Goal: Task Accomplishment & Management: Manage account settings

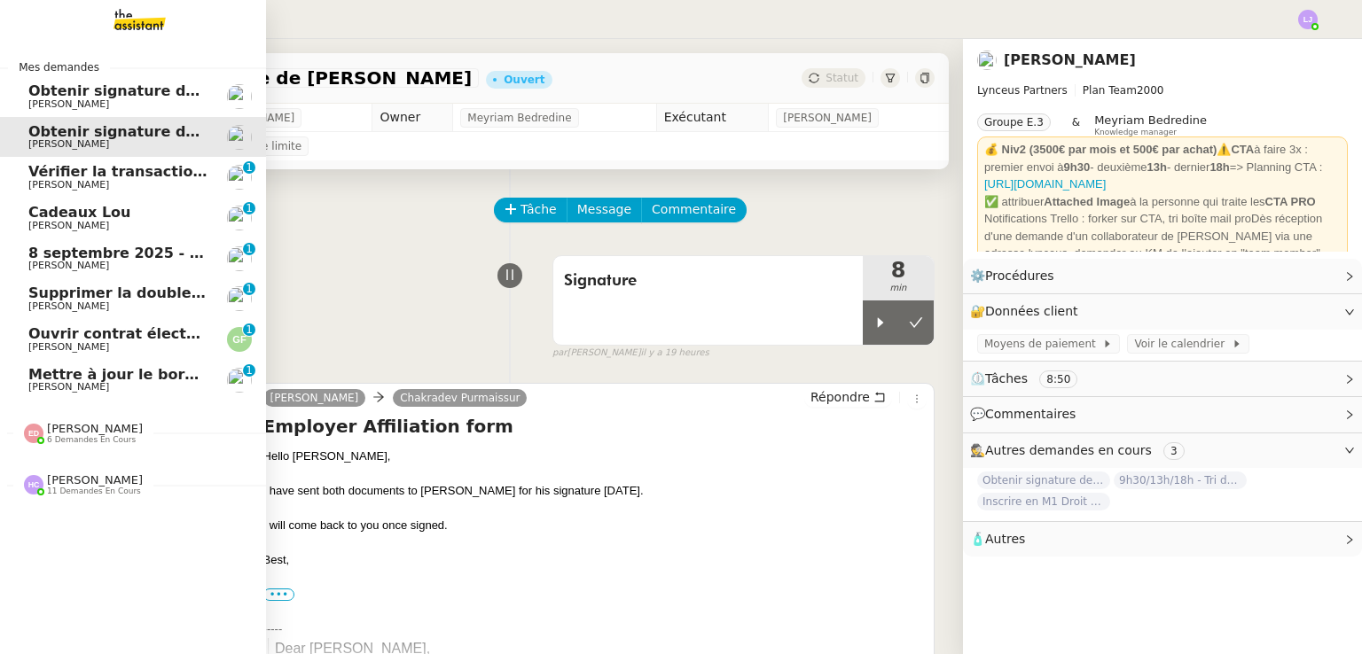
click at [168, 377] on span "Mettre à jour le bordereau de juin" at bounding box center [164, 374] width 272 height 17
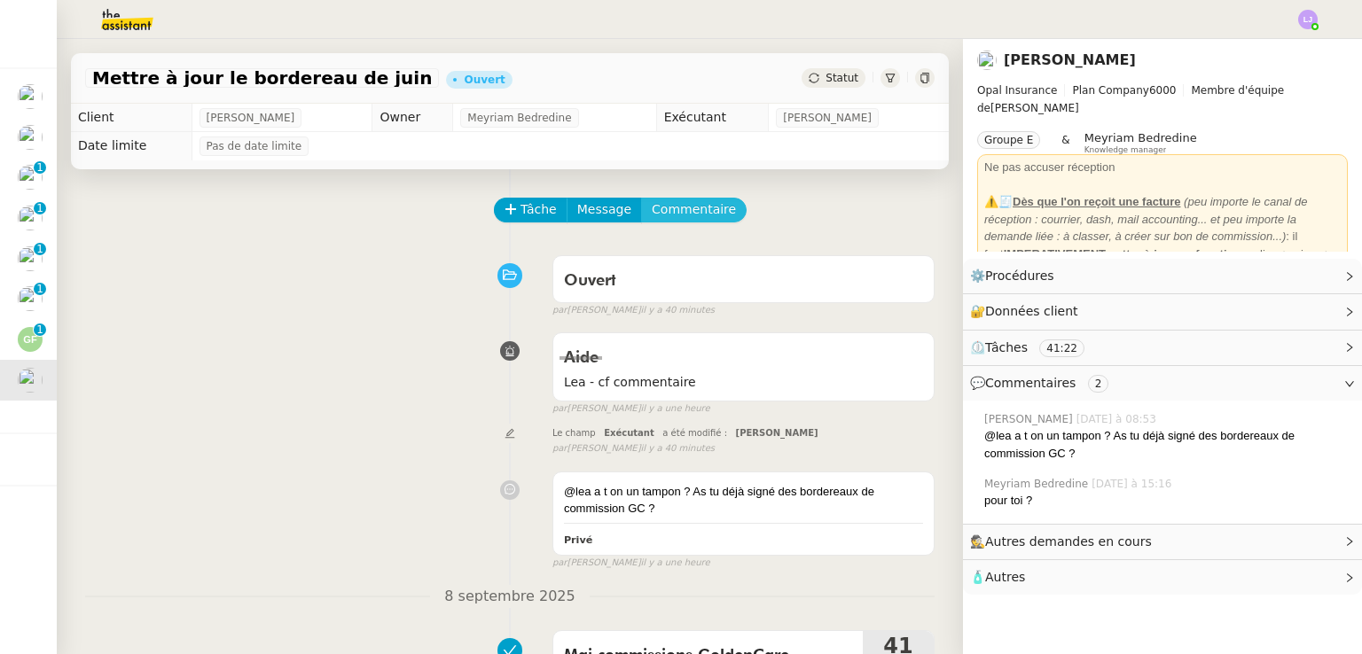
click at [670, 207] on span "Commentaire" at bounding box center [694, 209] width 84 height 20
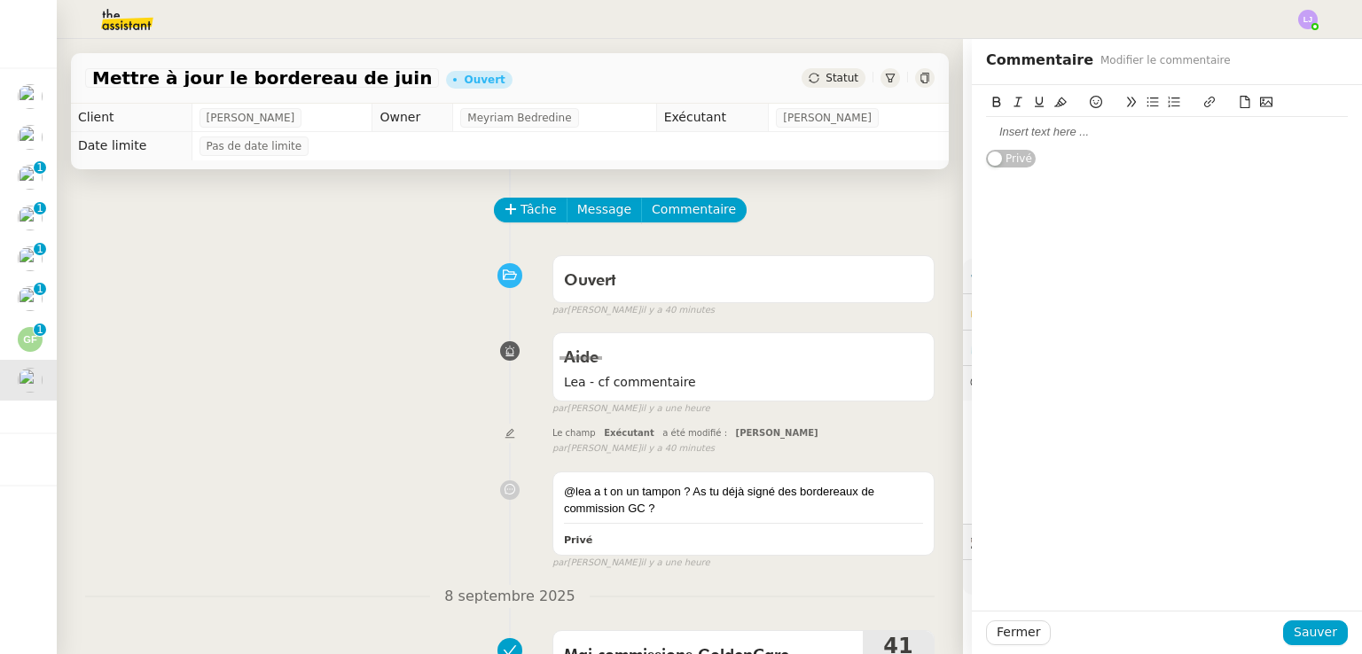
click at [1074, 144] on div at bounding box center [1167, 132] width 362 height 30
click at [1300, 634] on span "Sauver" at bounding box center [1314, 632] width 43 height 20
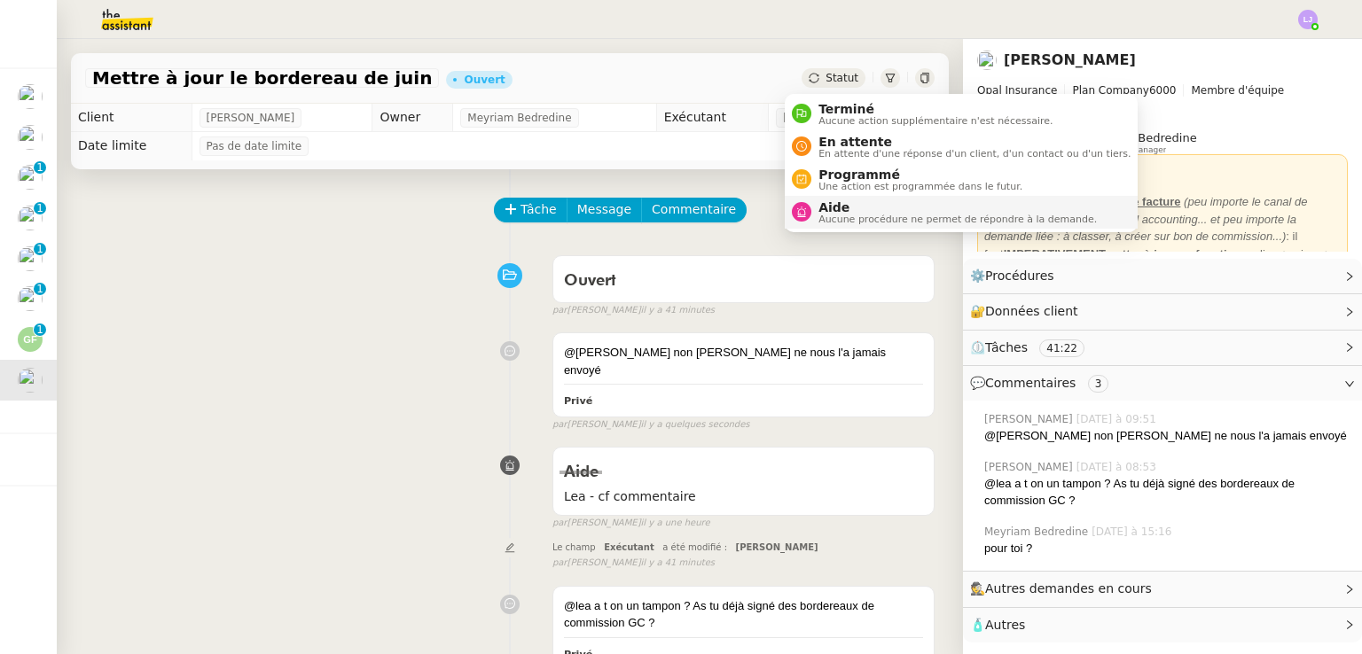
click at [848, 209] on span "Aide" at bounding box center [957, 207] width 278 height 14
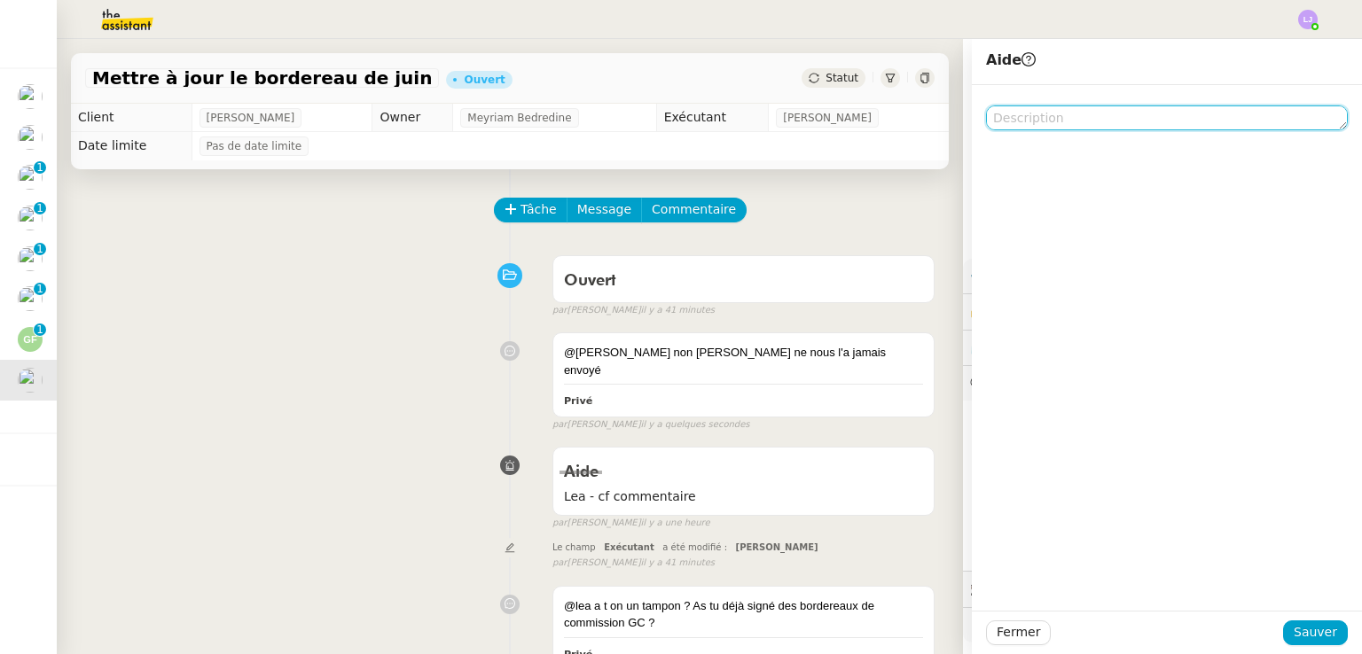
click at [1052, 107] on textarea at bounding box center [1167, 117] width 362 height 25
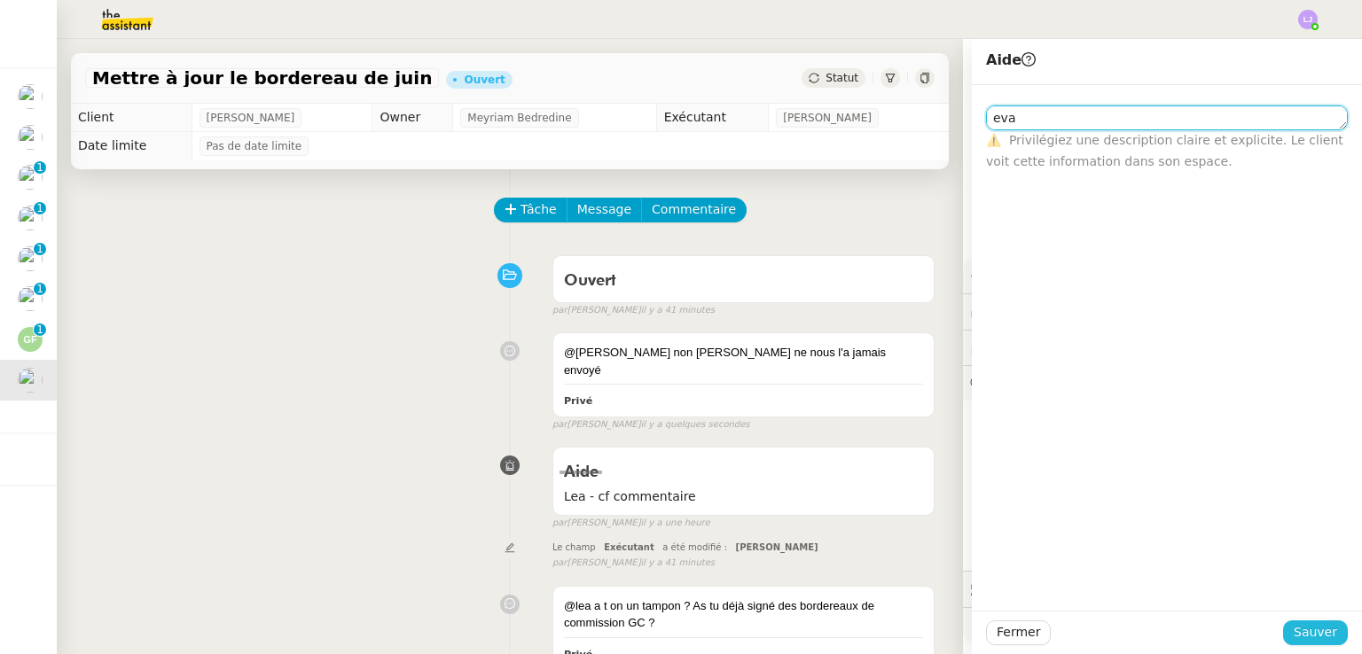
type textarea "eva"
click at [1294, 628] on span "Sauver" at bounding box center [1314, 632] width 43 height 20
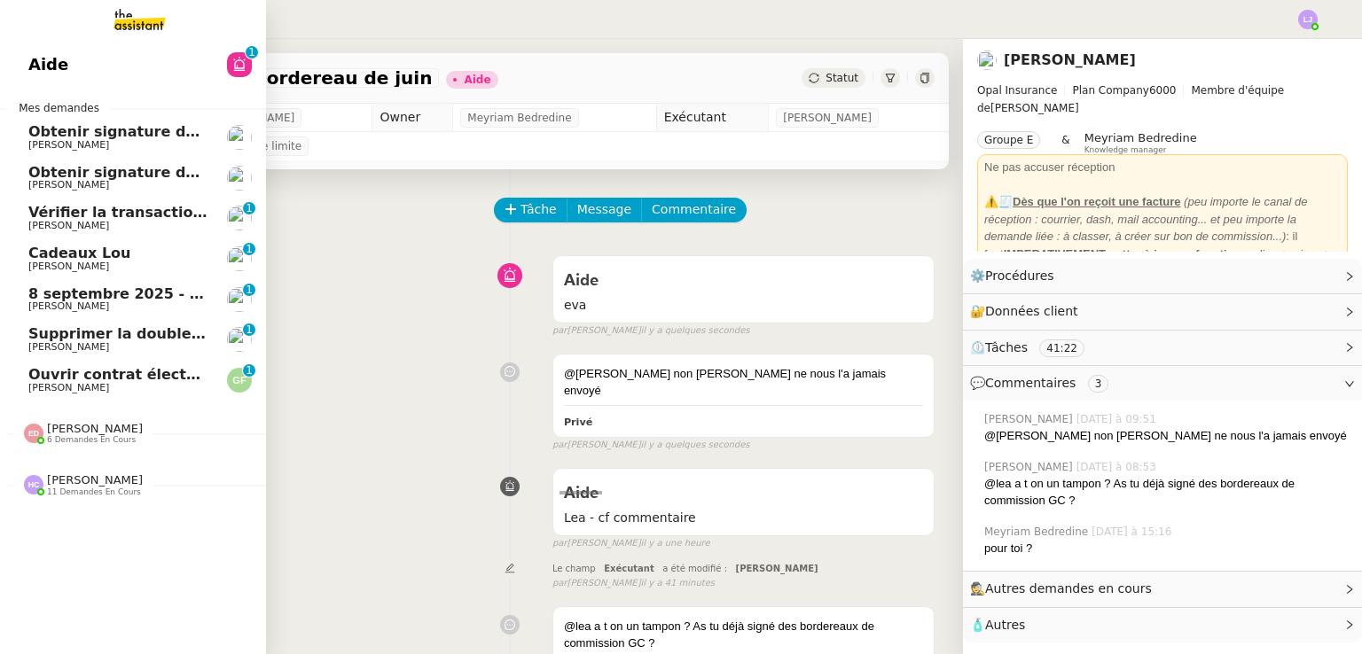
click at [105, 373] on span "Ouvrir contrat électricité temporaire" at bounding box center [174, 374] width 293 height 17
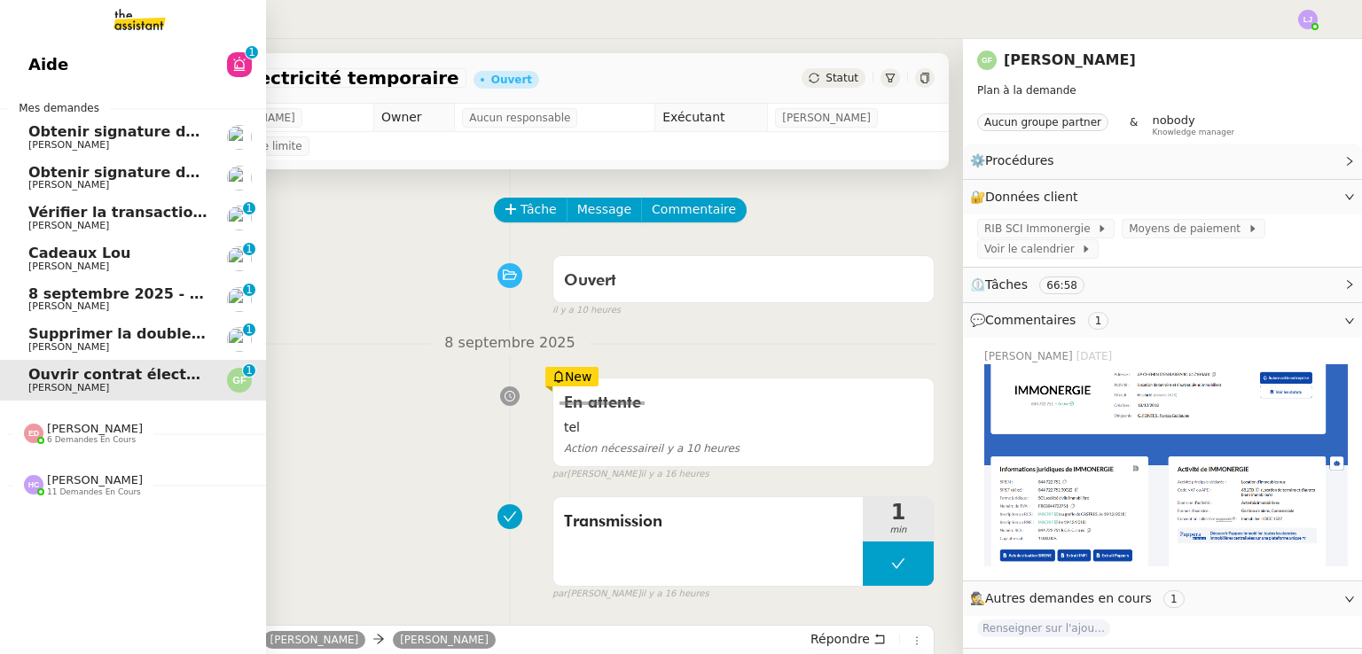
click at [82, 335] on span "Supprimer la double authentification" at bounding box center [175, 333] width 295 height 17
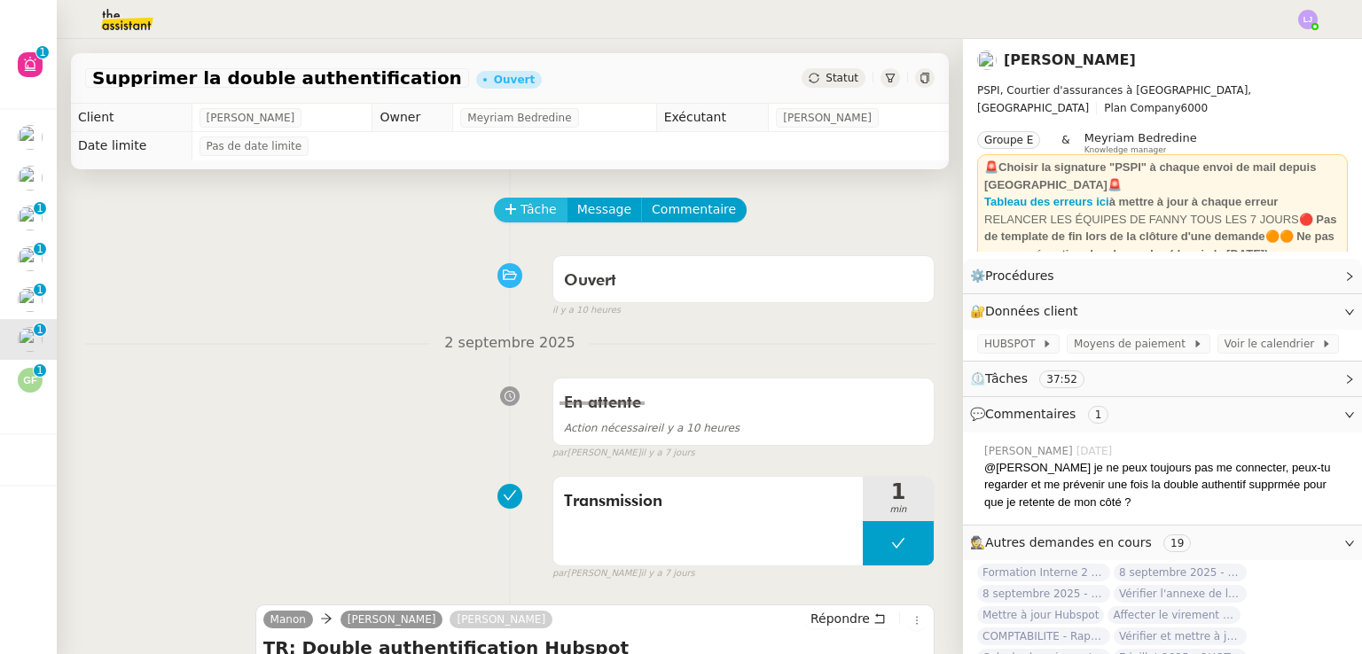
click at [504, 215] on icon at bounding box center [510, 209] width 12 height 12
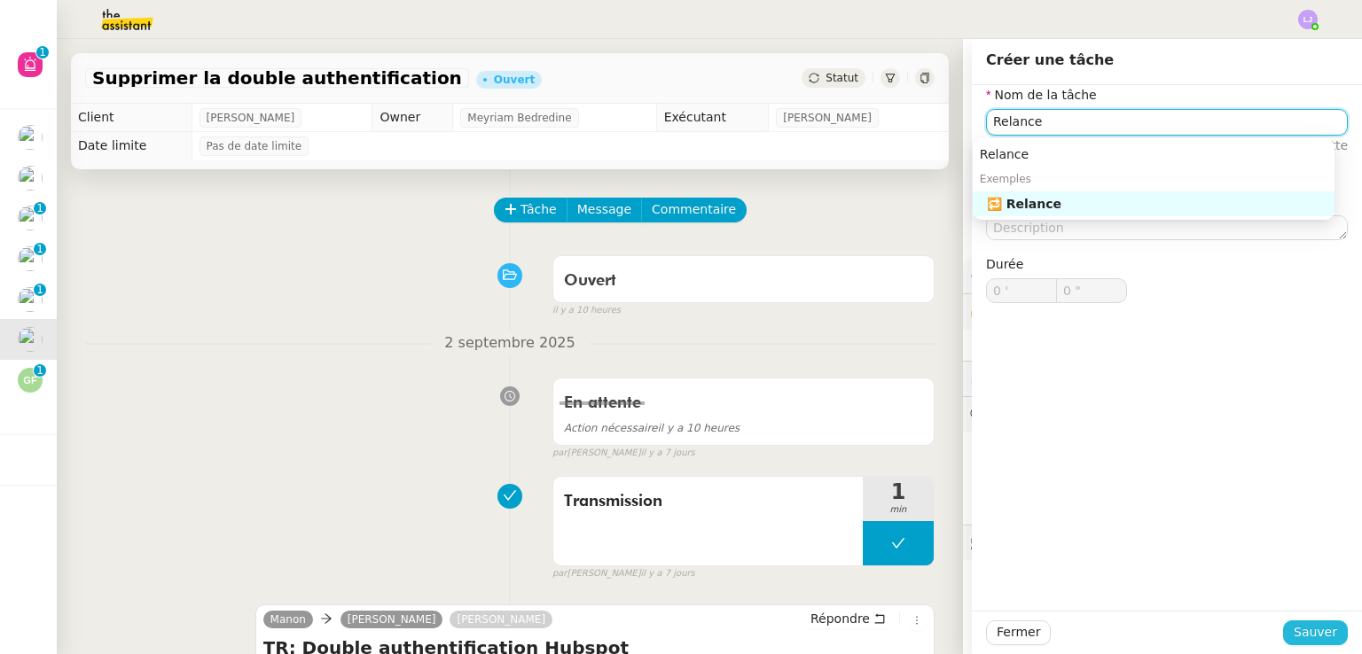
type input "Relance"
click at [1290, 621] on button "Sauver" at bounding box center [1315, 633] width 65 height 25
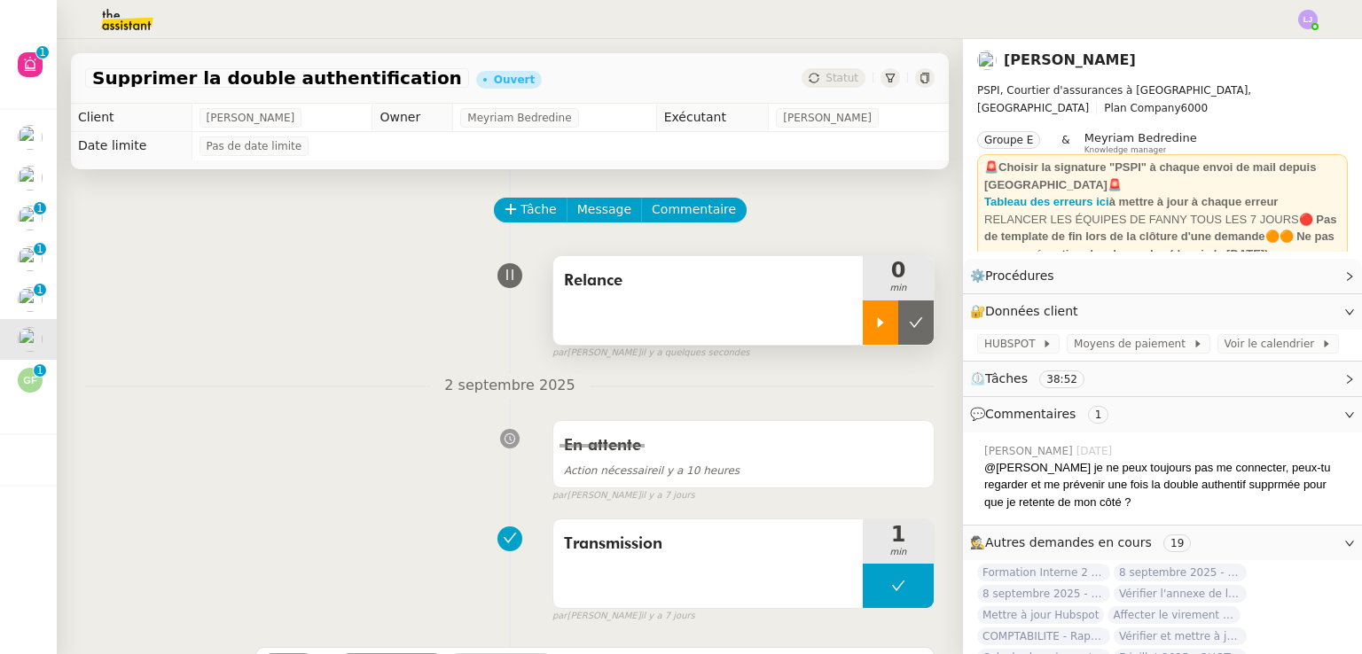
click at [863, 320] on div at bounding box center [880, 323] width 35 height 44
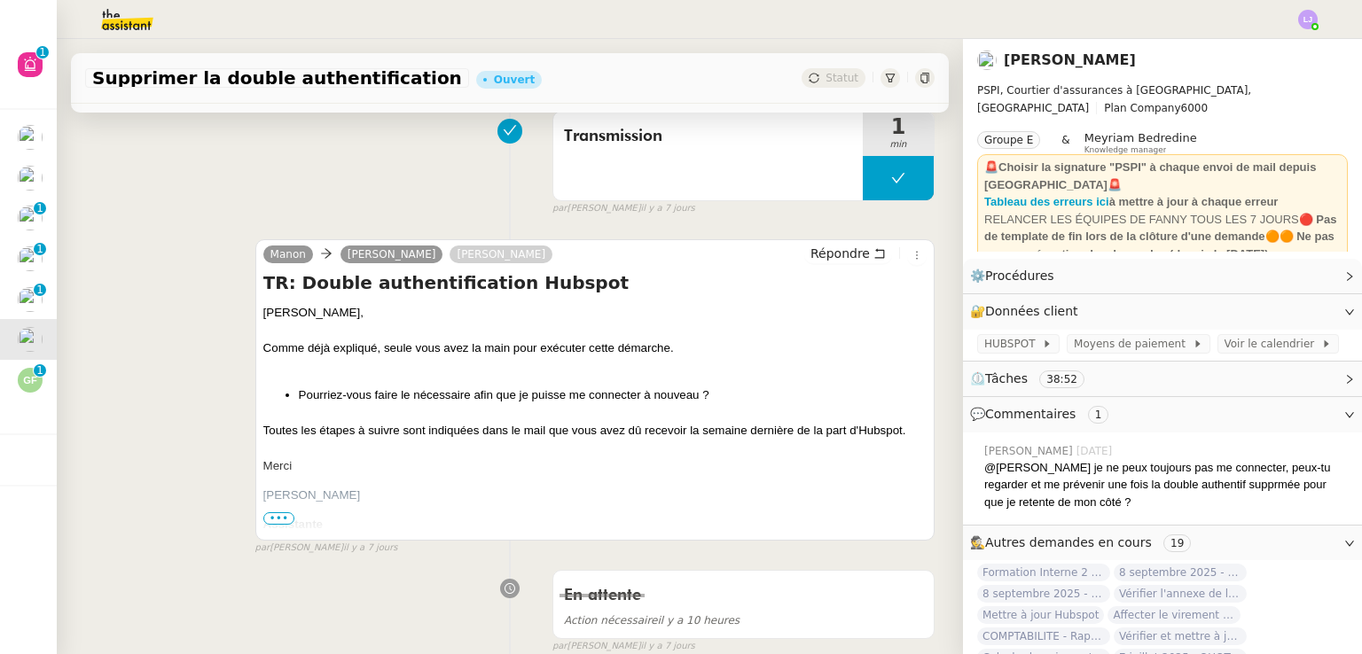
scroll to position [414, 0]
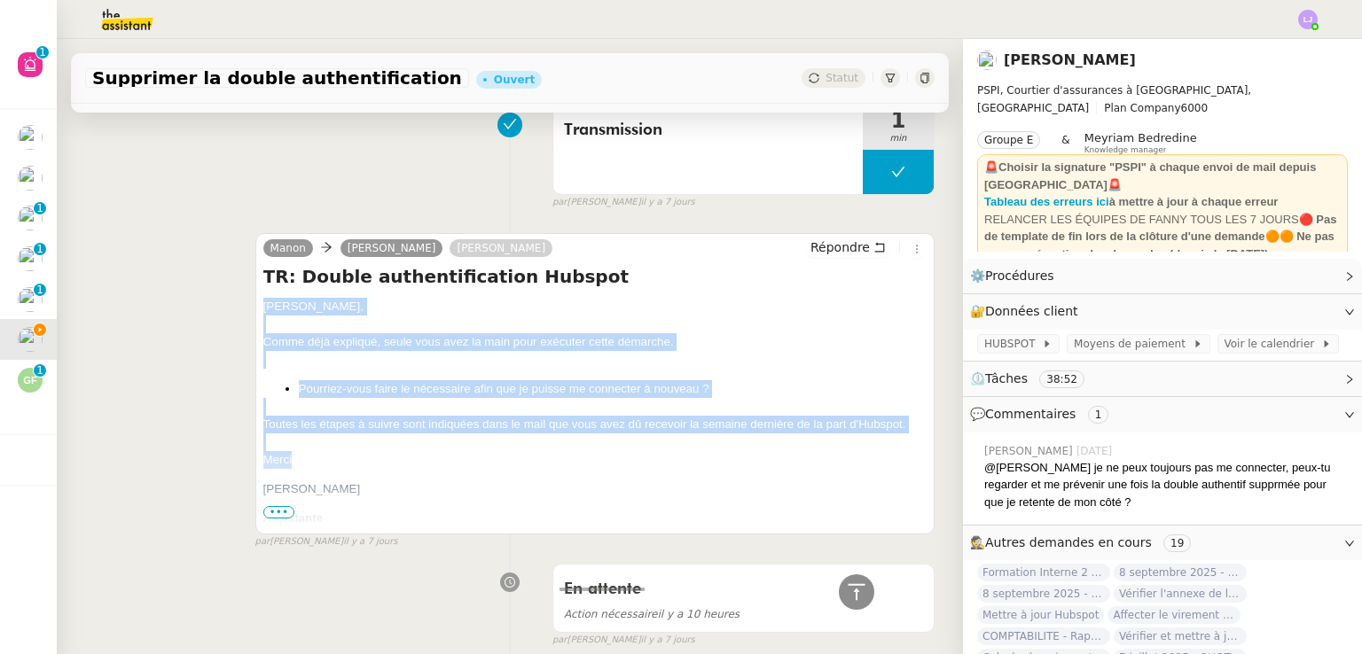
drag, startPoint x: 255, startPoint y: 308, endPoint x: 314, endPoint y: 469, distance: 171.6
click at [314, 469] on div "[PERSON_NAME] [PERSON_NAME] Répondre TR: Double authentification Hubspot [PERSO…" at bounding box center [594, 383] width 679 height 301
click at [299, 321] on div at bounding box center [594, 325] width 663 height 18
drag, startPoint x: 321, startPoint y: 323, endPoint x: 441, endPoint y: 448, distance: 173.7
click at [441, 448] on span "[PERSON_NAME], Comme déjà expliqué, seule vous avez la main pour exécuter cette…" at bounding box center [594, 635] width 663 height 674
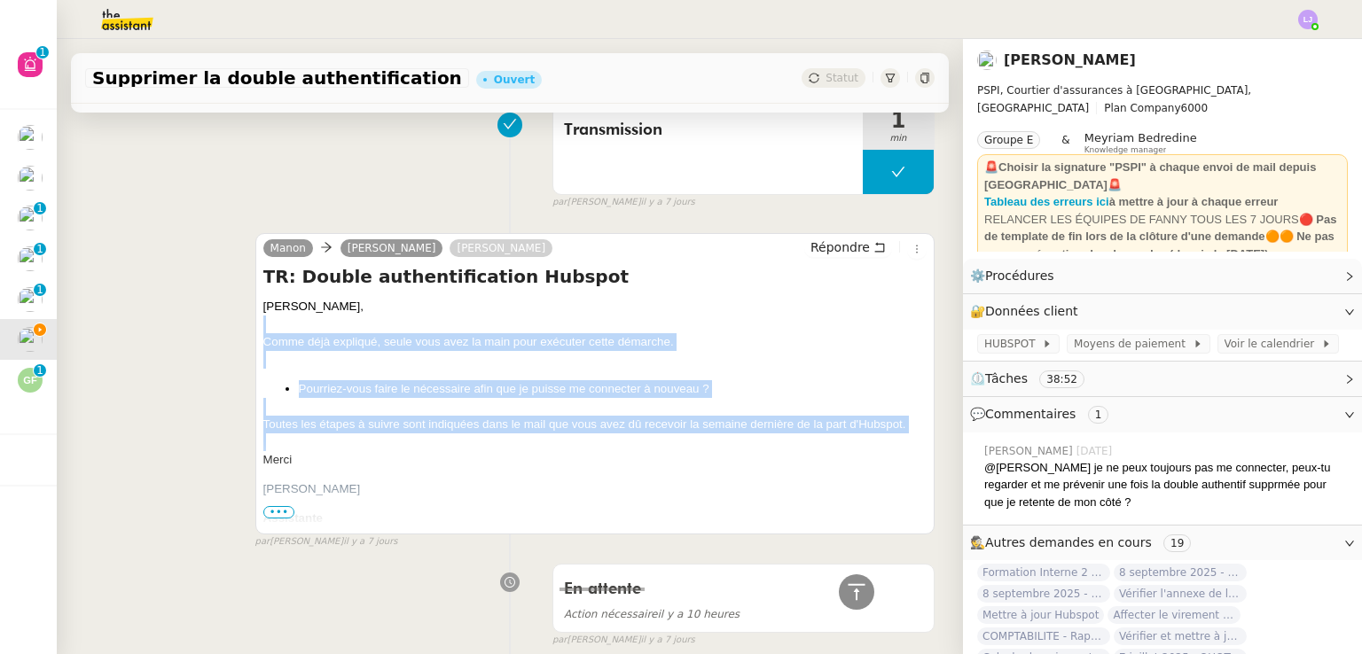
copy span "Comme déjà expliqué, seule vous avez la main pour exécuter cette démarche. Pour…"
click at [833, 256] on span "Répondre" at bounding box center [839, 247] width 59 height 18
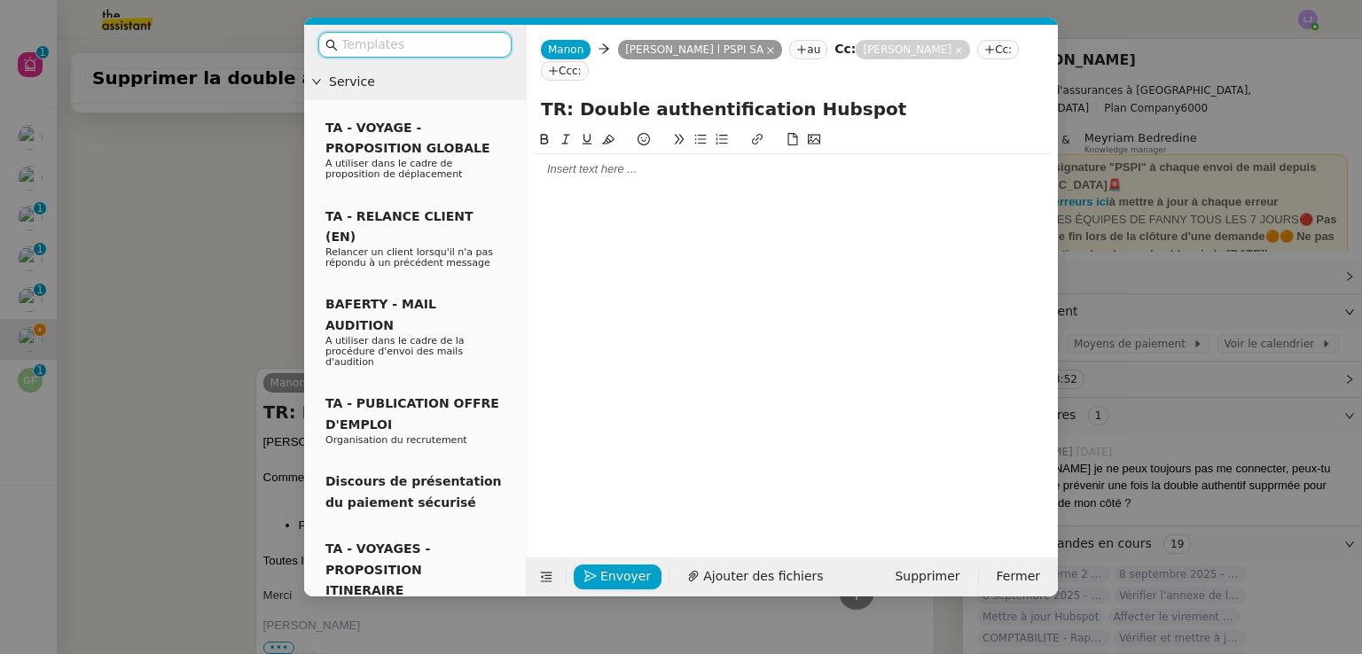
scroll to position [550, 0]
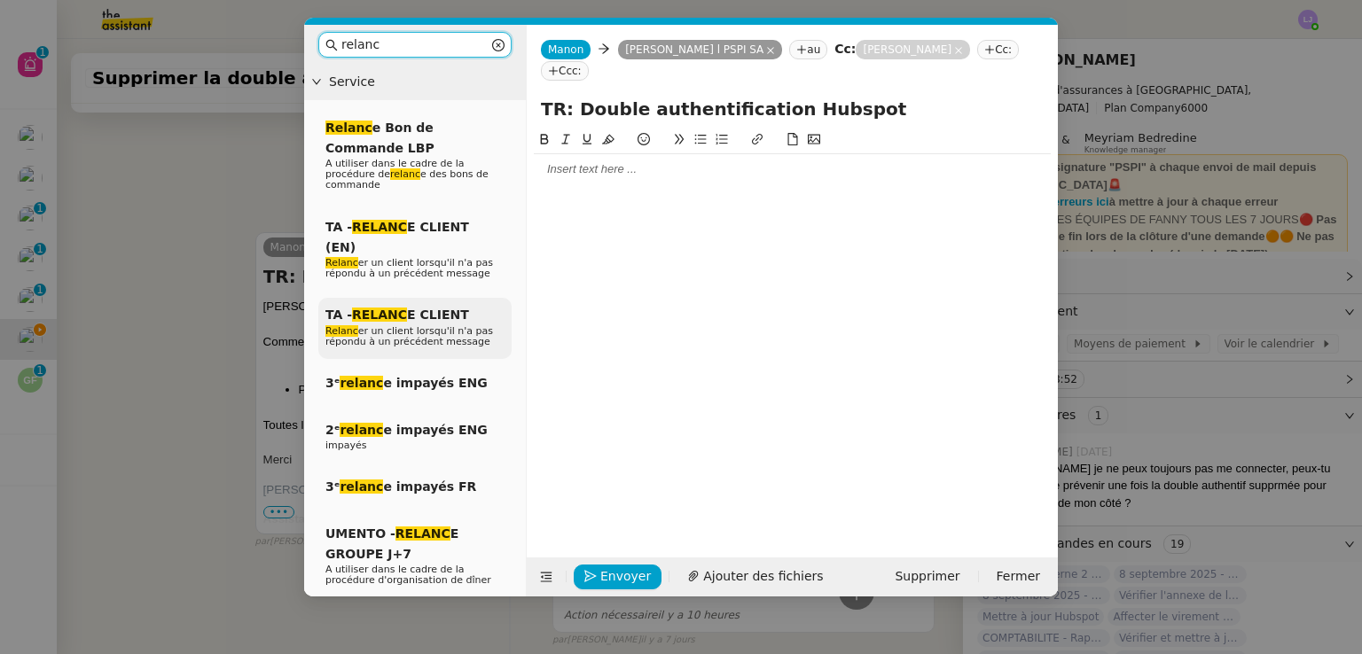
type input "relanc"
click at [410, 308] on span "TA - RELANC E CLIENT" at bounding box center [397, 315] width 144 height 14
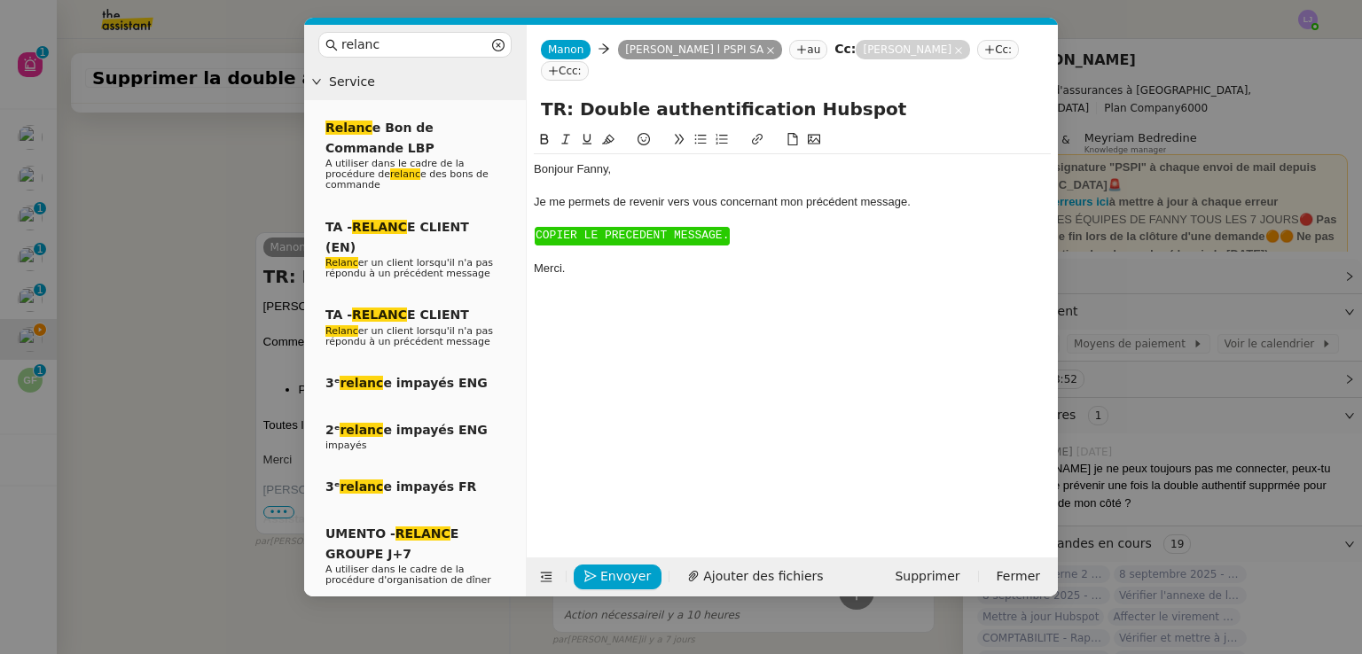
scroll to position [671, 0]
click at [587, 229] on span "COPIER LE PRECEDENT MESSAGE." at bounding box center [631, 235] width 193 height 13
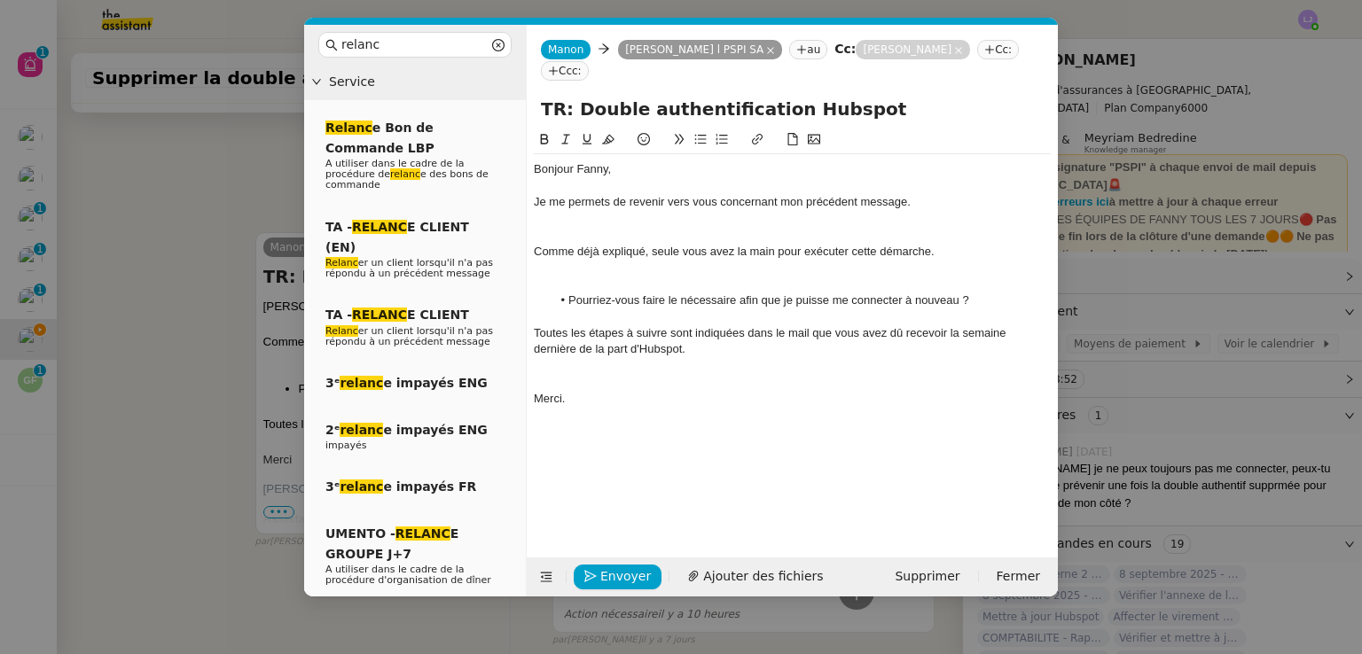
scroll to position [0, 0]
click at [587, 227] on div at bounding box center [792, 235] width 517 height 16
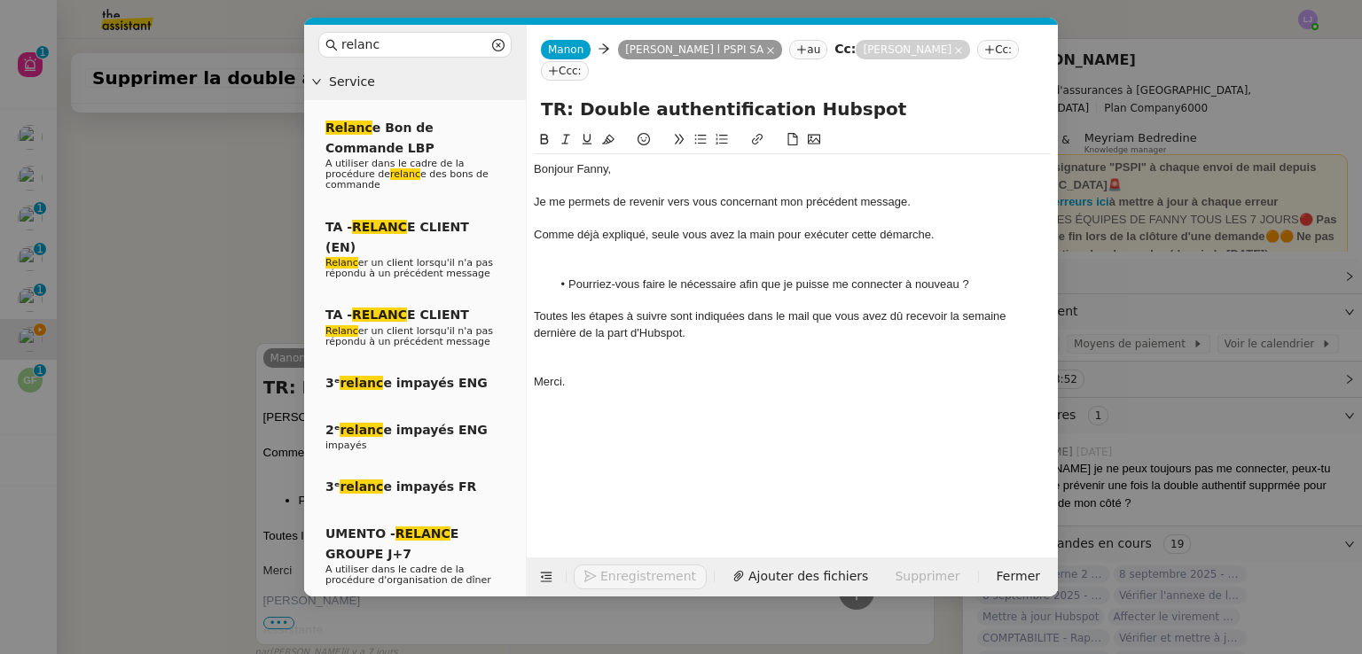
scroll to position [783, 0]
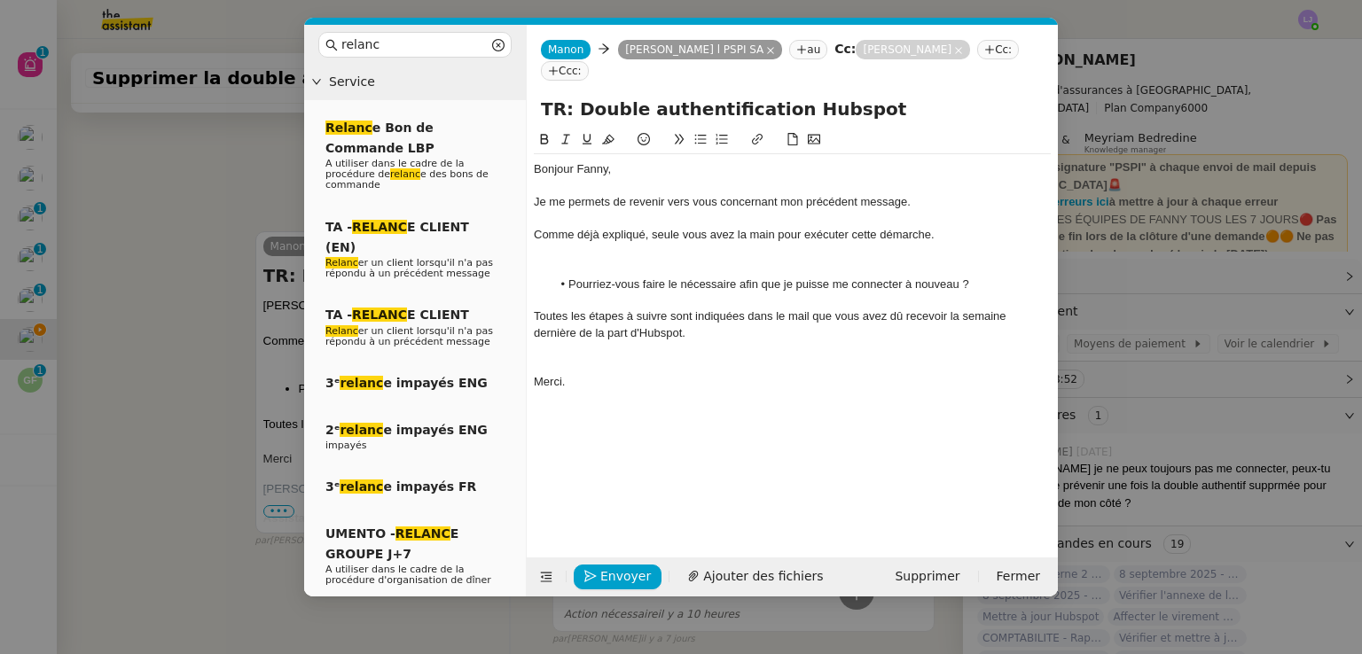
click at [602, 244] on div at bounding box center [792, 252] width 517 height 16
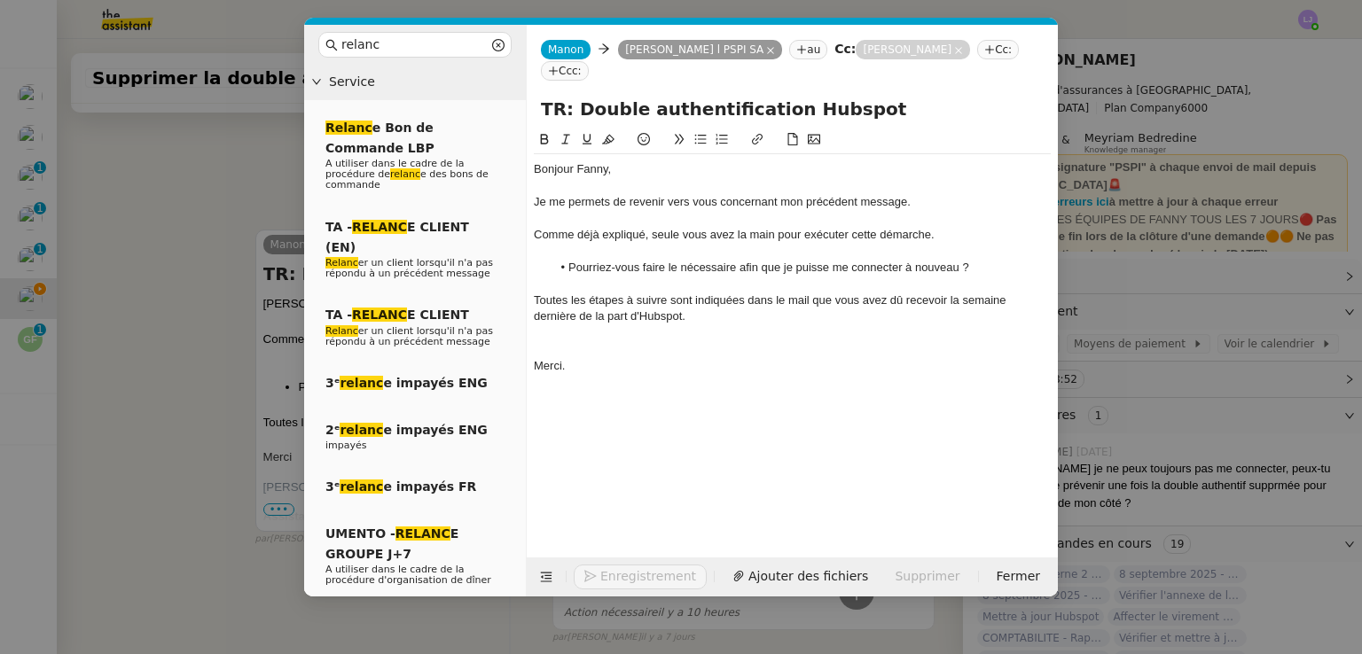
scroll to position [780, 0]
click at [613, 341] on div at bounding box center [792, 349] width 517 height 16
click at [629, 574] on span "Envoyer" at bounding box center [625, 576] width 51 height 20
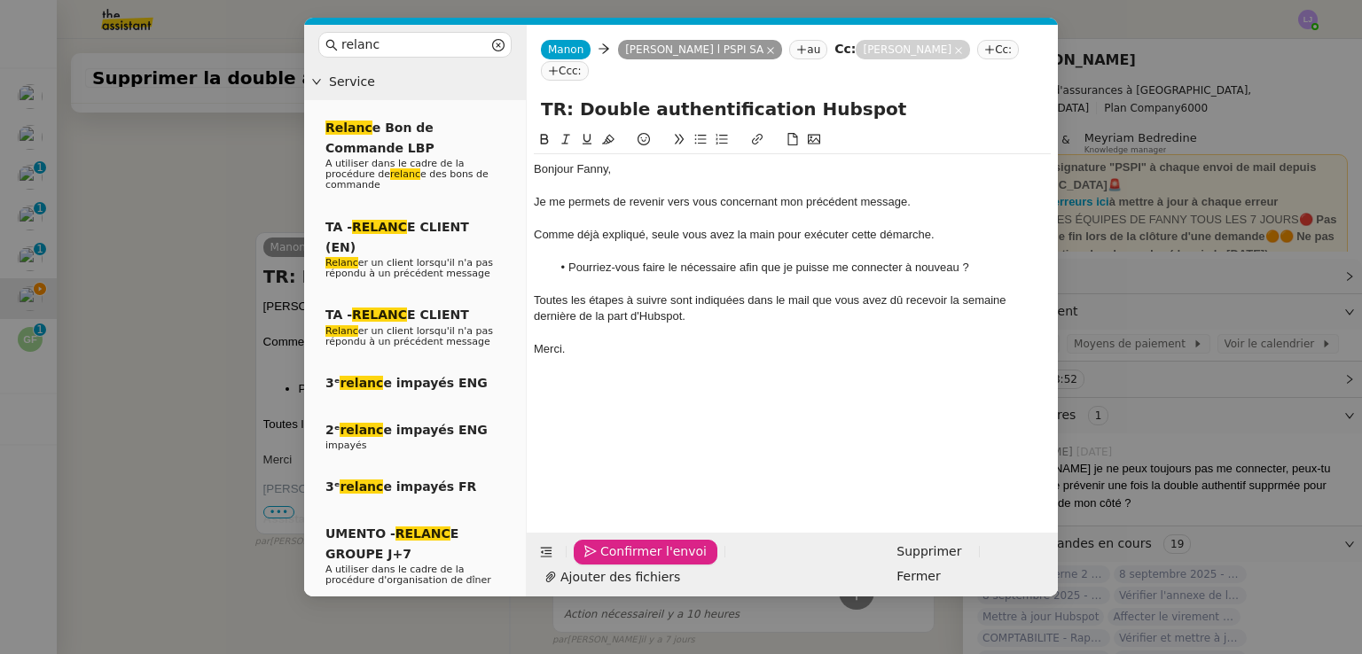
click at [629, 562] on span "Confirmer l'envoi" at bounding box center [653, 552] width 106 height 20
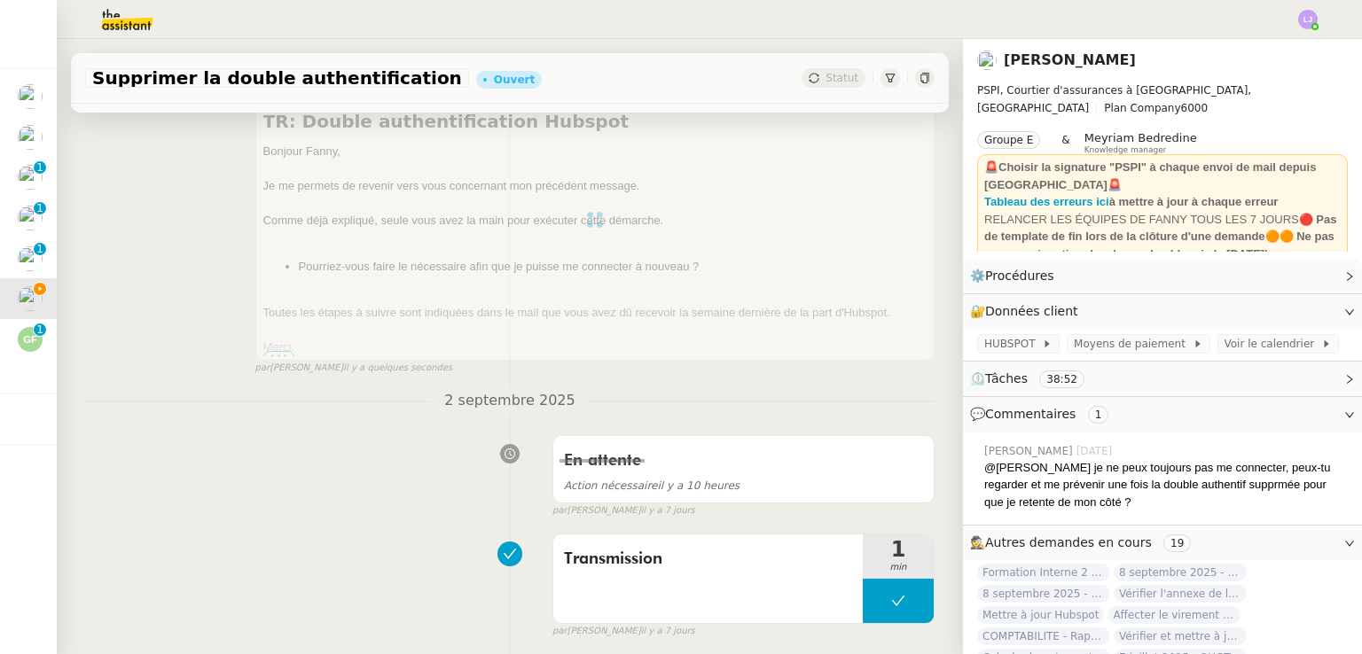
scroll to position [0, 0]
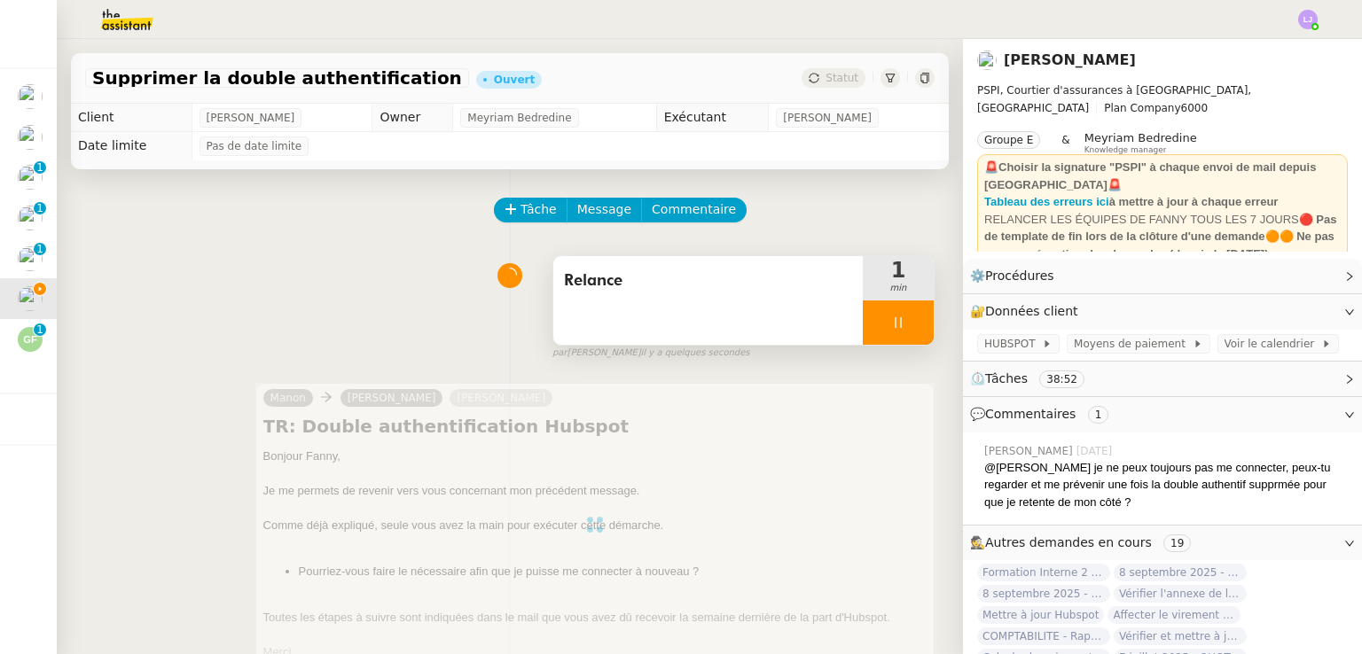
click at [892, 332] on div at bounding box center [898, 323] width 71 height 44
click at [898, 332] on button at bounding box center [915, 323] width 35 height 44
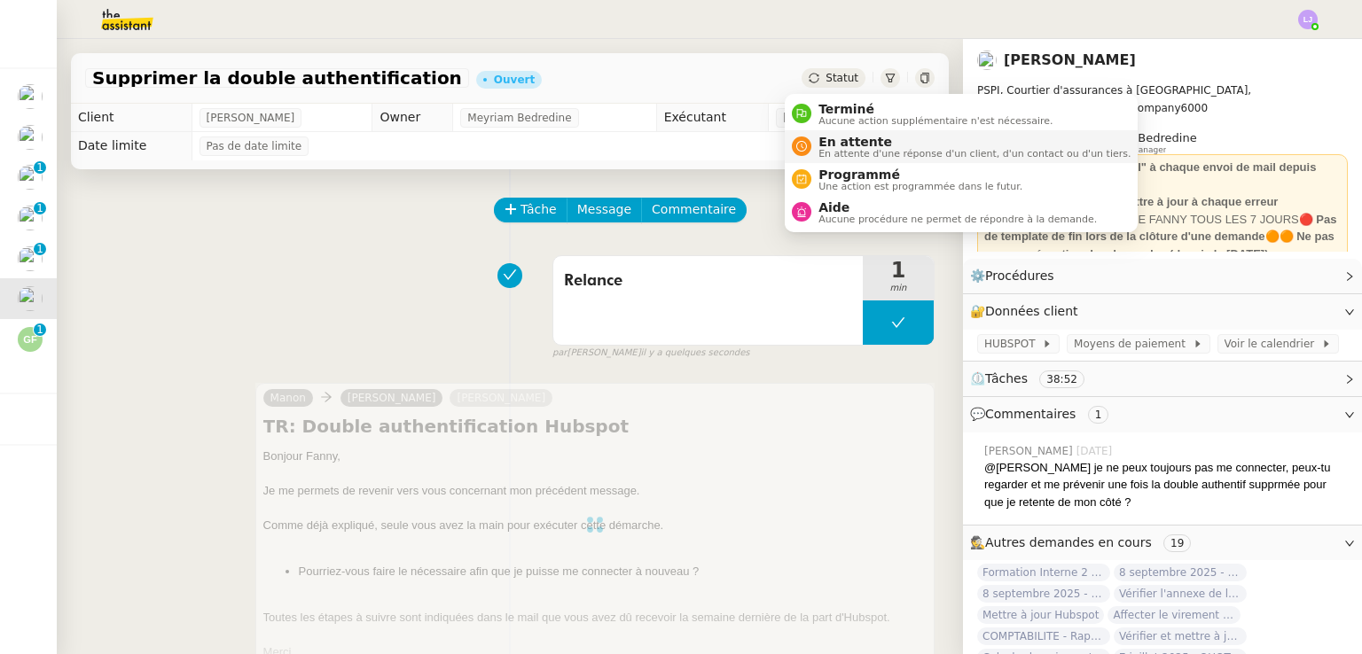
click at [820, 144] on span "En attente" at bounding box center [974, 142] width 312 height 14
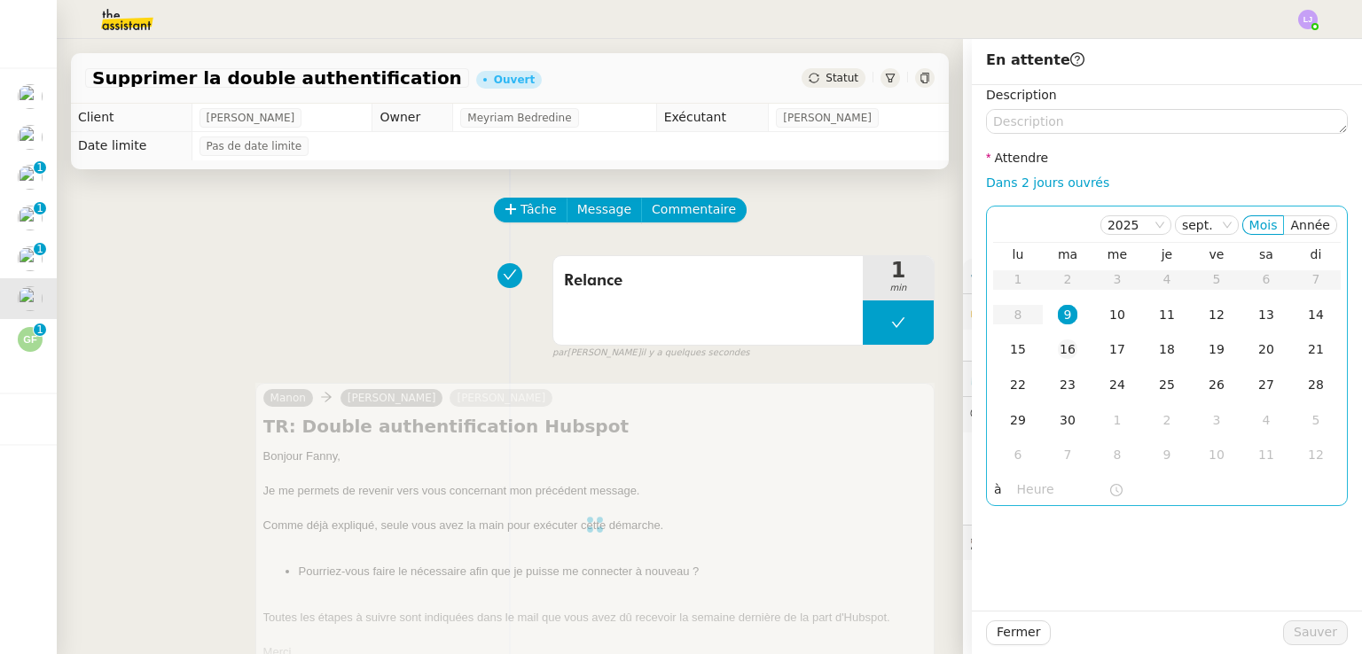
click at [1067, 341] on td "16" at bounding box center [1068, 349] width 50 height 35
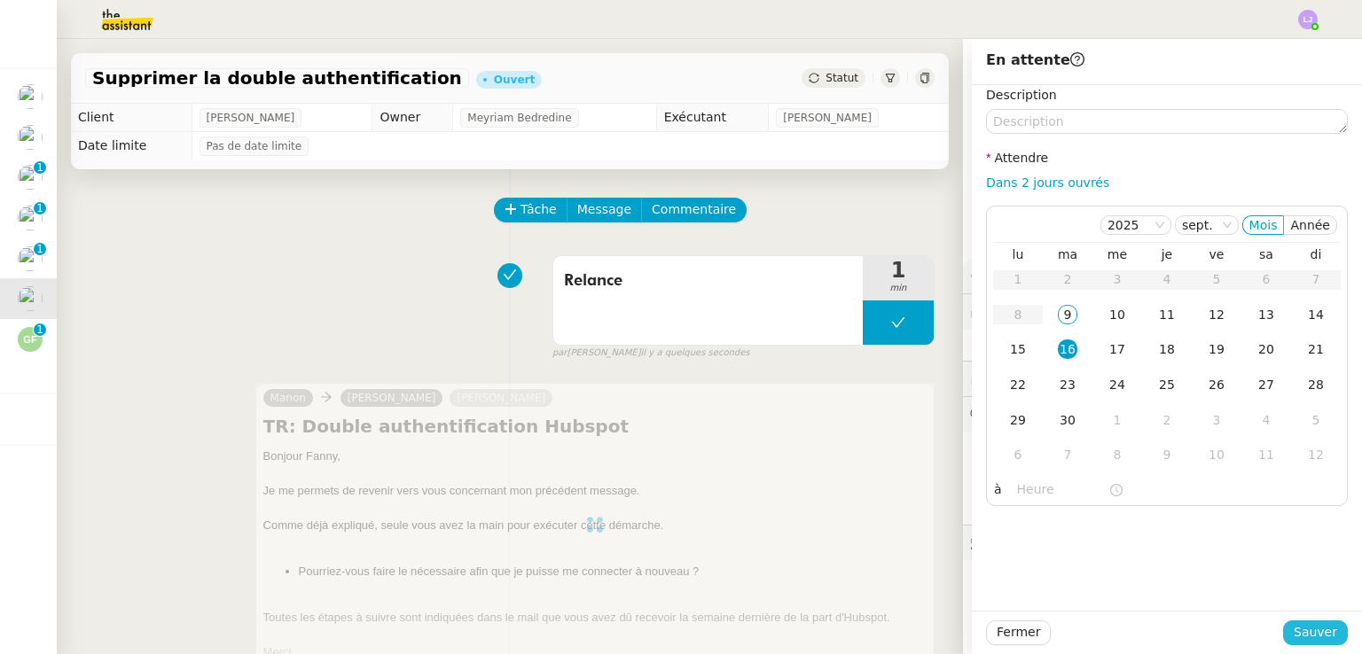
click at [1293, 634] on span "Sauver" at bounding box center [1314, 632] width 43 height 20
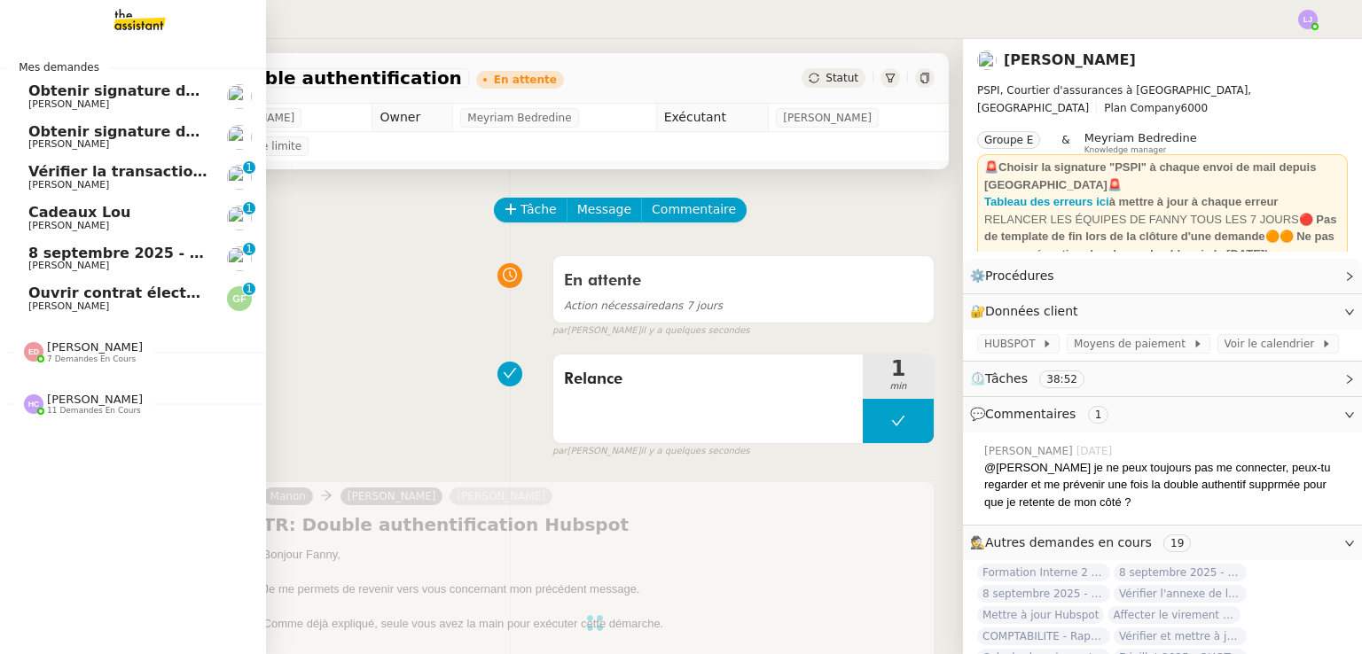
click at [77, 268] on span "[PERSON_NAME]" at bounding box center [117, 266] width 179 height 11
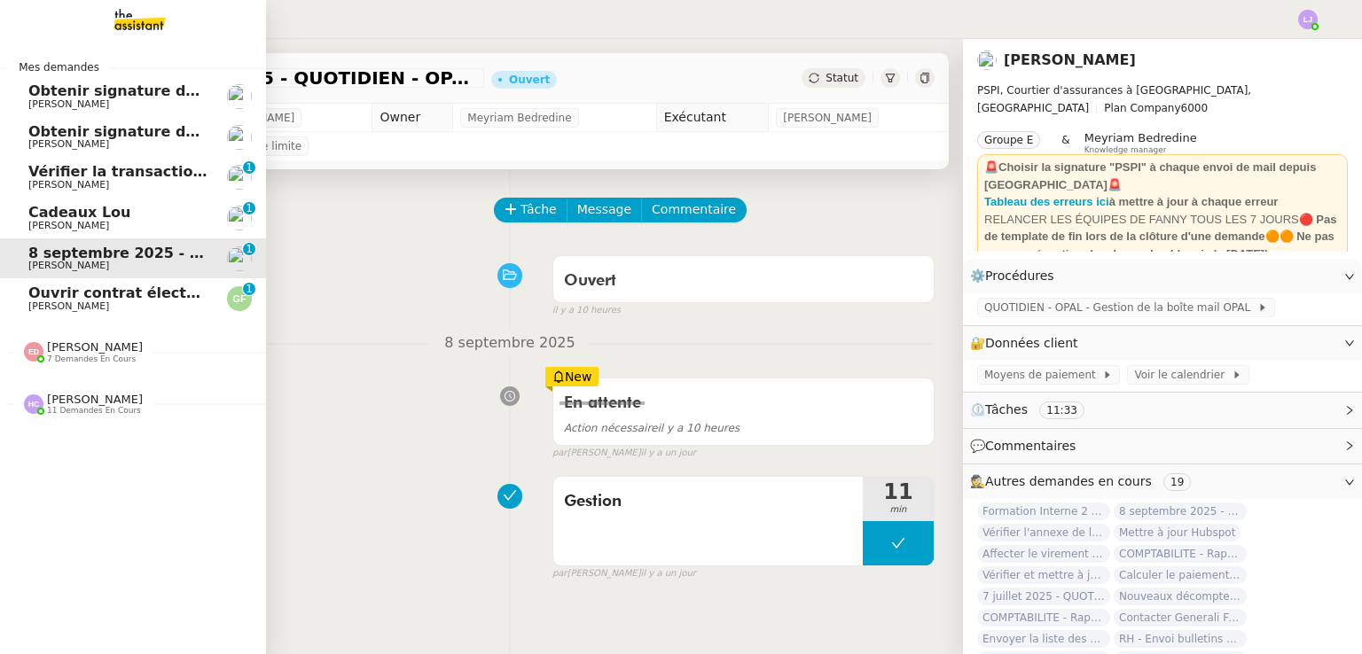
click at [174, 221] on span "[PERSON_NAME]" at bounding box center [117, 226] width 179 height 11
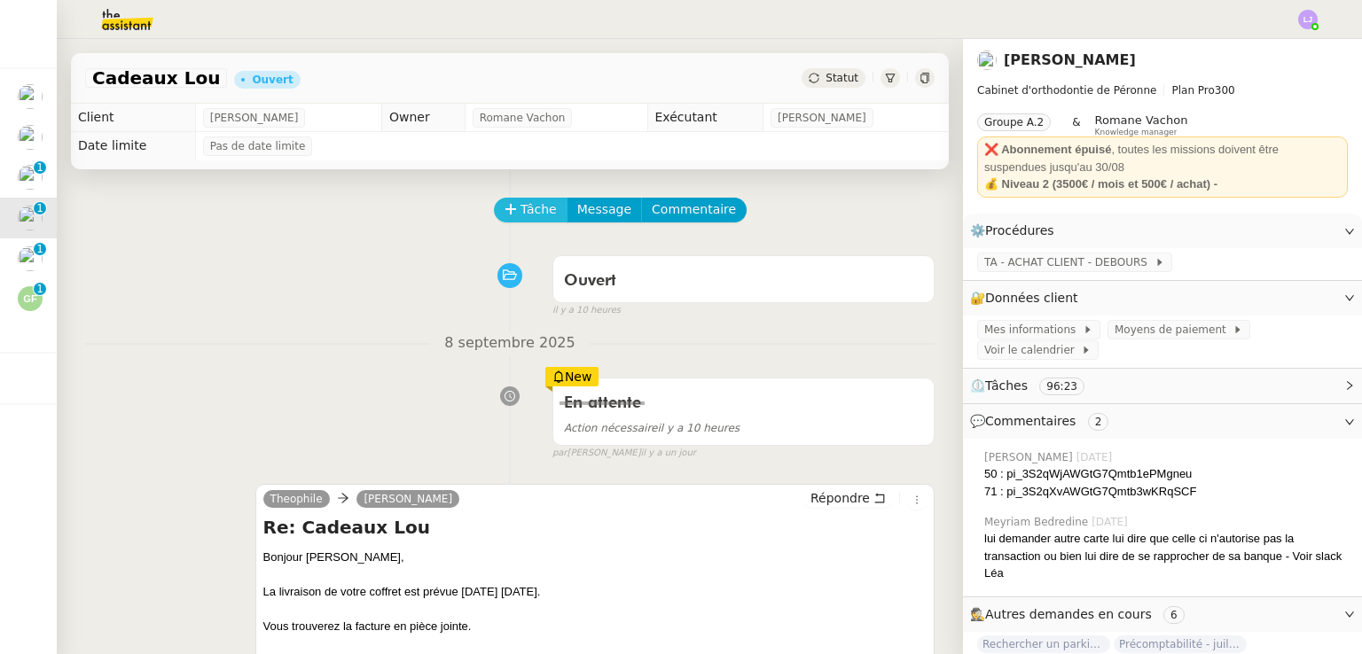
click at [520, 210] on span "Tâche" at bounding box center [538, 209] width 36 height 20
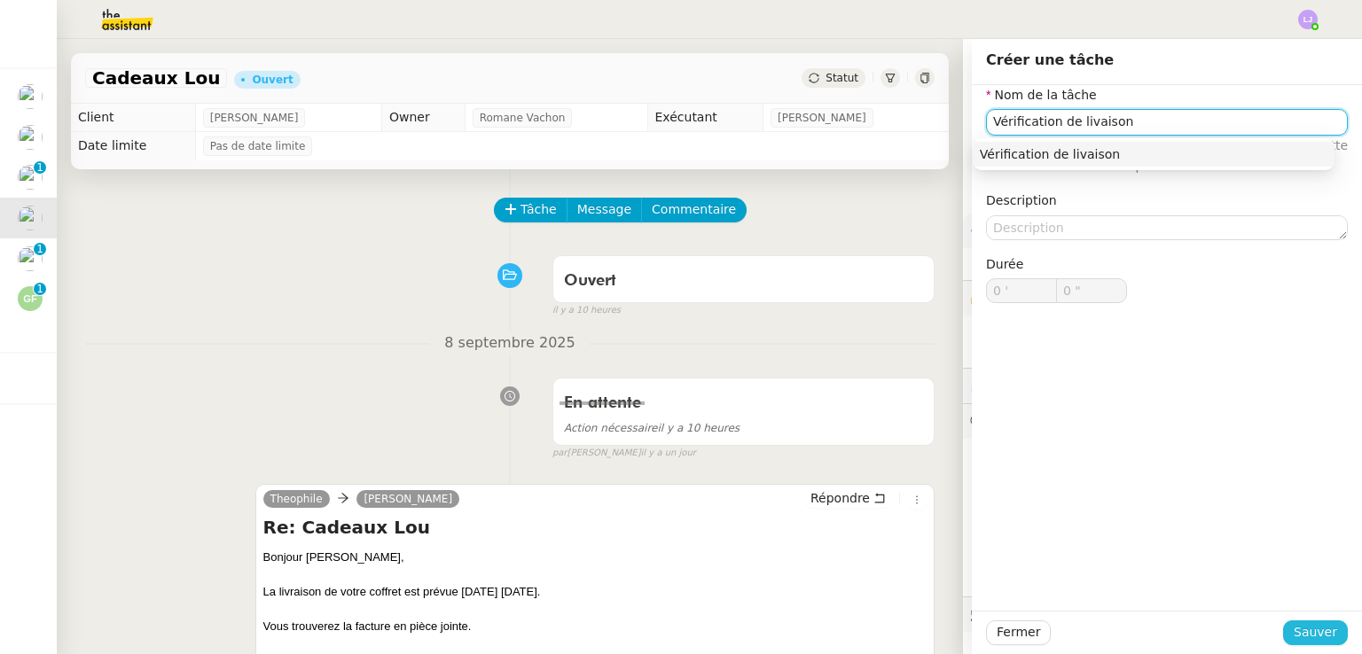
type input "Vérification de livaison"
click at [1308, 623] on span "Sauver" at bounding box center [1314, 632] width 43 height 20
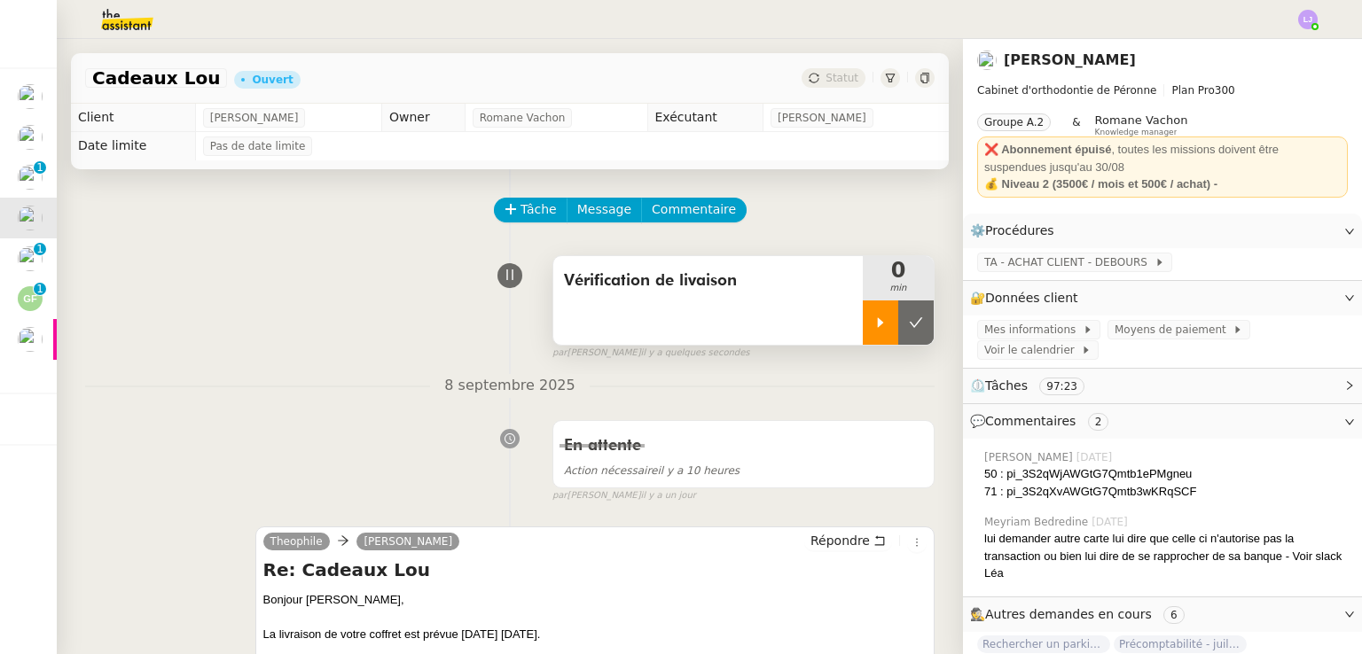
click at [873, 327] on icon at bounding box center [880, 323] width 14 height 14
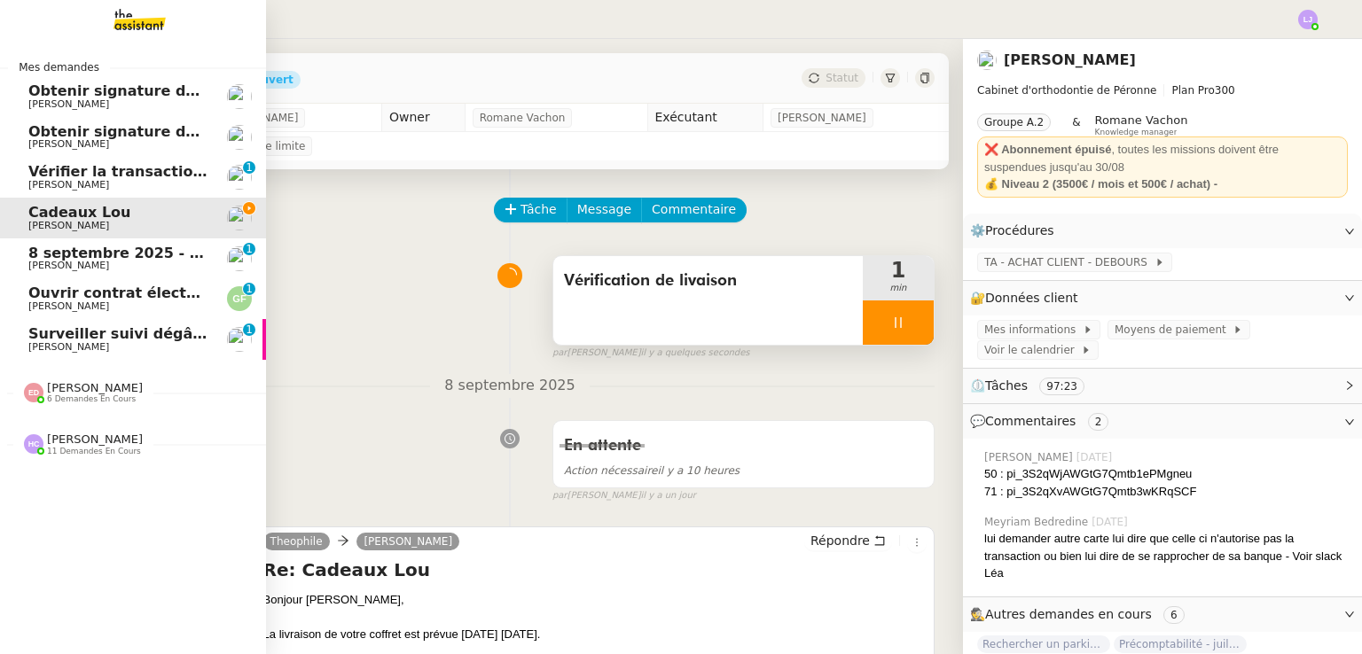
click at [37, 336] on span "Surveiller suivi dégât des eaux cabinet" at bounding box center [184, 333] width 312 height 17
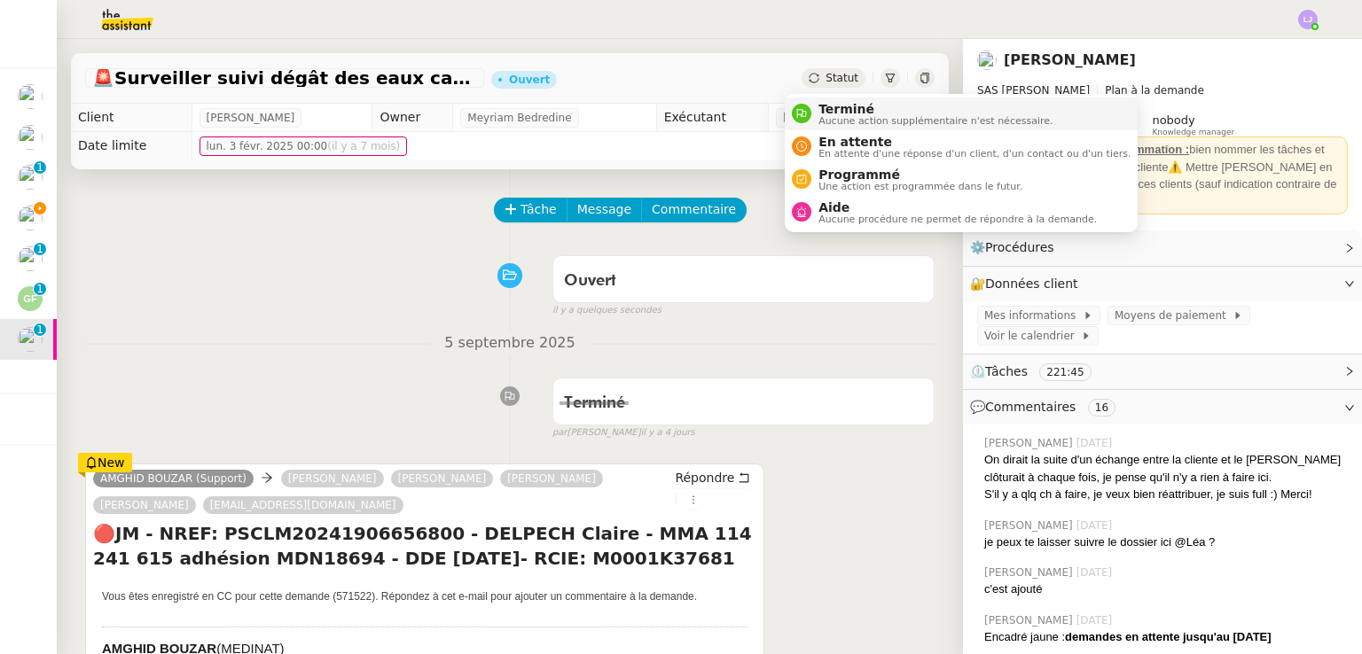
click at [818, 109] on span "Terminé" at bounding box center [935, 109] width 234 height 14
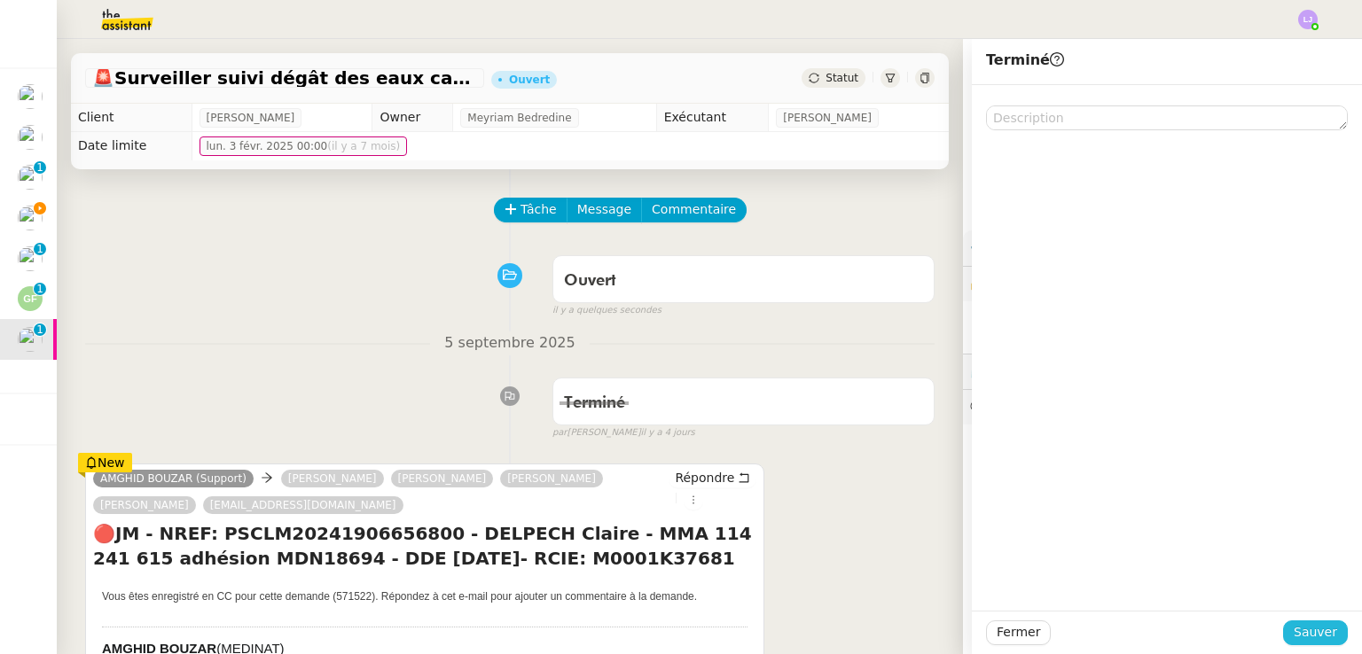
click at [1321, 631] on span "Sauver" at bounding box center [1314, 632] width 43 height 20
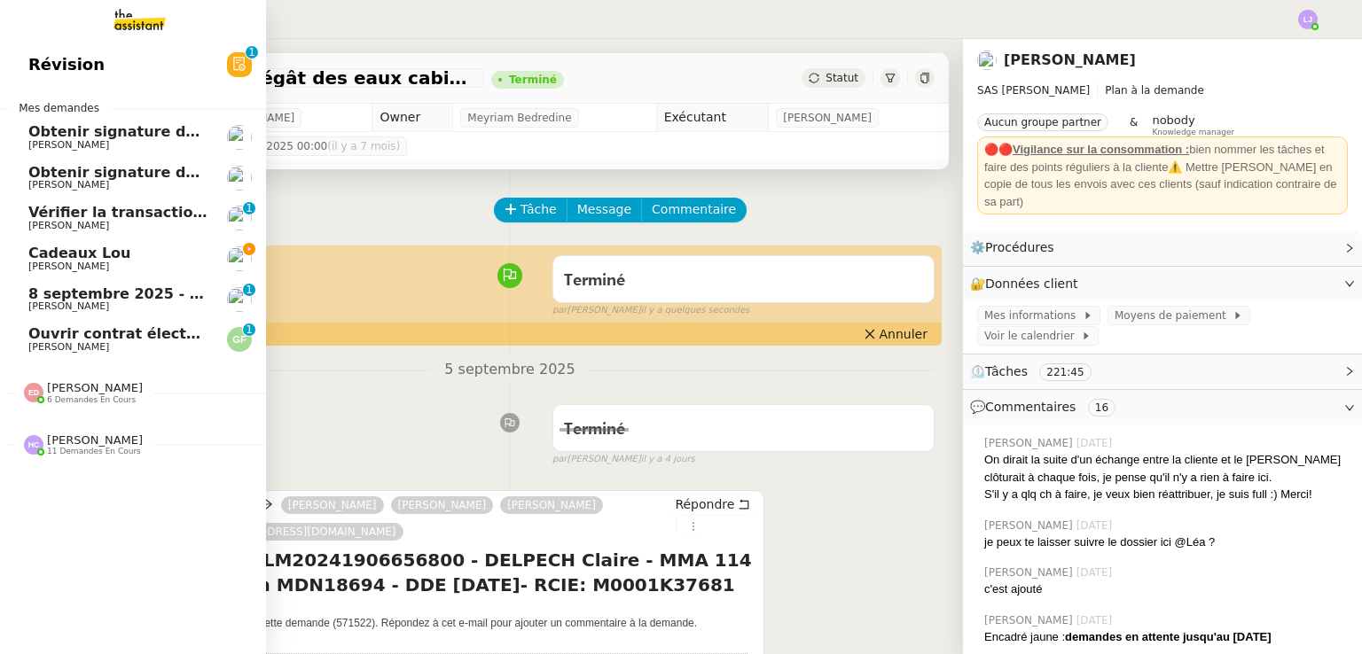
click at [97, 255] on span "Cadeaux Lou" at bounding box center [79, 253] width 103 height 17
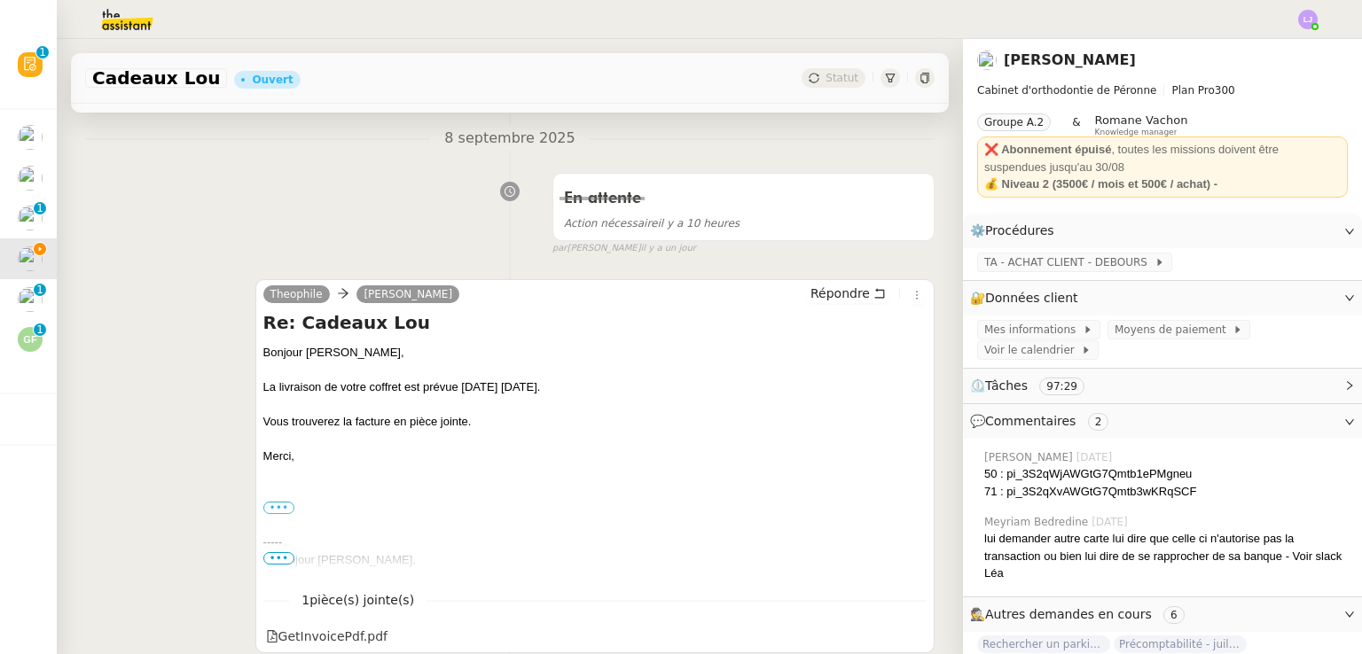
scroll to position [246, 0]
click at [847, 289] on button "Répondre" at bounding box center [848, 295] width 88 height 20
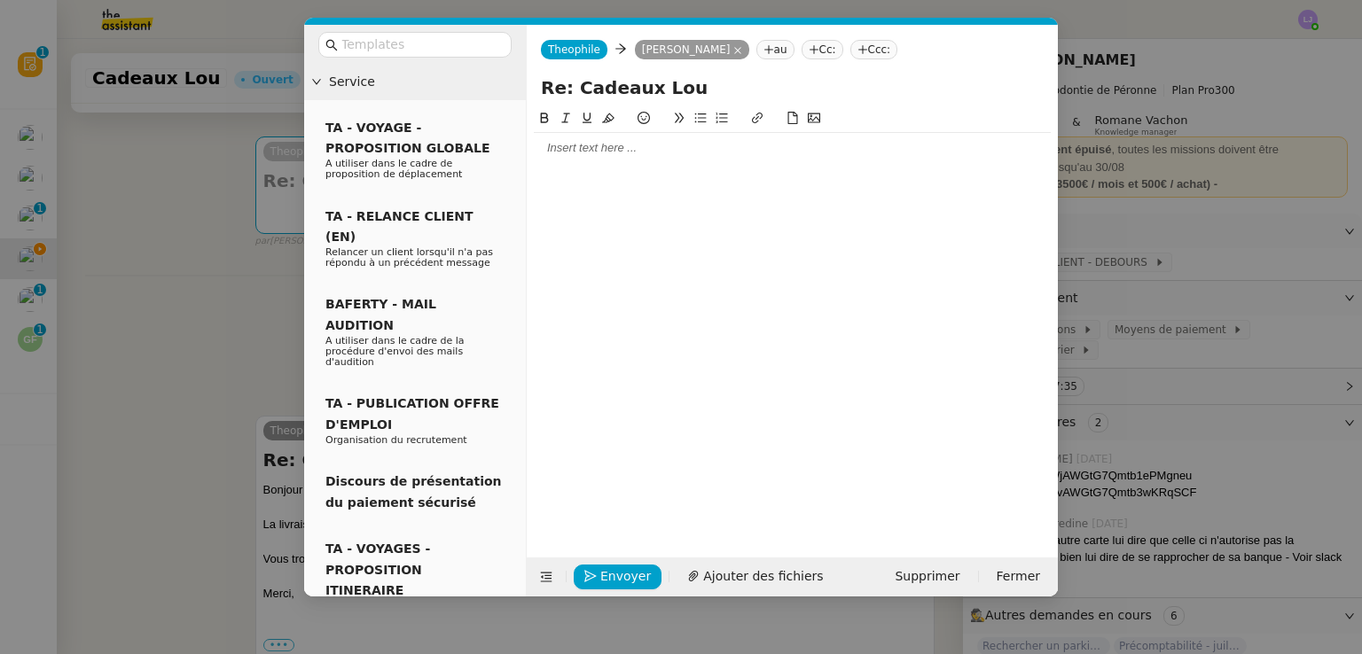
click at [590, 140] on div at bounding box center [792, 148] width 517 height 16
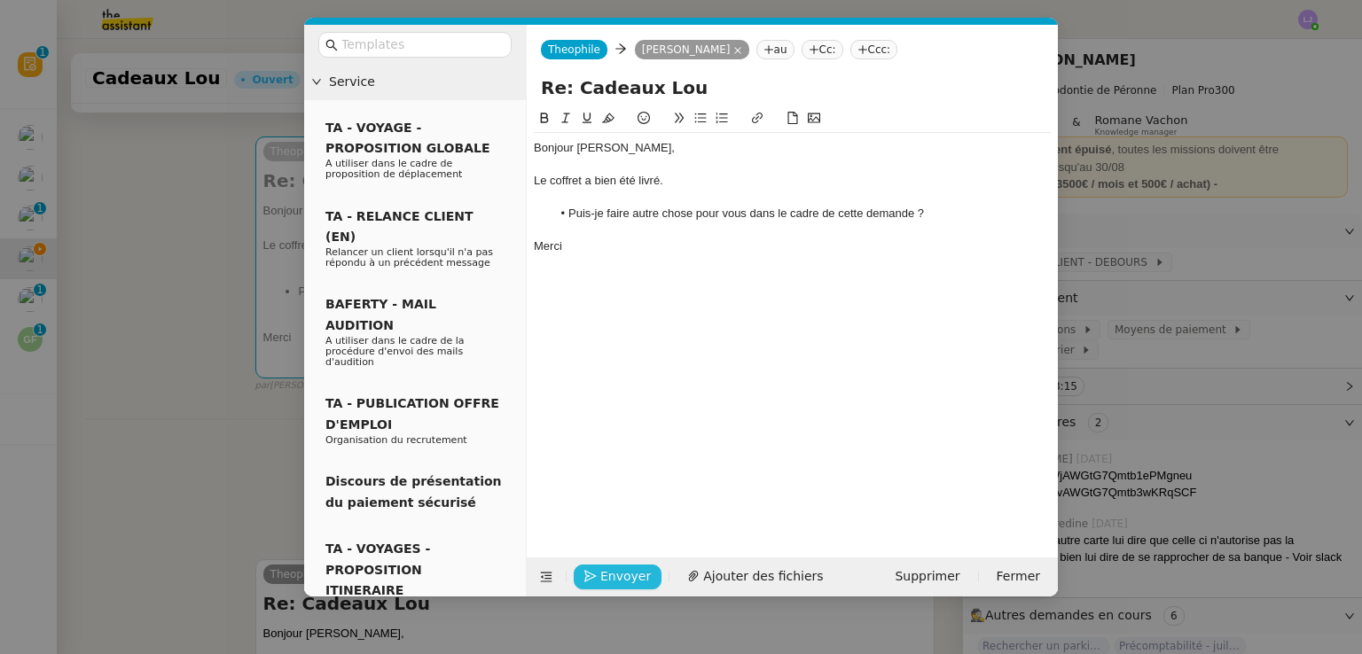
drag, startPoint x: 621, startPoint y: 561, endPoint x: 622, endPoint y: 571, distance: 9.9
click at [622, 571] on div "Envoyer Ajouter des fichiers Supprimer Fermer" at bounding box center [792, 577] width 531 height 39
click at [622, 571] on span "Envoyer" at bounding box center [625, 576] width 51 height 20
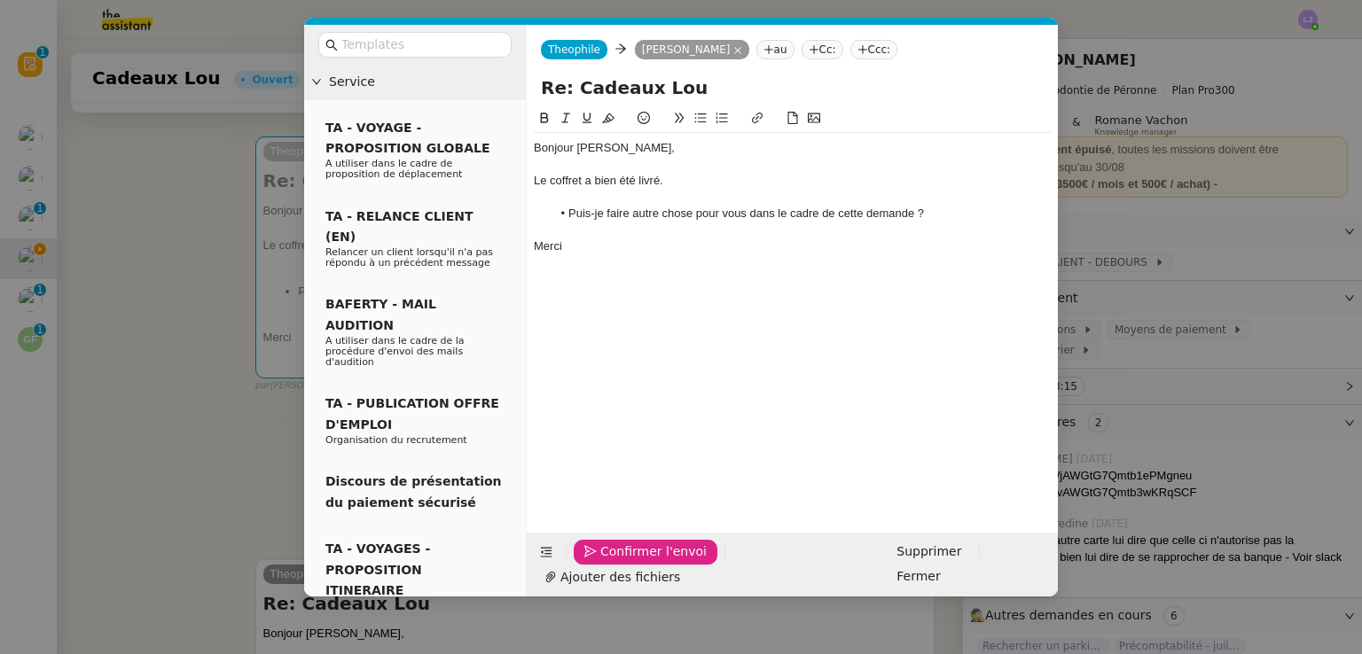
click at [622, 562] on span "Confirmer l'envoi" at bounding box center [653, 552] width 106 height 20
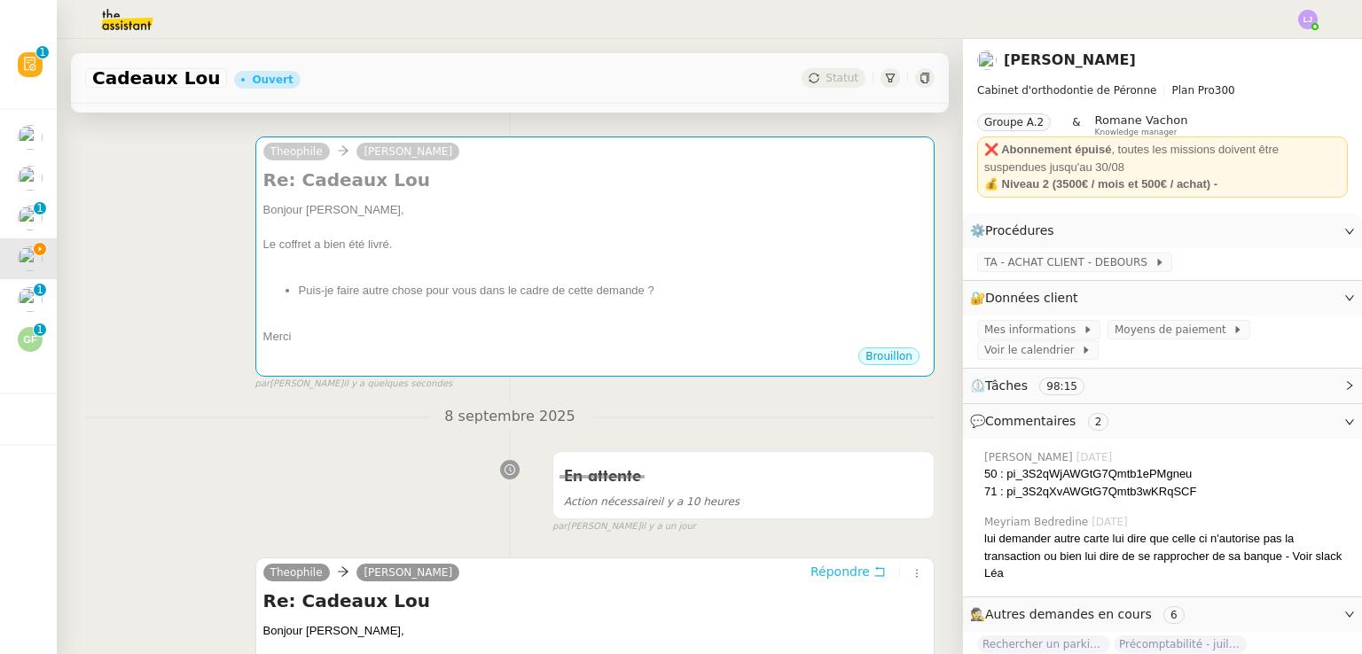
scroll to position [0, 0]
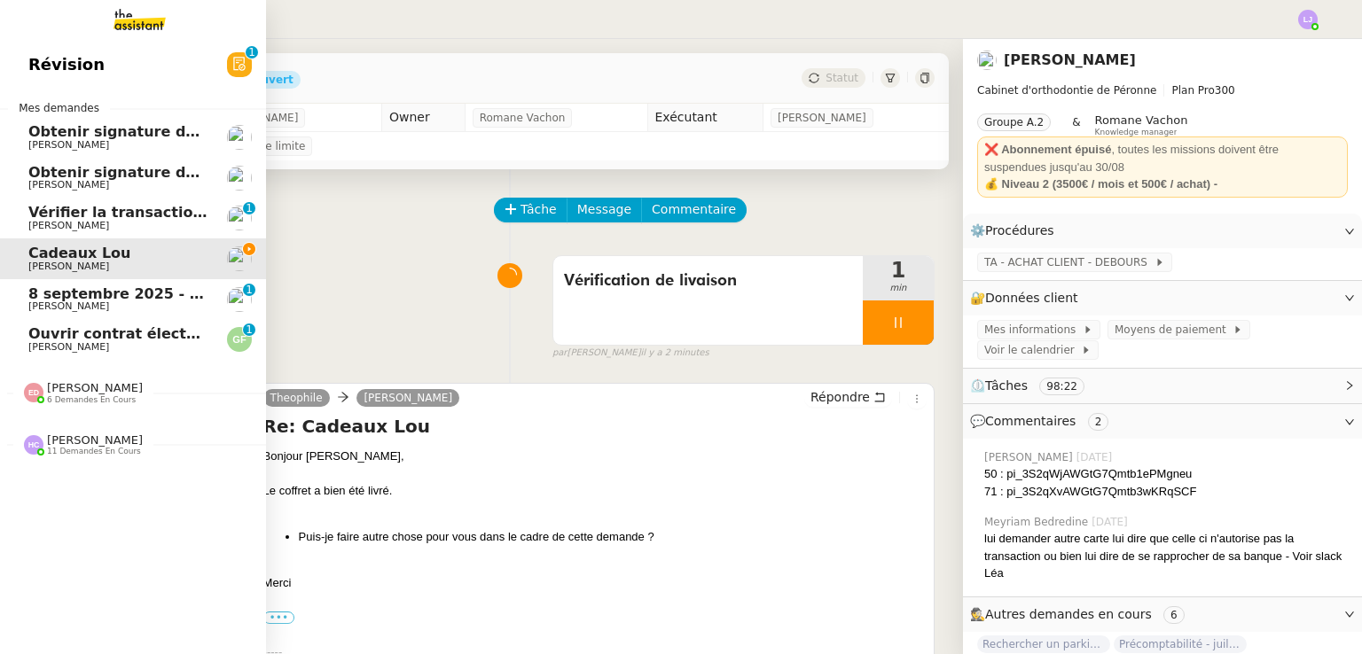
click at [92, 441] on span "[PERSON_NAME]" at bounding box center [95, 439] width 96 height 13
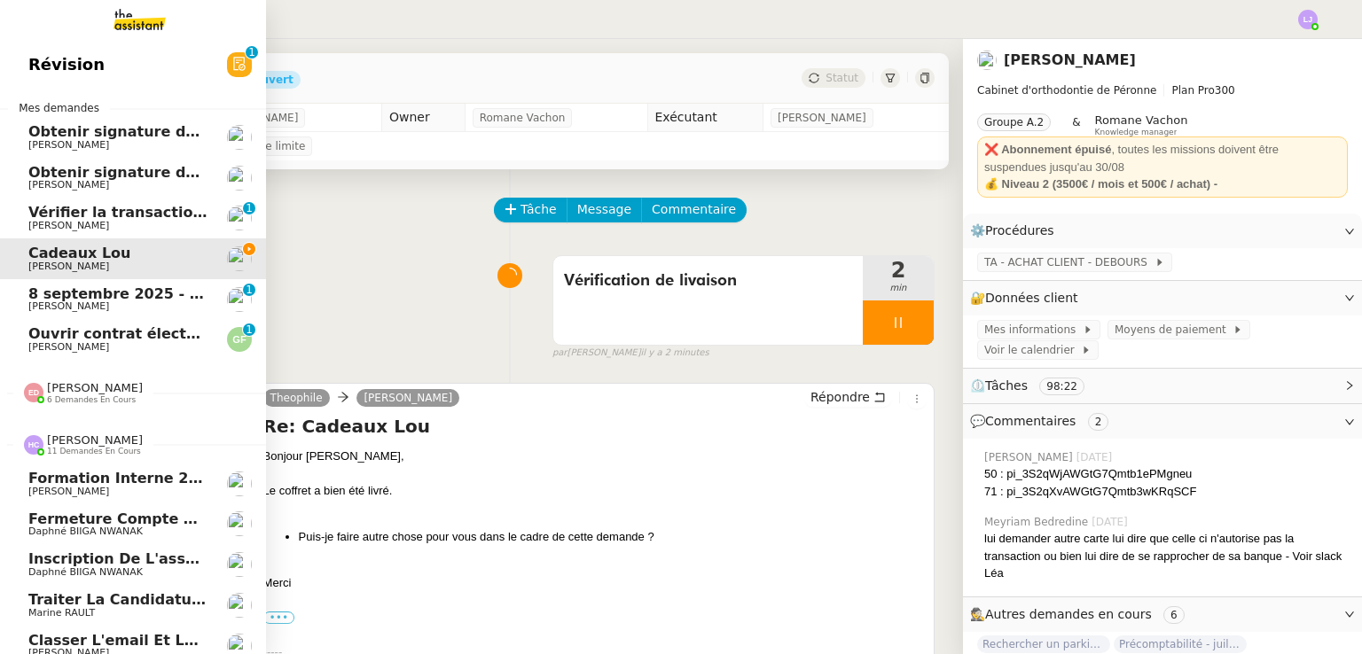
scroll to position [264, 0]
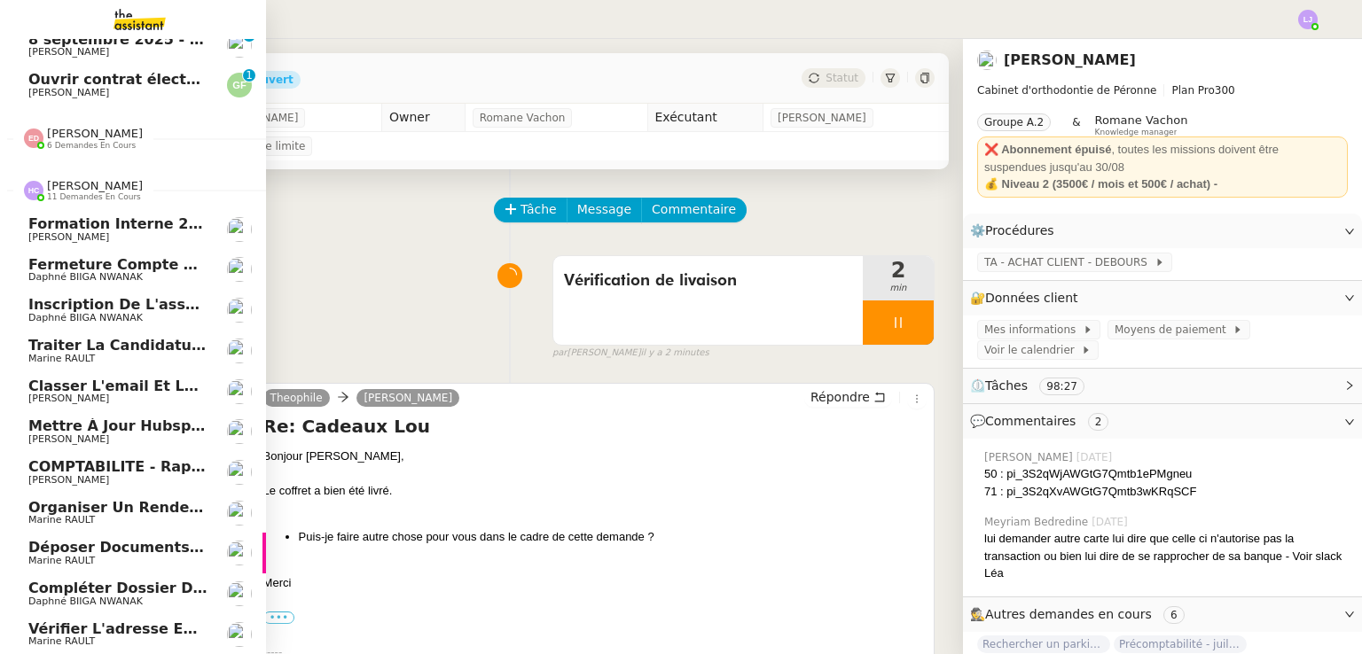
click at [129, 158] on div "[PERSON_NAME] 11 demandes en cours" at bounding box center [133, 183] width 266 height 51
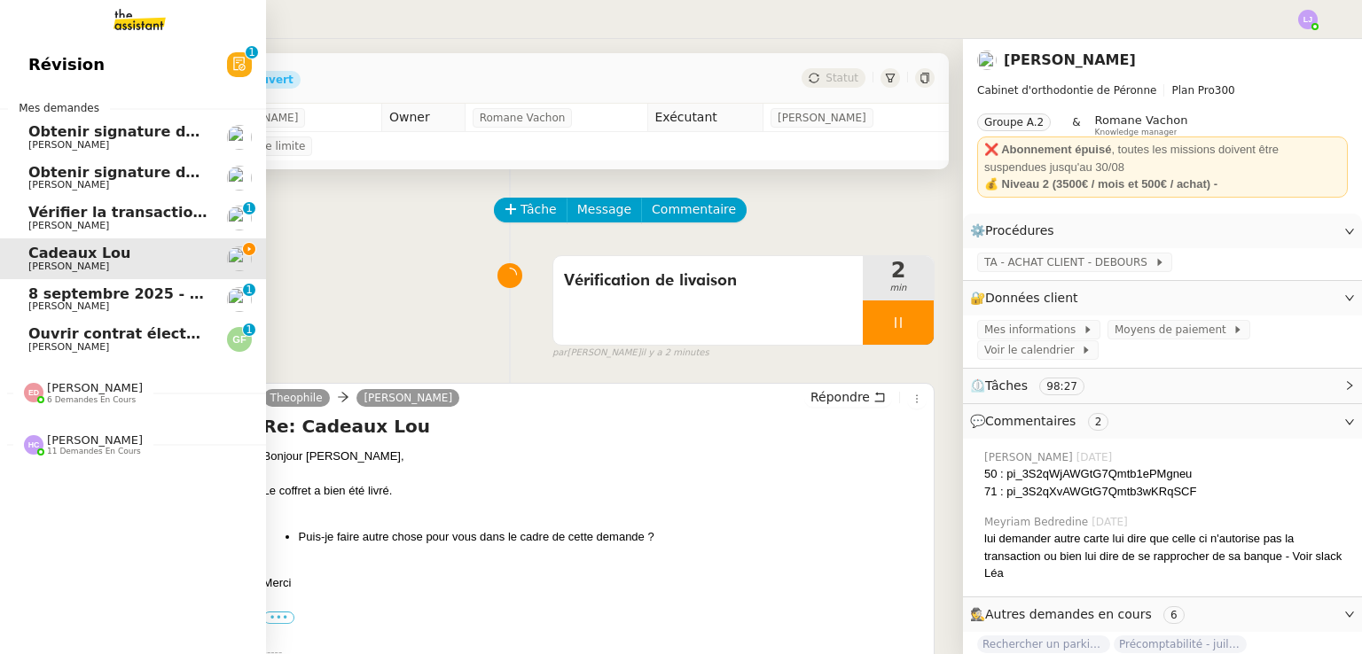
click at [116, 402] on span "[PERSON_NAME] 6 demandes en cours" at bounding box center [83, 392] width 140 height 23
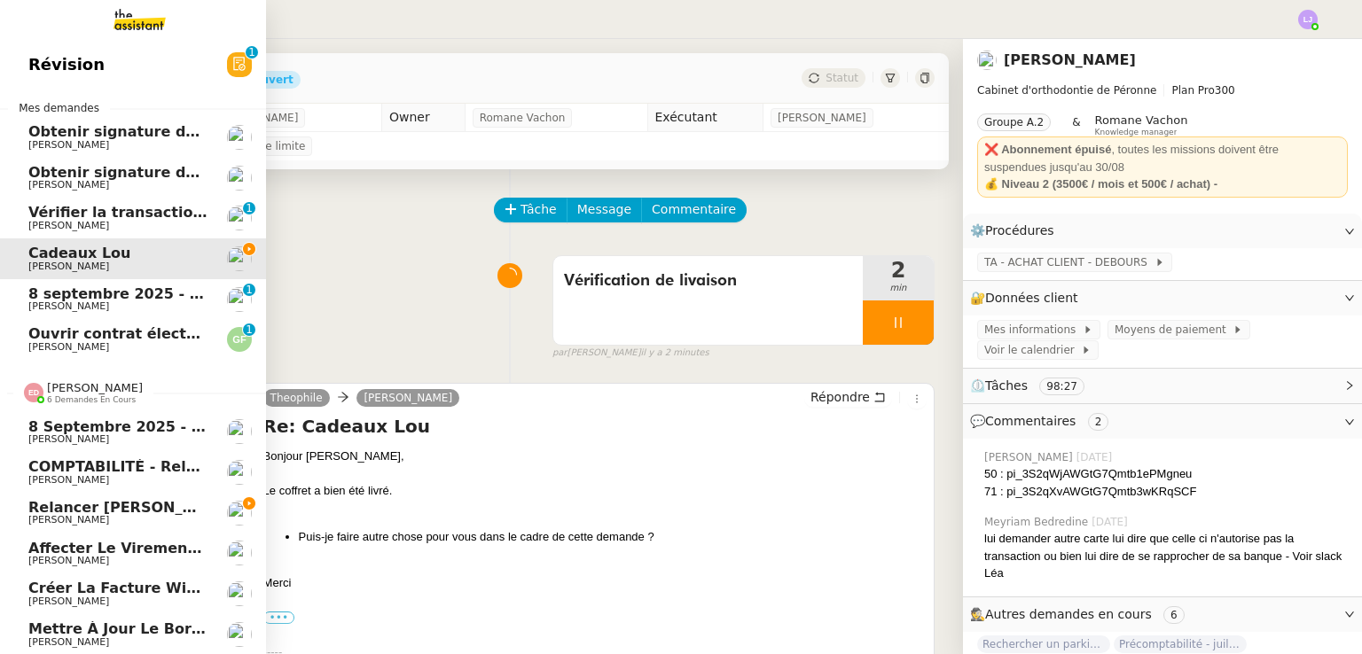
scroll to position [62, 0]
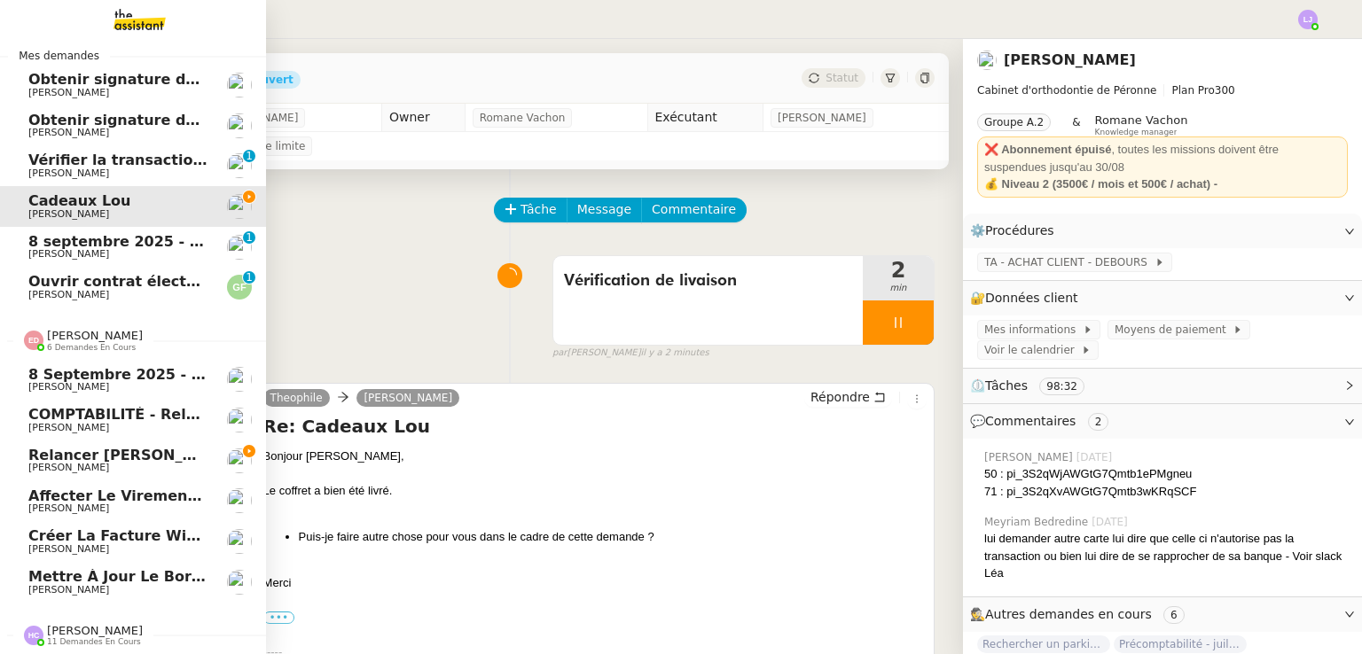
click at [216, 441] on link "Relancer [PERSON_NAME] pour documents août [PERSON_NAME]" at bounding box center [133, 461] width 266 height 41
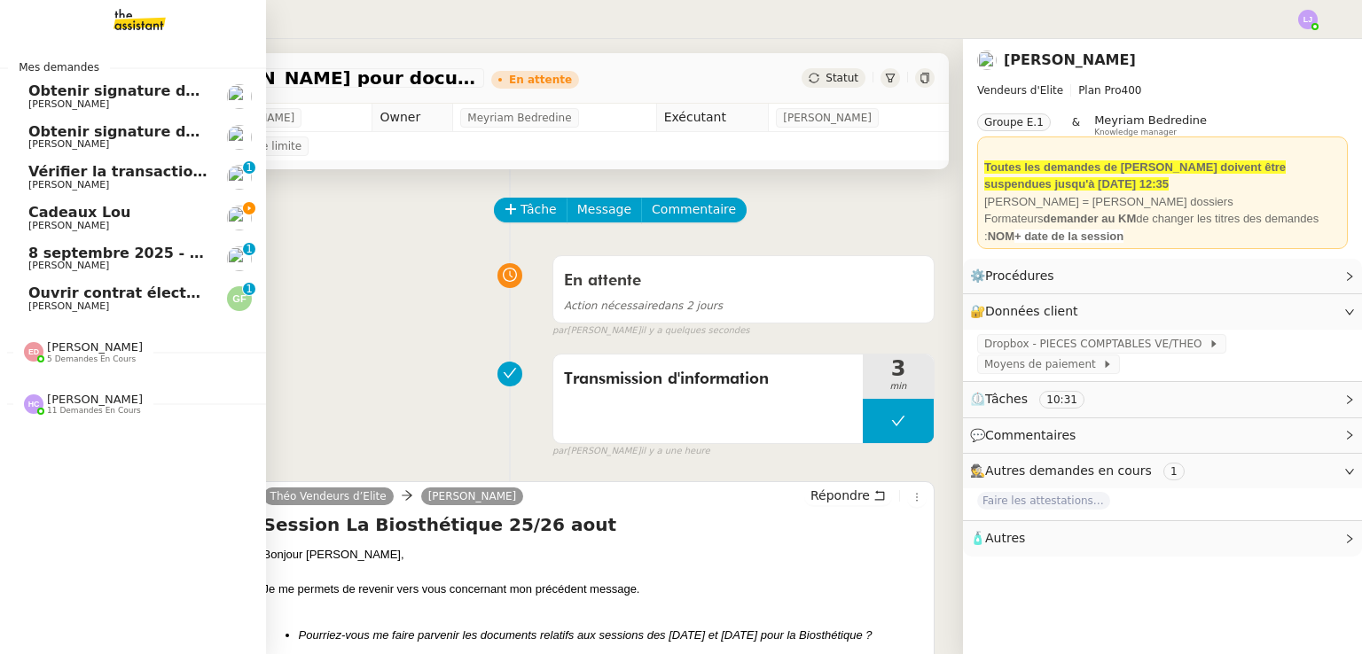
click at [28, 206] on span "Cadeaux Lou" at bounding box center [79, 212] width 103 height 17
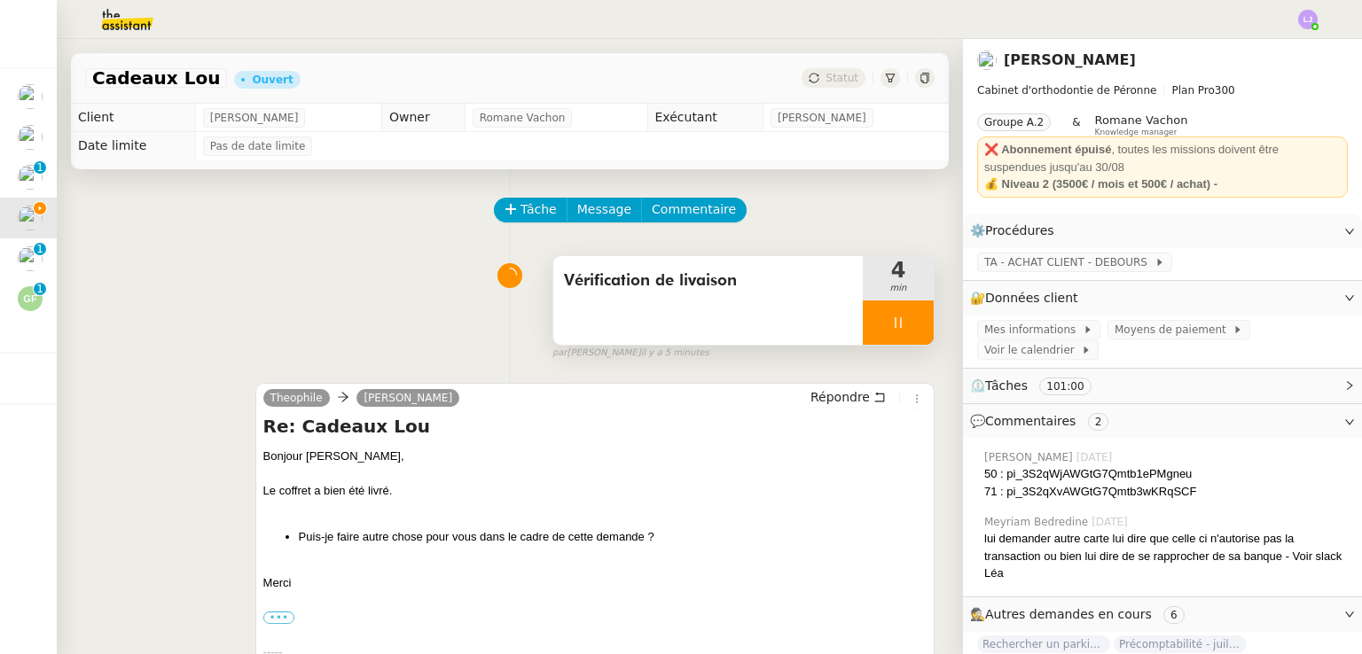
click at [891, 326] on div at bounding box center [898, 323] width 71 height 44
click at [909, 326] on icon at bounding box center [916, 323] width 14 height 14
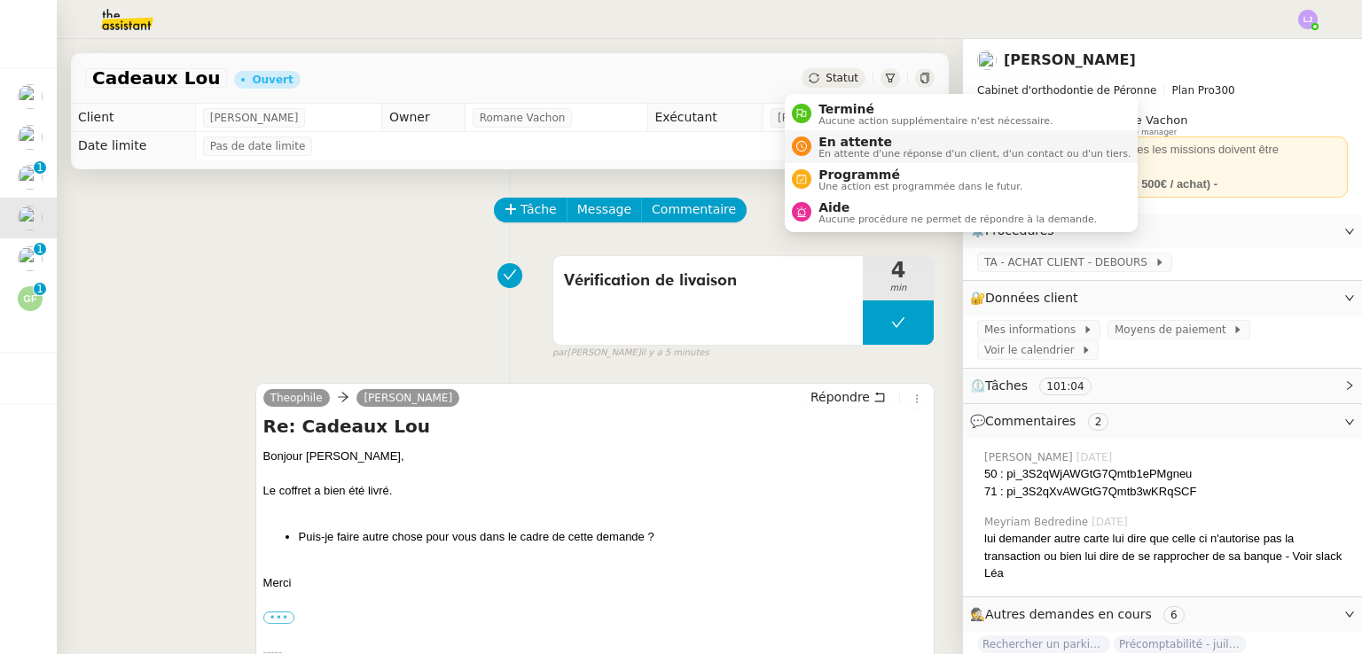
click at [844, 157] on span "En attente d'une réponse d'un client, d'un contact ou d'un tiers." at bounding box center [974, 154] width 312 height 10
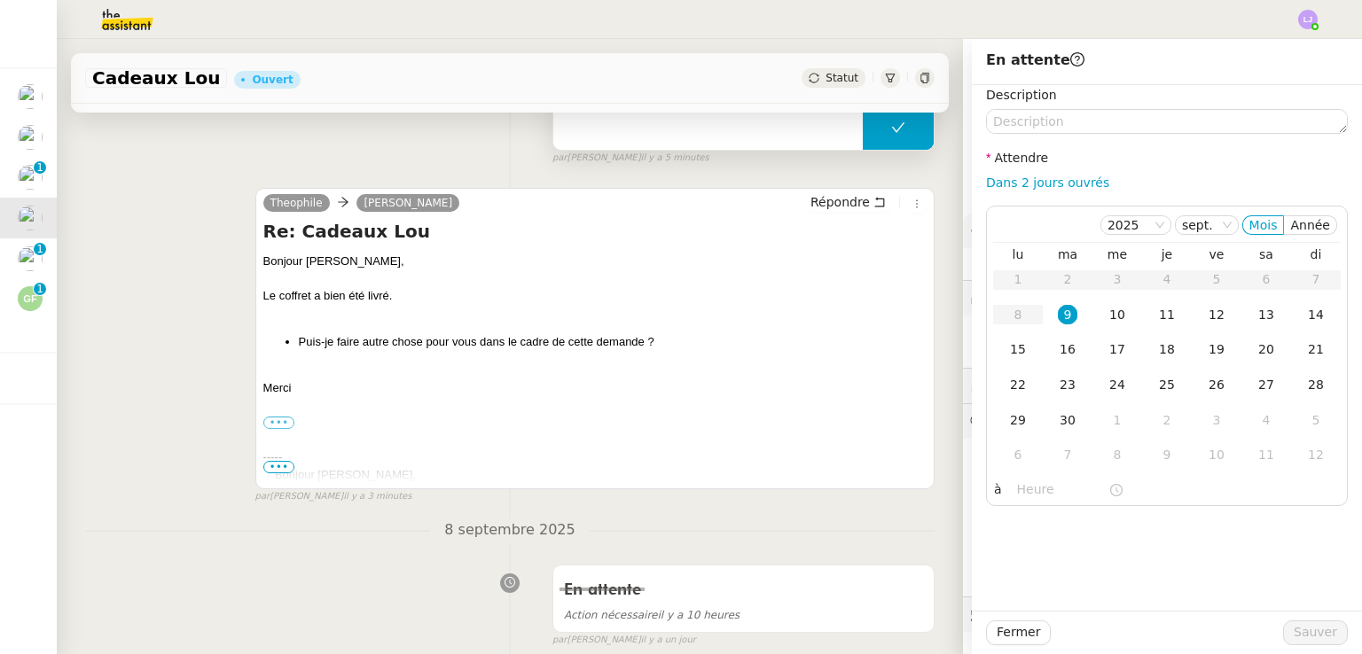
scroll to position [69, 0]
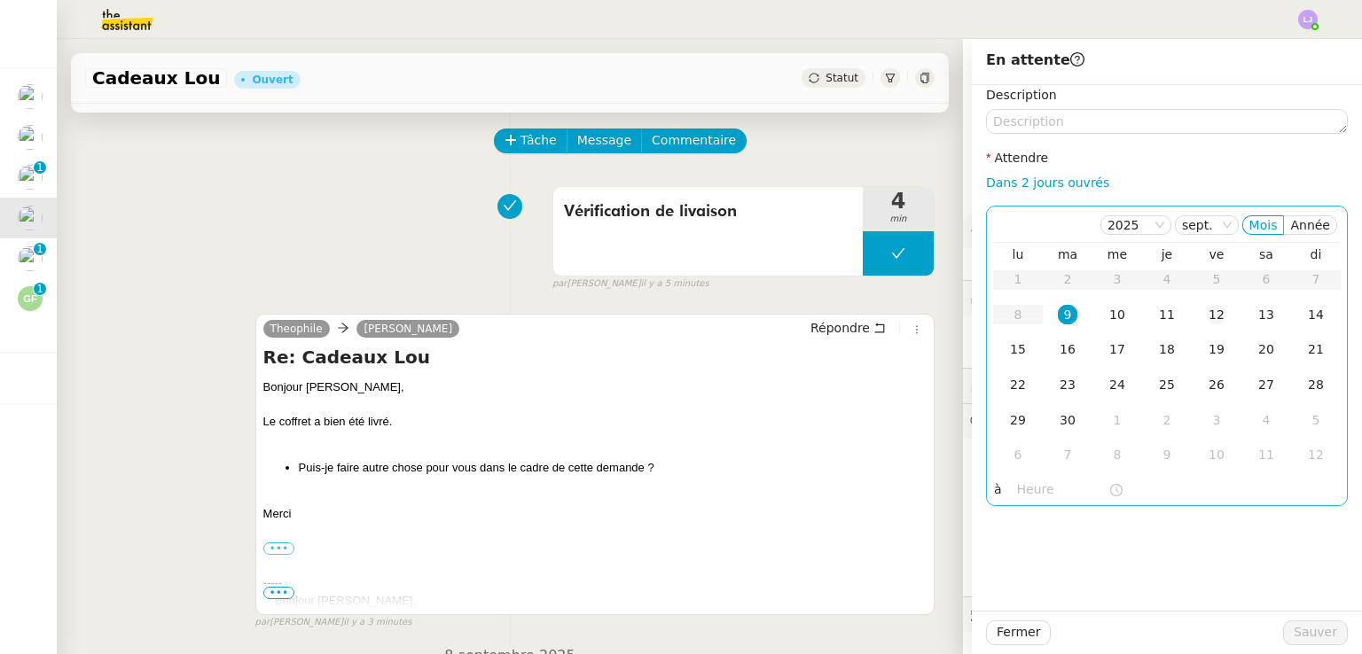
click at [1191, 309] on td "12" at bounding box center [1216, 315] width 50 height 35
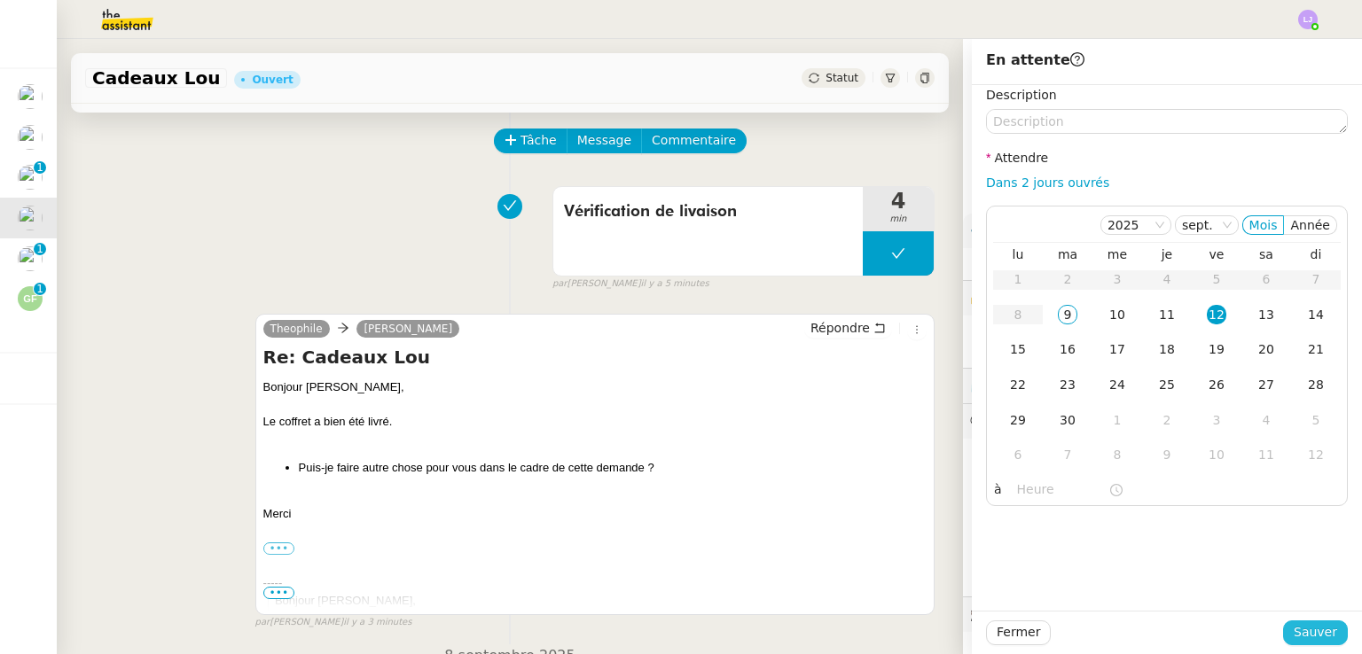
click at [1295, 641] on span "Sauver" at bounding box center [1314, 632] width 43 height 20
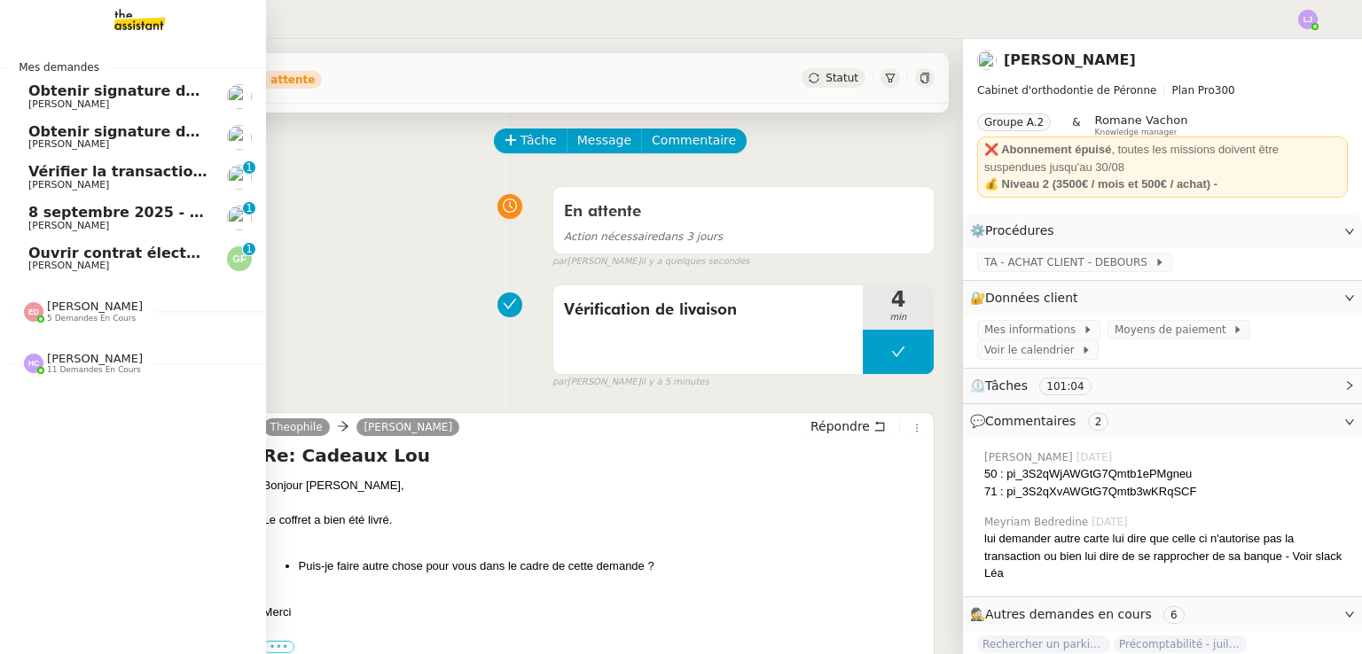
click at [88, 300] on span "[PERSON_NAME]" at bounding box center [95, 306] width 96 height 13
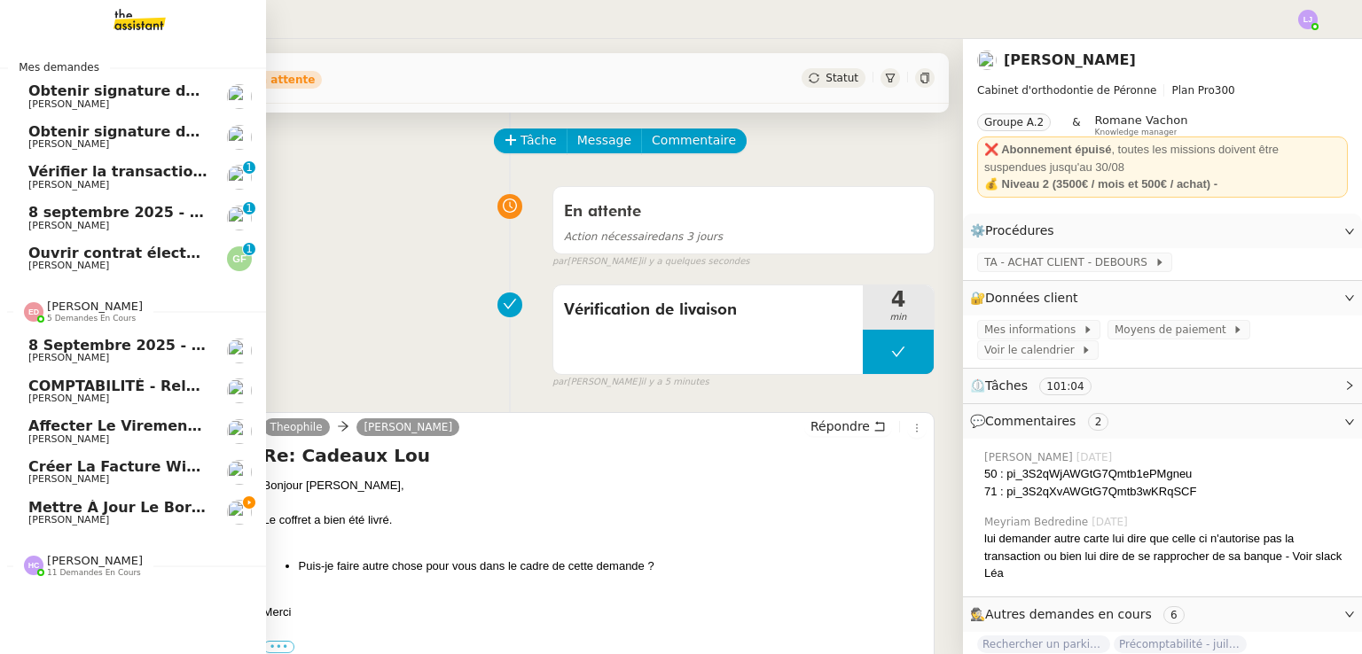
click at [192, 518] on span "[PERSON_NAME]" at bounding box center [117, 520] width 179 height 11
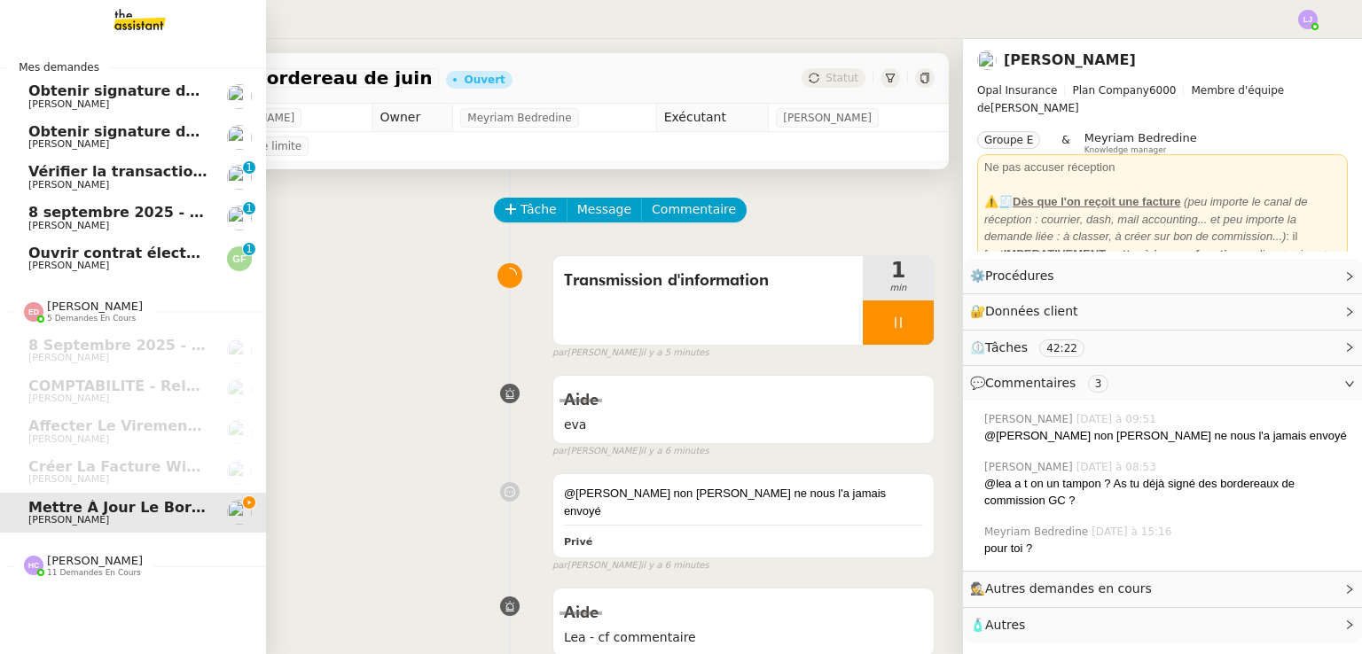
click at [167, 193] on link "Vérifier la transaction ADC [PERSON_NAME] 0 1 2 3 4 5 6 7 8 9" at bounding box center [133, 177] width 266 height 41
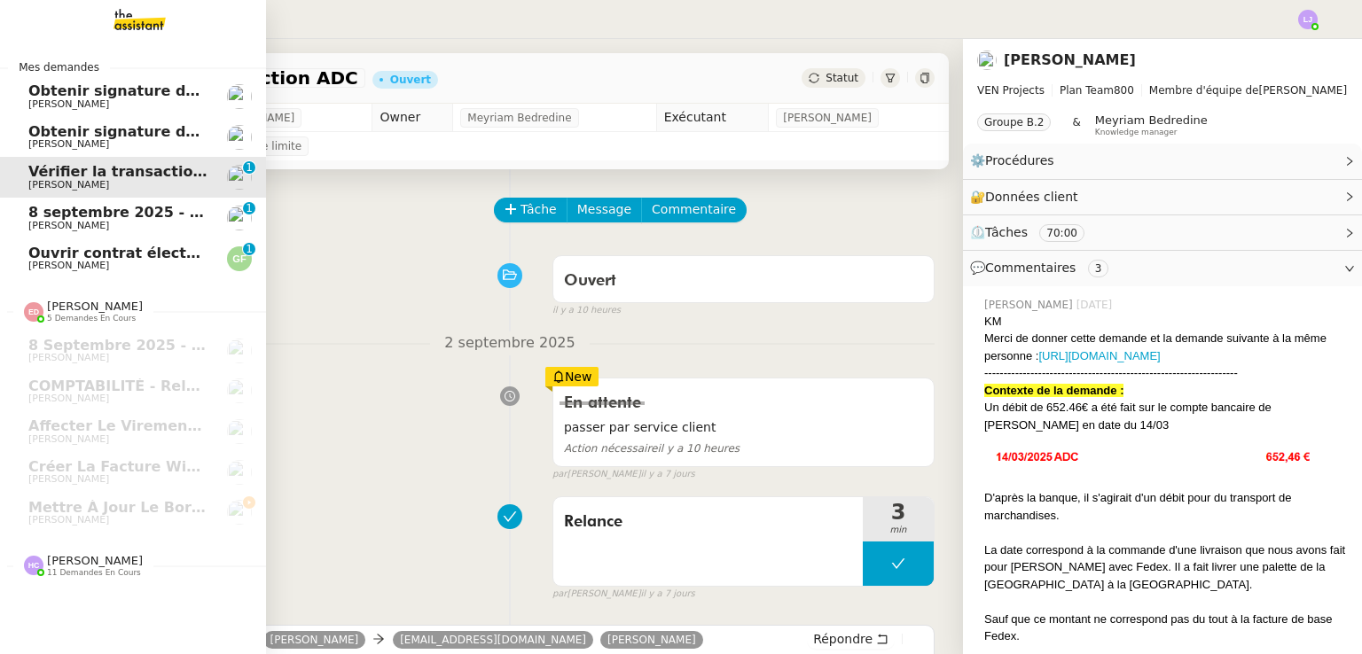
click at [118, 259] on span "Ouvrir contrat électricité temporaire" at bounding box center [174, 253] width 293 height 17
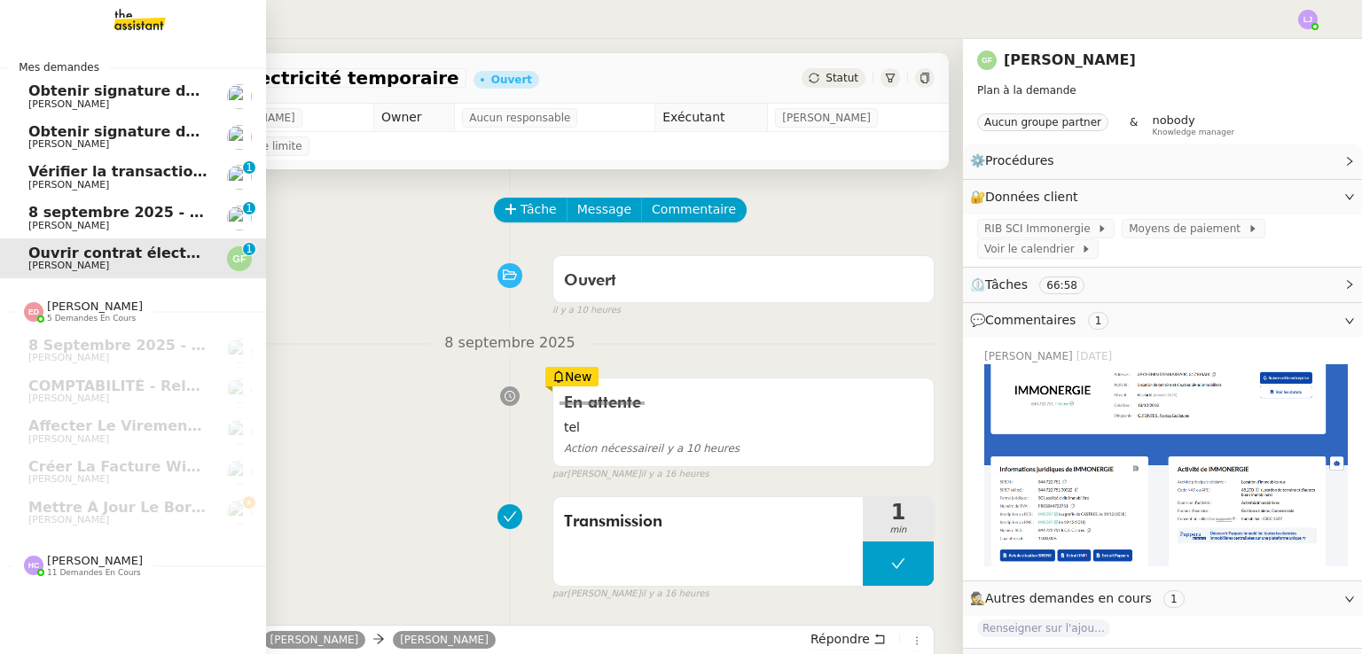
click at [63, 211] on span "8 septembre 2025 - QUOTIDIEN - OPAL - Gestion de la boîte mail OPAL" at bounding box center [307, 212] width 559 height 17
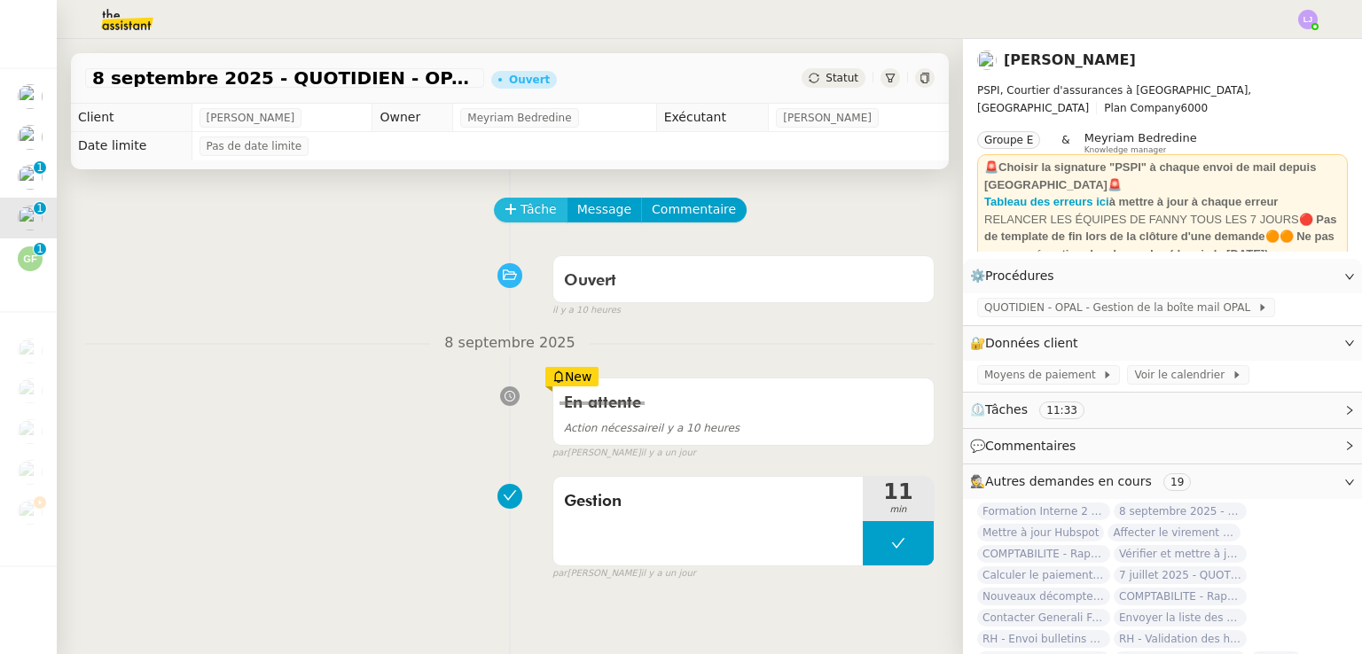
click at [520, 212] on span "Tâche" at bounding box center [538, 209] width 36 height 20
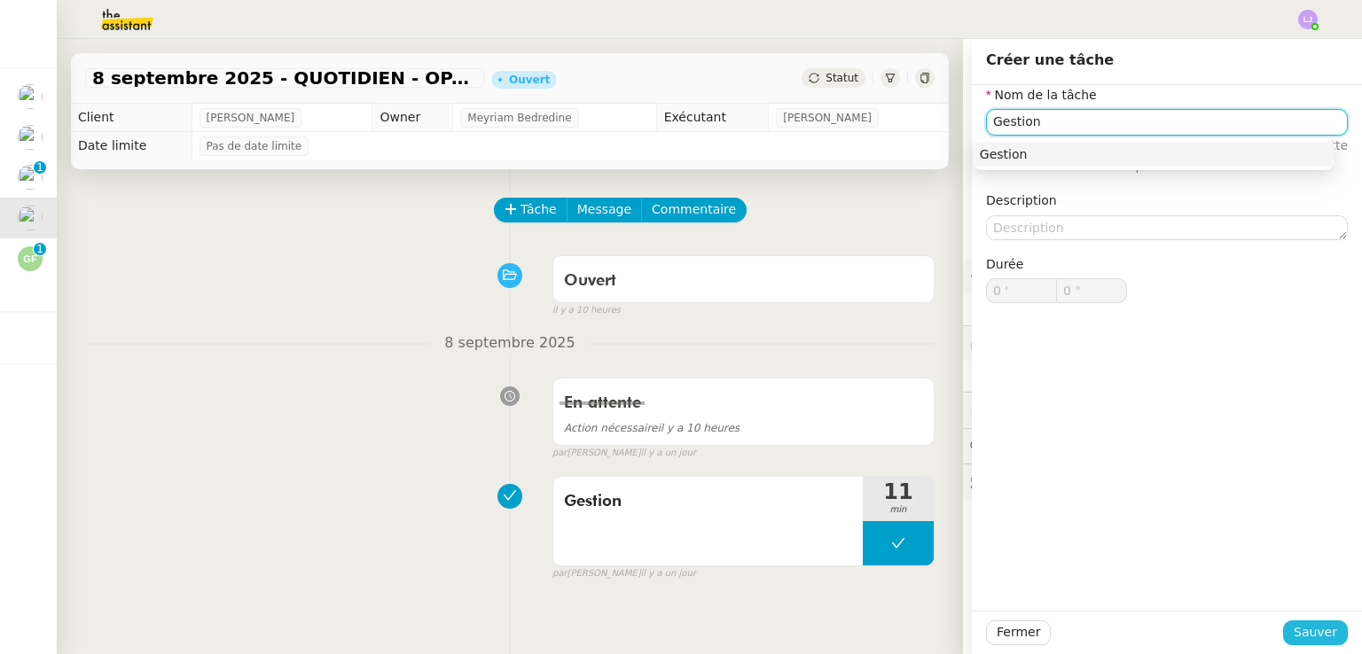
type input "Gestion"
click at [1308, 637] on span "Sauver" at bounding box center [1314, 632] width 43 height 20
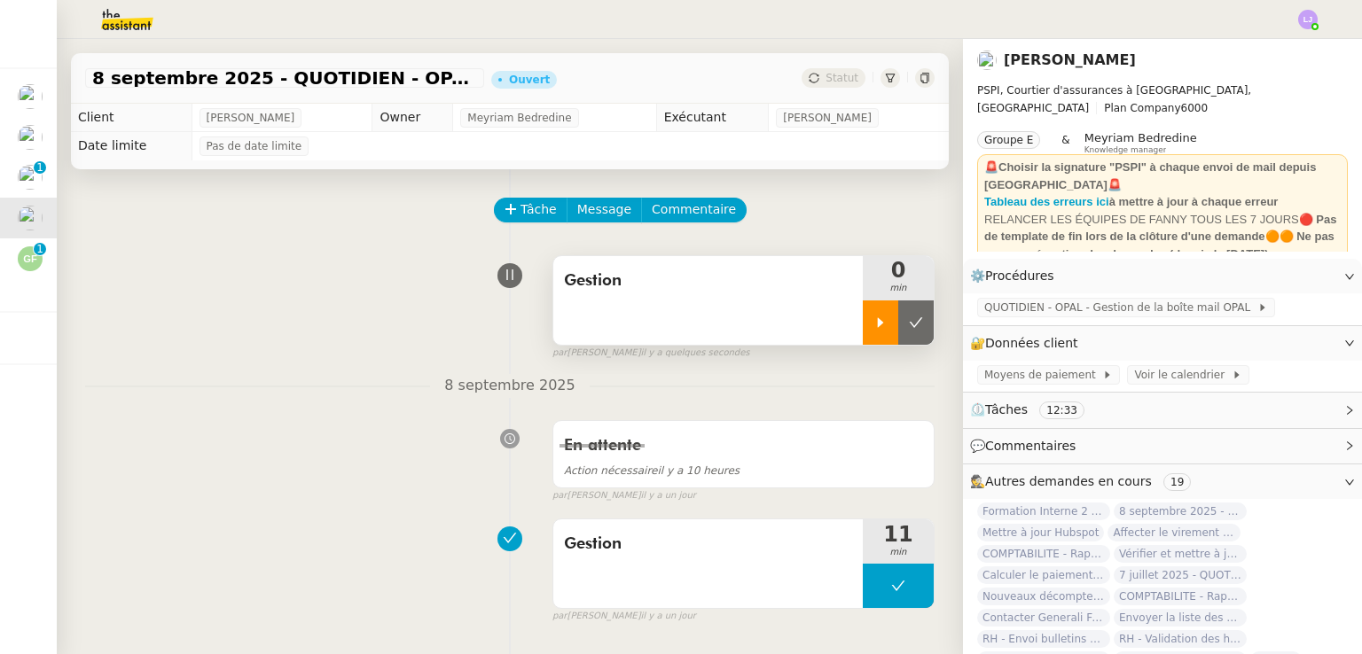
click at [863, 313] on div at bounding box center [880, 323] width 35 height 44
click at [985, 316] on span "QUOTIDIEN - OPAL - Gestion de la boîte mail OPAL" at bounding box center [1120, 308] width 273 height 18
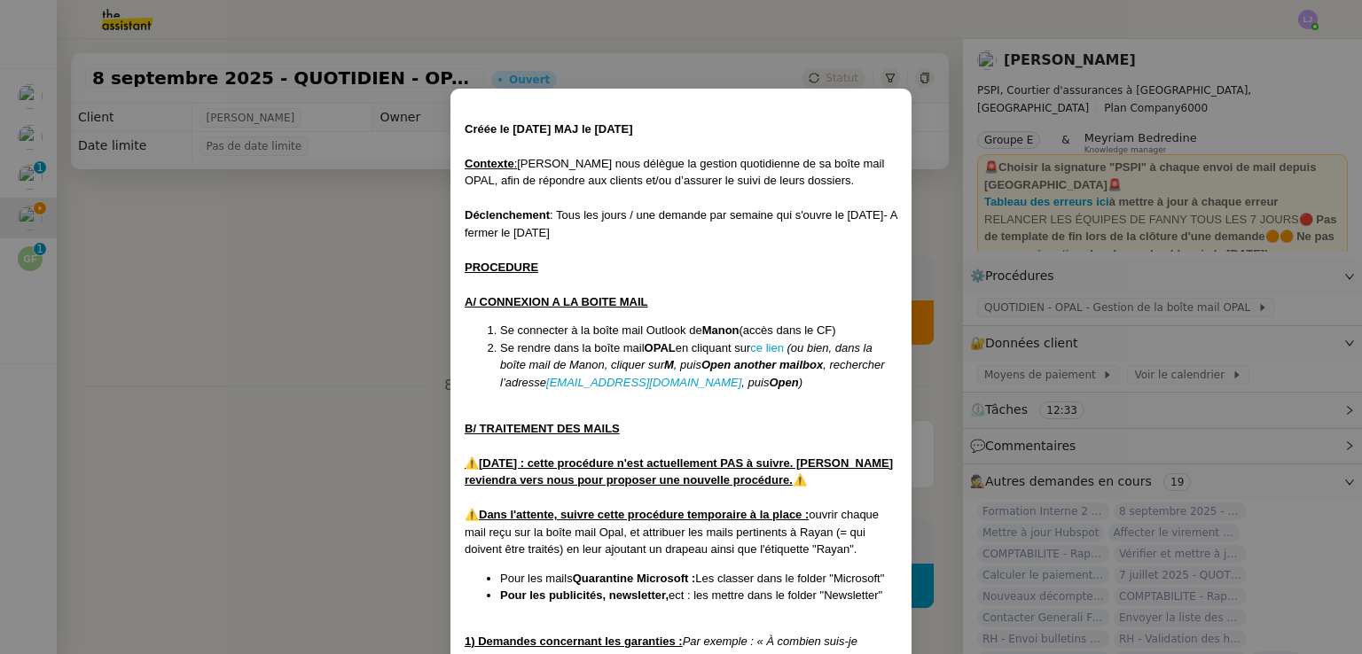
click at [224, 391] on nz-modal-container "Créée le [DATE] MAJ le [DATE] Contexte : [PERSON_NAME] nous délègue la gestion …" at bounding box center [681, 327] width 1362 height 654
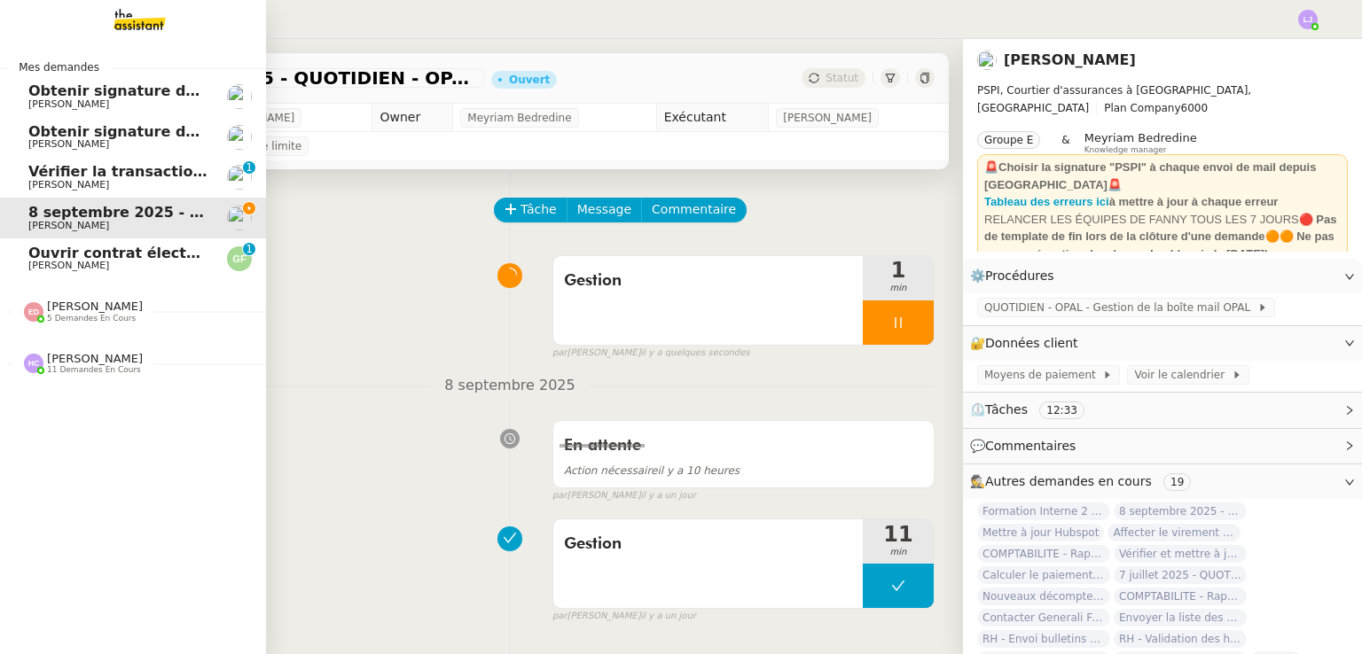
click at [104, 297] on span "[PERSON_NAME] 5 demandes en cours" at bounding box center [140, 303] width 266 height 37
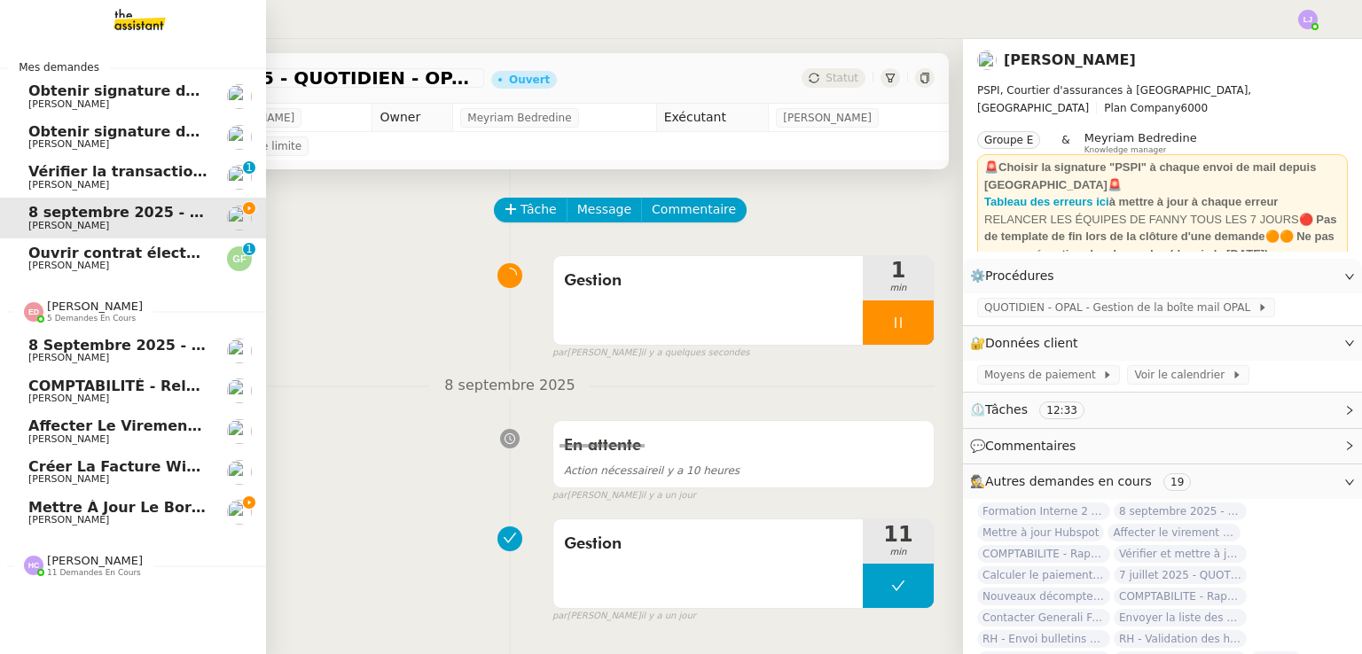
click at [156, 500] on span "Mettre à jour le bordereau de juin" at bounding box center [168, 507] width 281 height 17
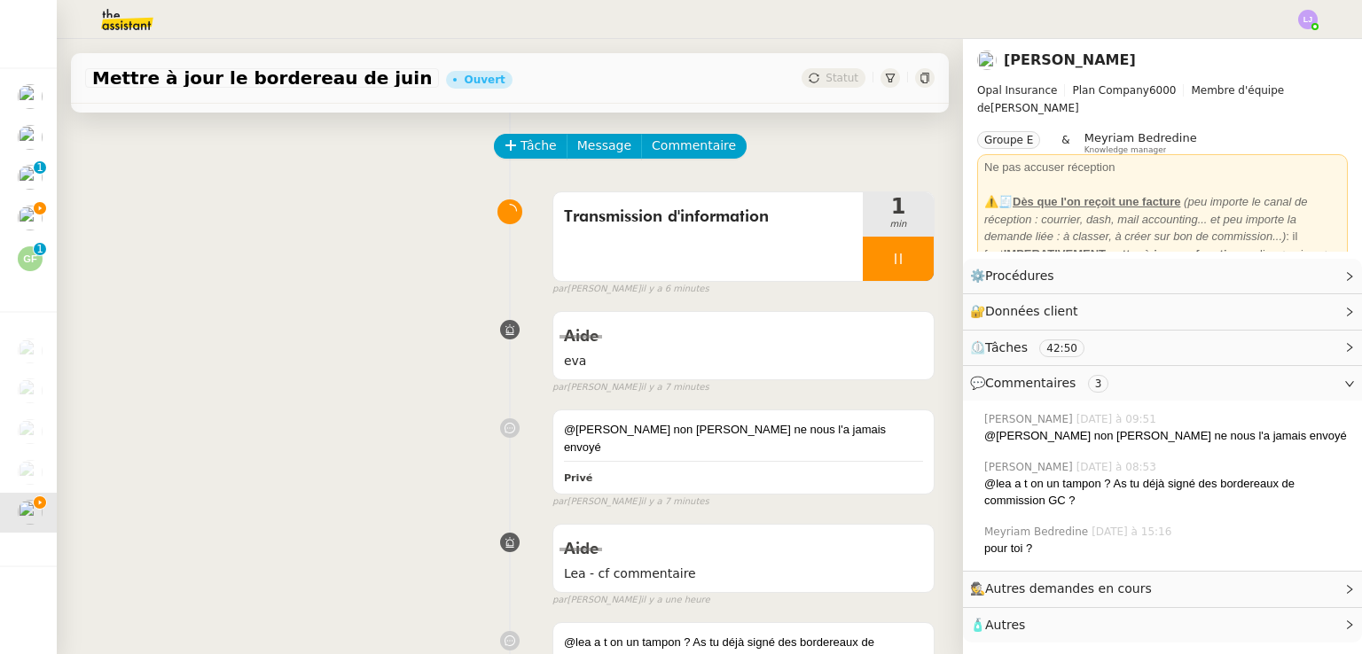
scroll to position [63, 0]
click at [457, 416] on div "@[PERSON_NAME] non [PERSON_NAME] ne nous l'a jamais envoyé Privé false par [PER…" at bounding box center [509, 455] width 849 height 107
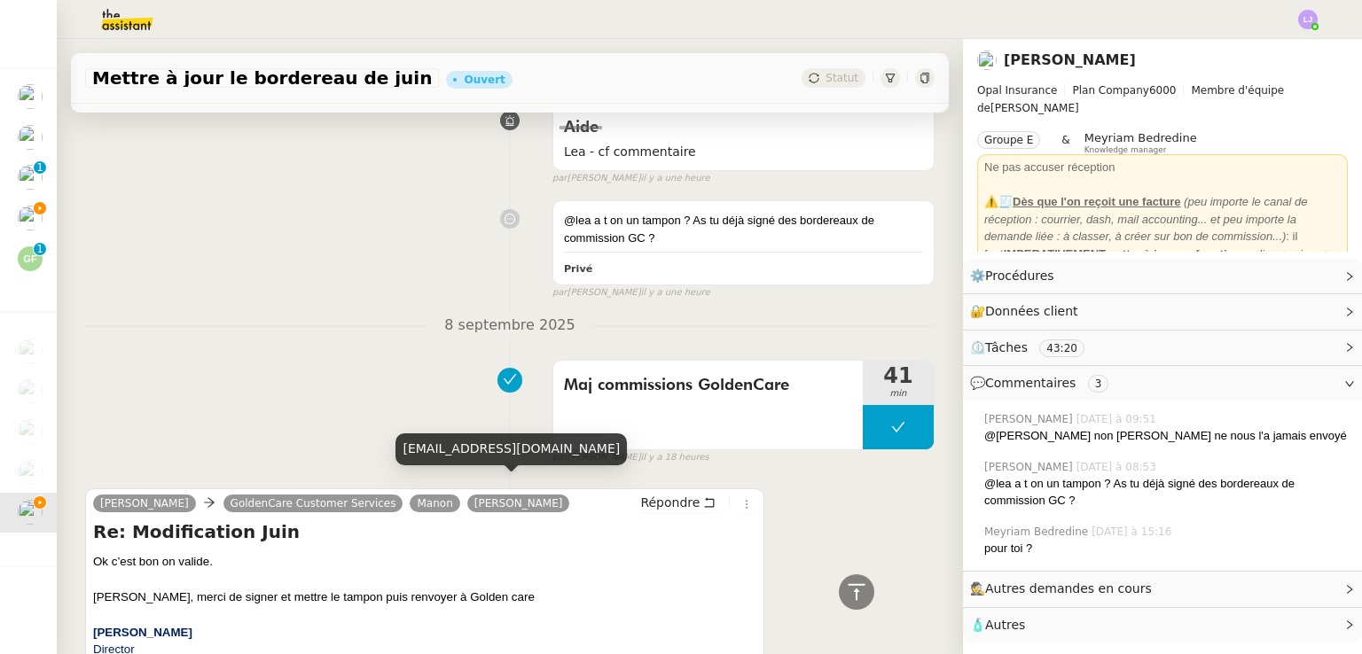
scroll to position [0, 0]
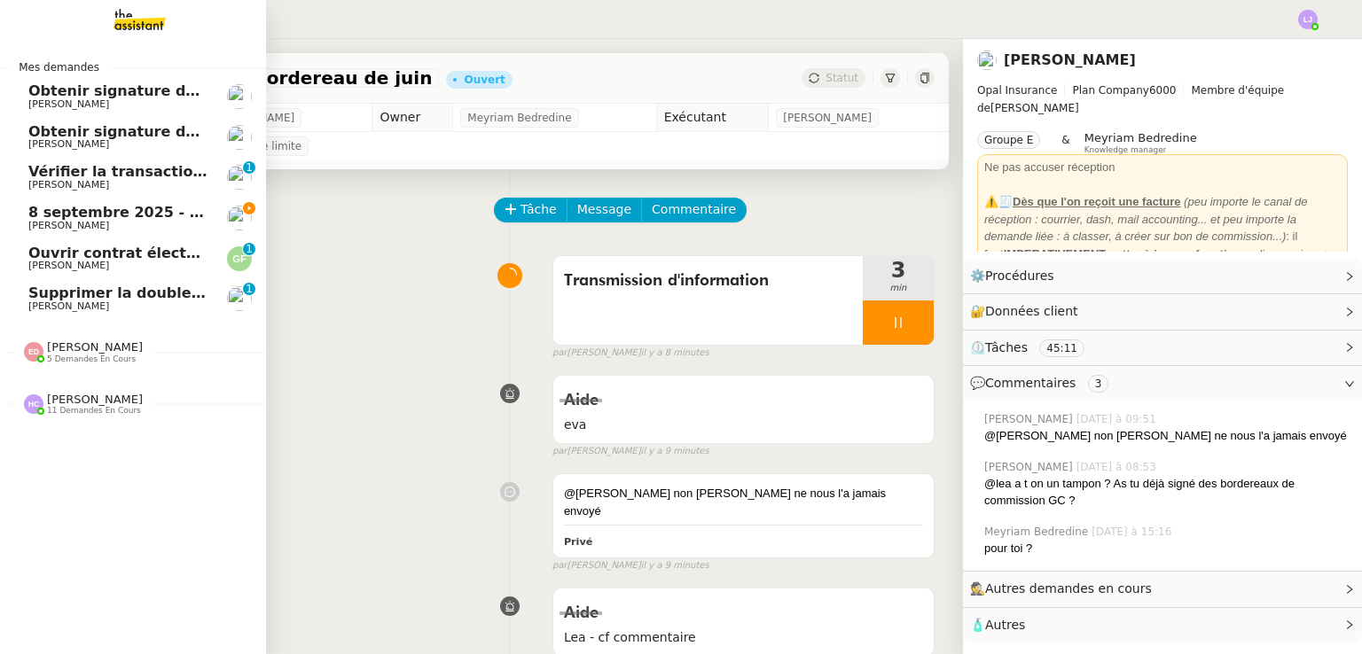
click at [114, 314] on link "Supprimer la double authentification [PERSON_NAME] 0 1 2 3 4 5 6 7 8 9" at bounding box center [133, 298] width 266 height 41
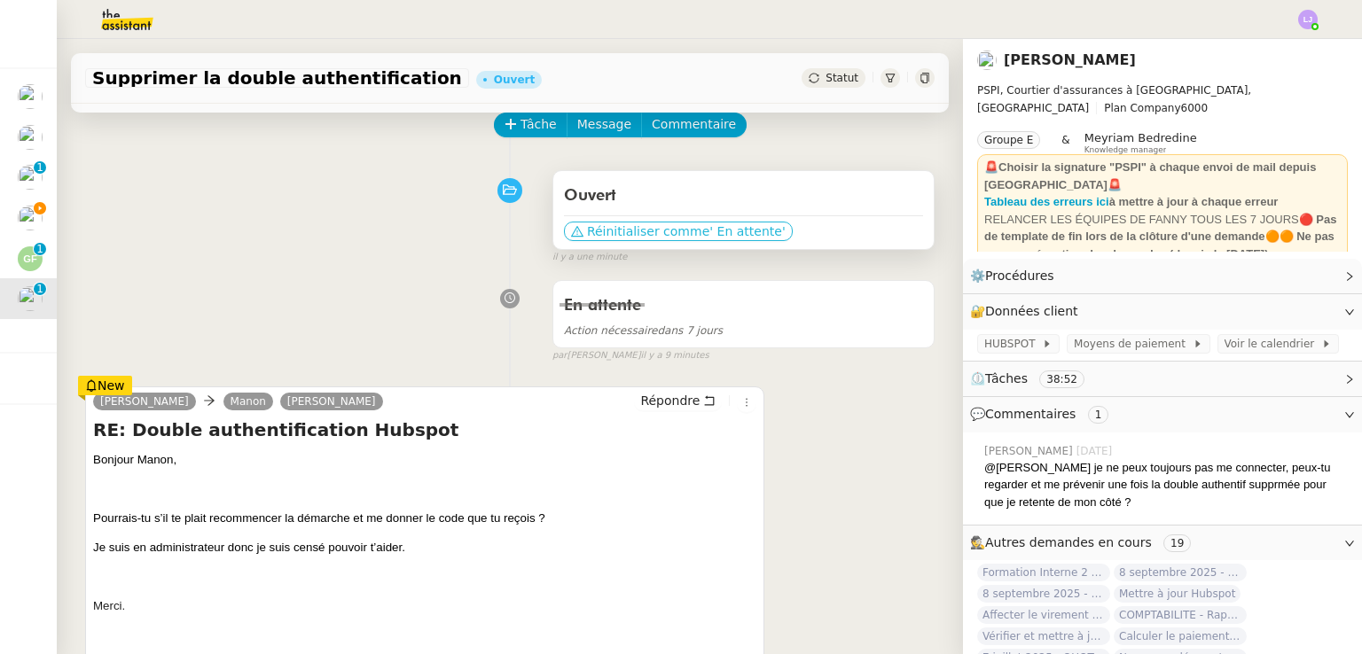
scroll to position [89, 0]
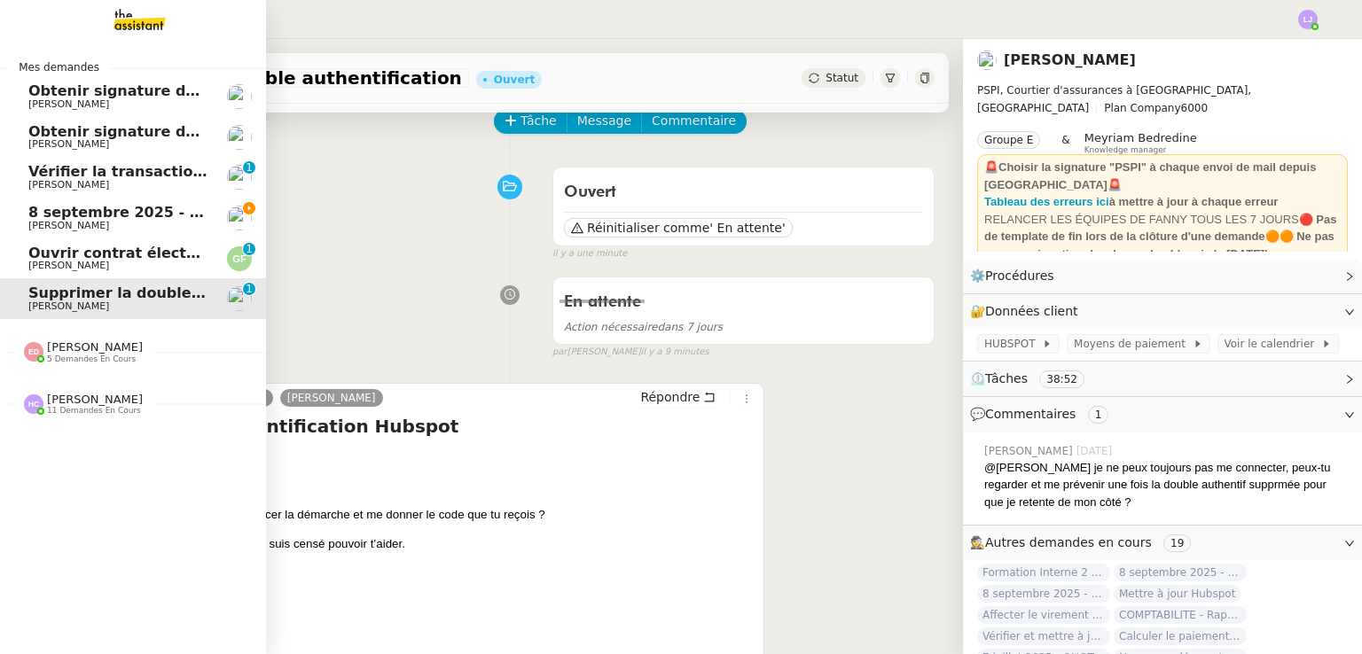
click at [72, 346] on span "[PERSON_NAME]" at bounding box center [95, 346] width 96 height 13
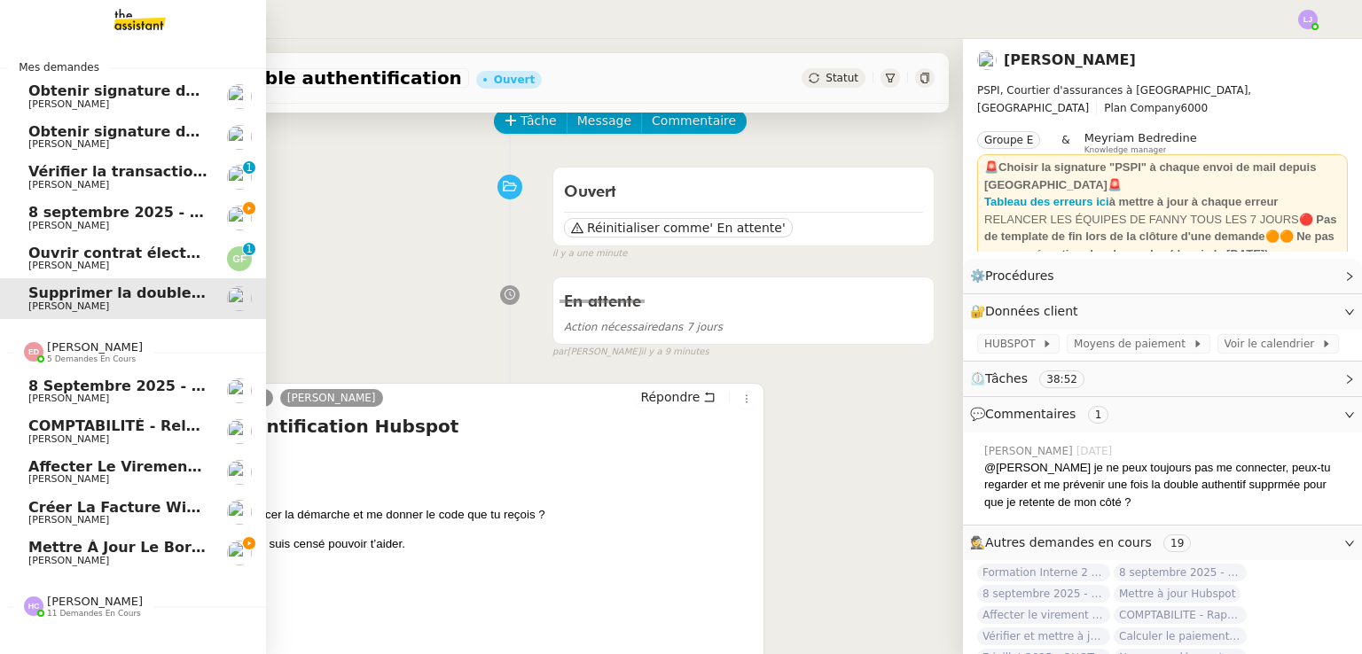
click at [177, 559] on span "[PERSON_NAME]" at bounding box center [117, 561] width 179 height 11
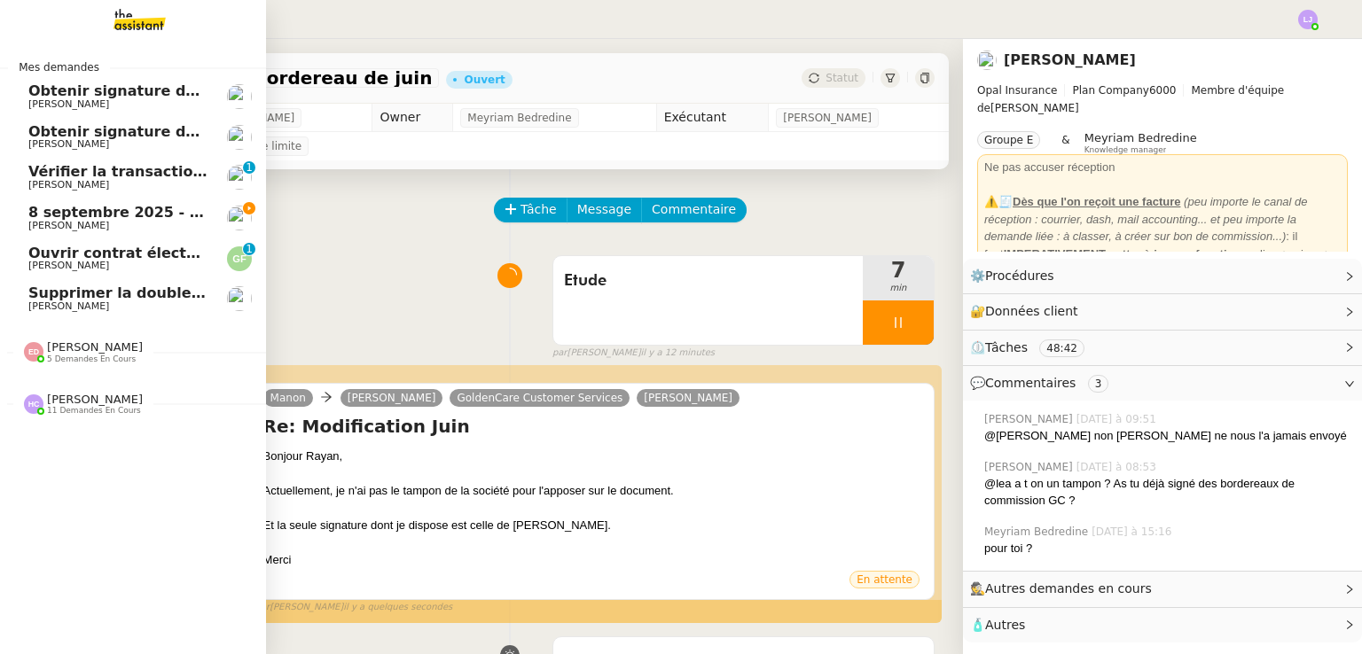
click at [178, 212] on span "8 septembre 2025 - QUOTIDIEN - OPAL - Gestion de la boîte mail OPAL" at bounding box center [307, 212] width 559 height 17
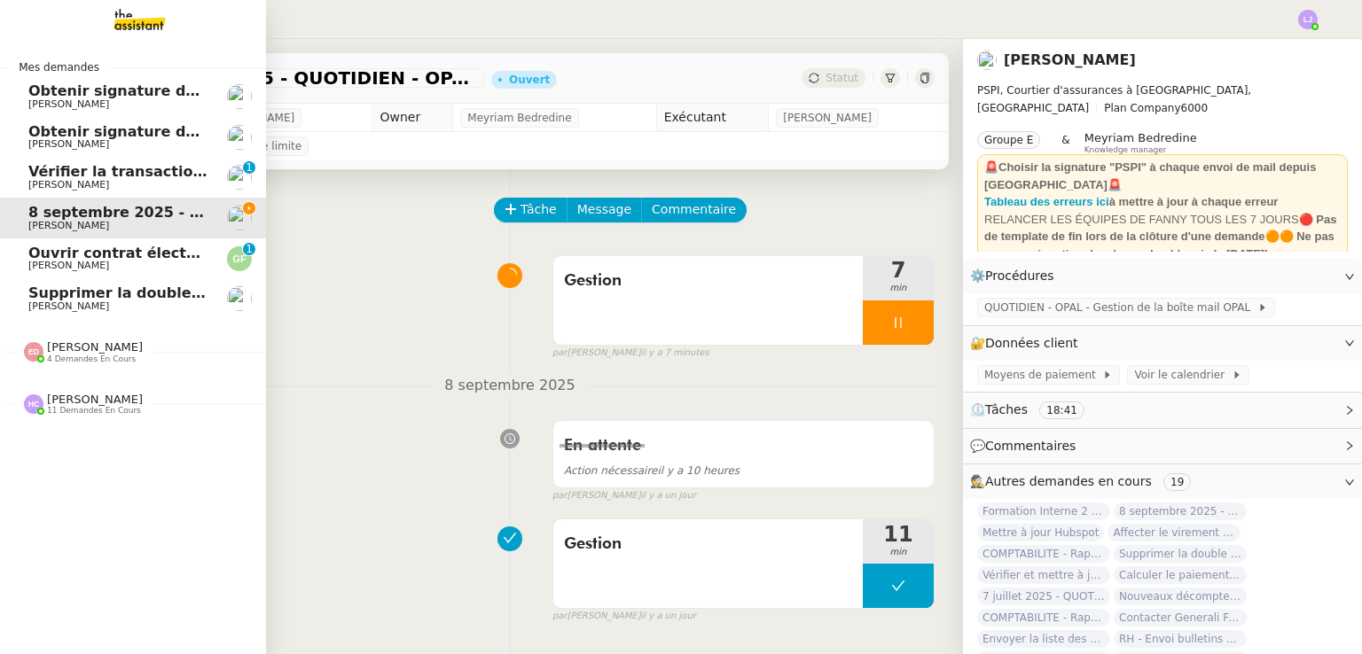
click at [36, 340] on div "[PERSON_NAME] 4 demandes en cours" at bounding box center [83, 351] width 119 height 23
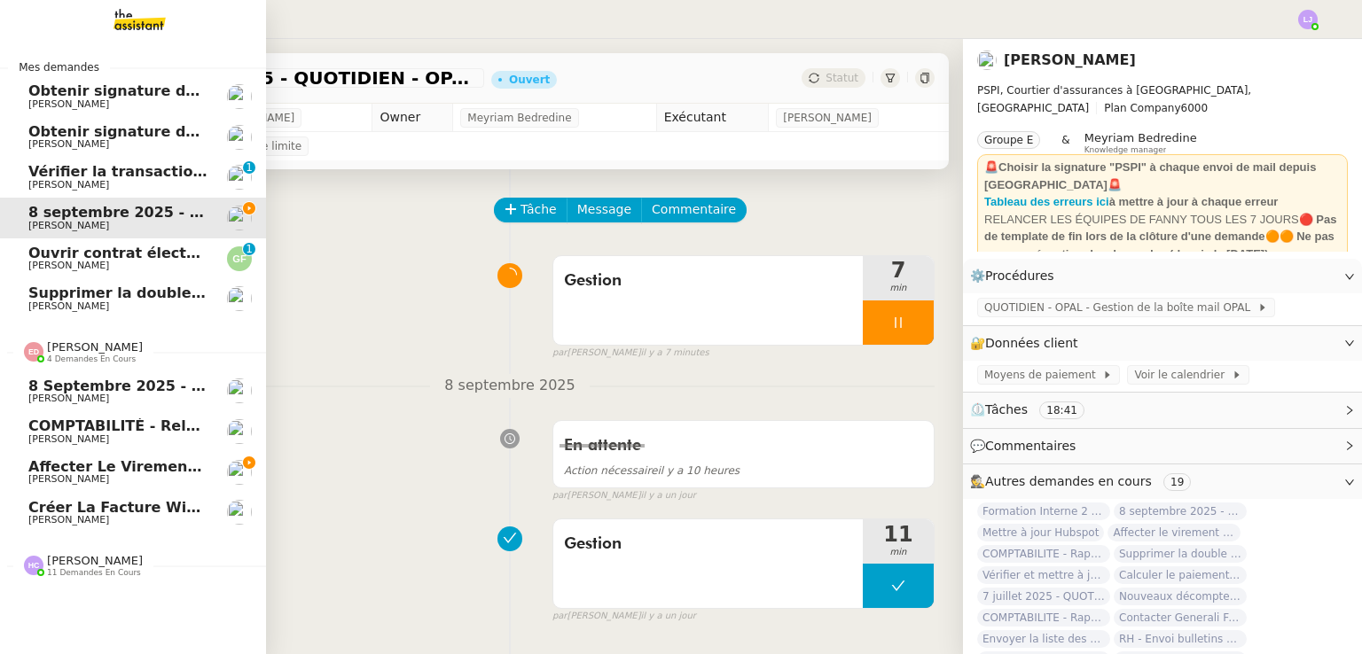
click at [106, 470] on span "Affecter le virement en attente" at bounding box center [156, 466] width 256 height 17
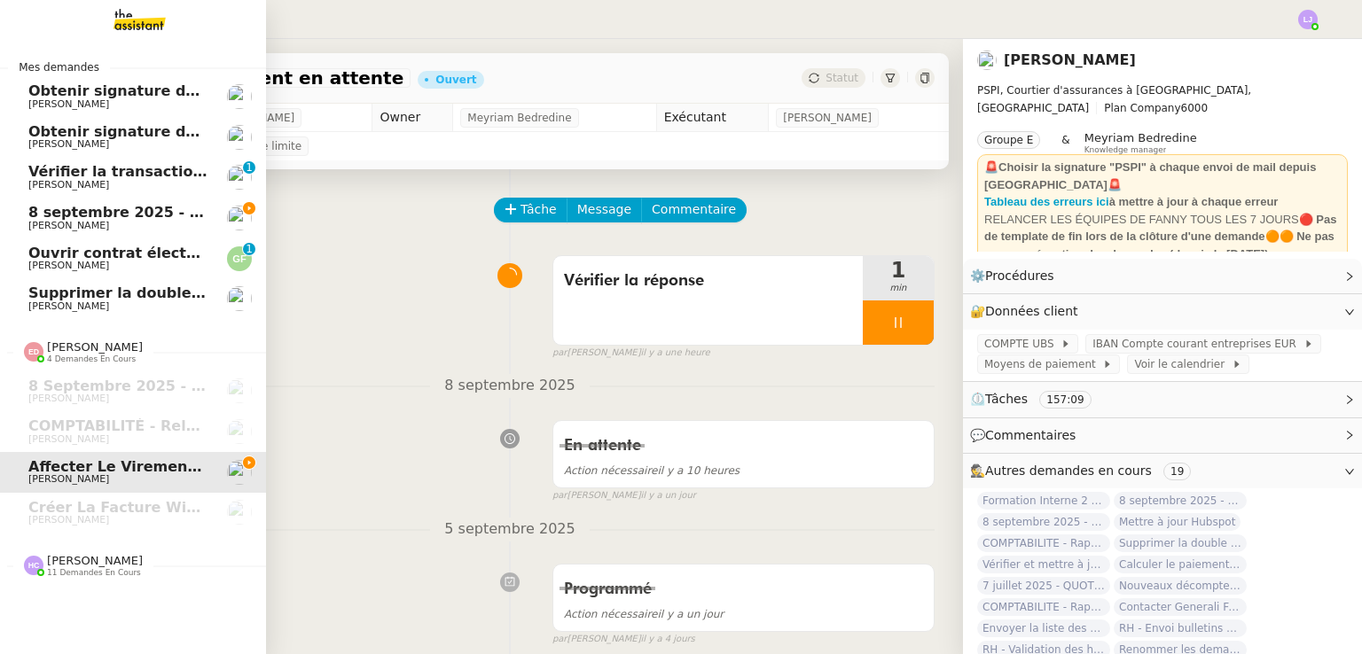
click at [106, 551] on span "[PERSON_NAME] 11 demandes en cours" at bounding box center [140, 558] width 266 height 37
click at [176, 224] on span "[PERSON_NAME]" at bounding box center [117, 226] width 179 height 11
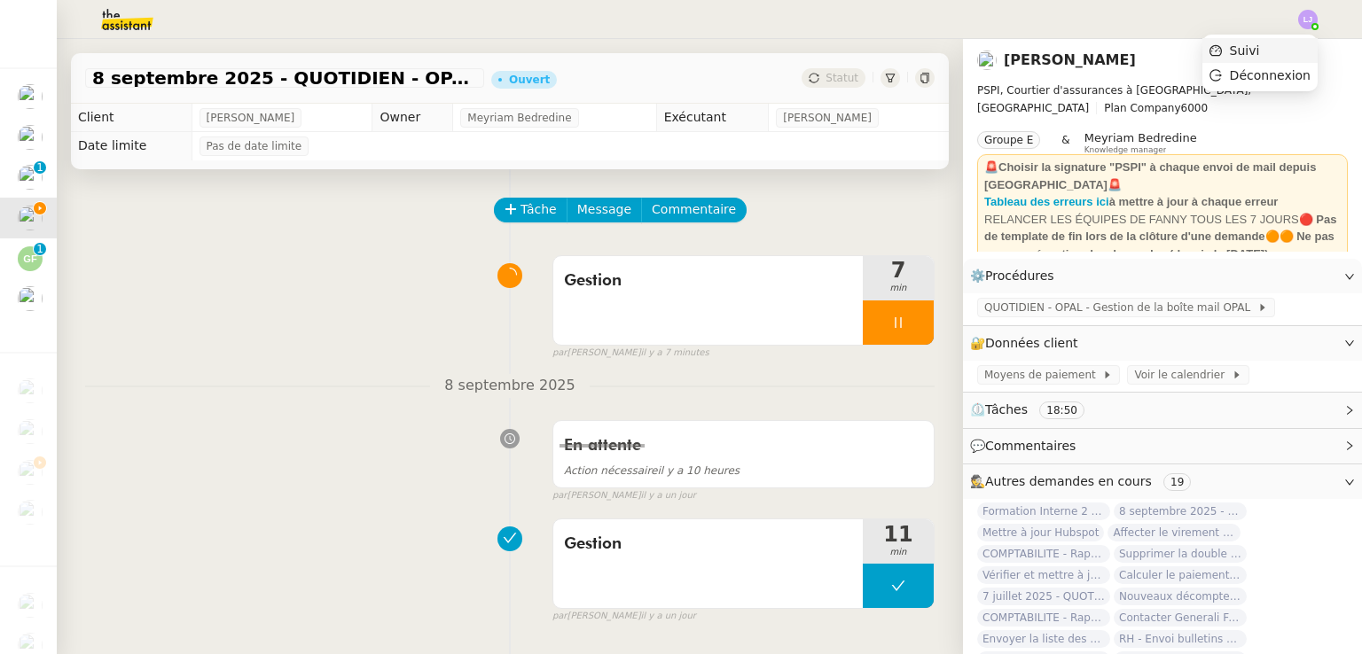
click at [1291, 44] on li "Suivi" at bounding box center [1259, 50] width 115 height 25
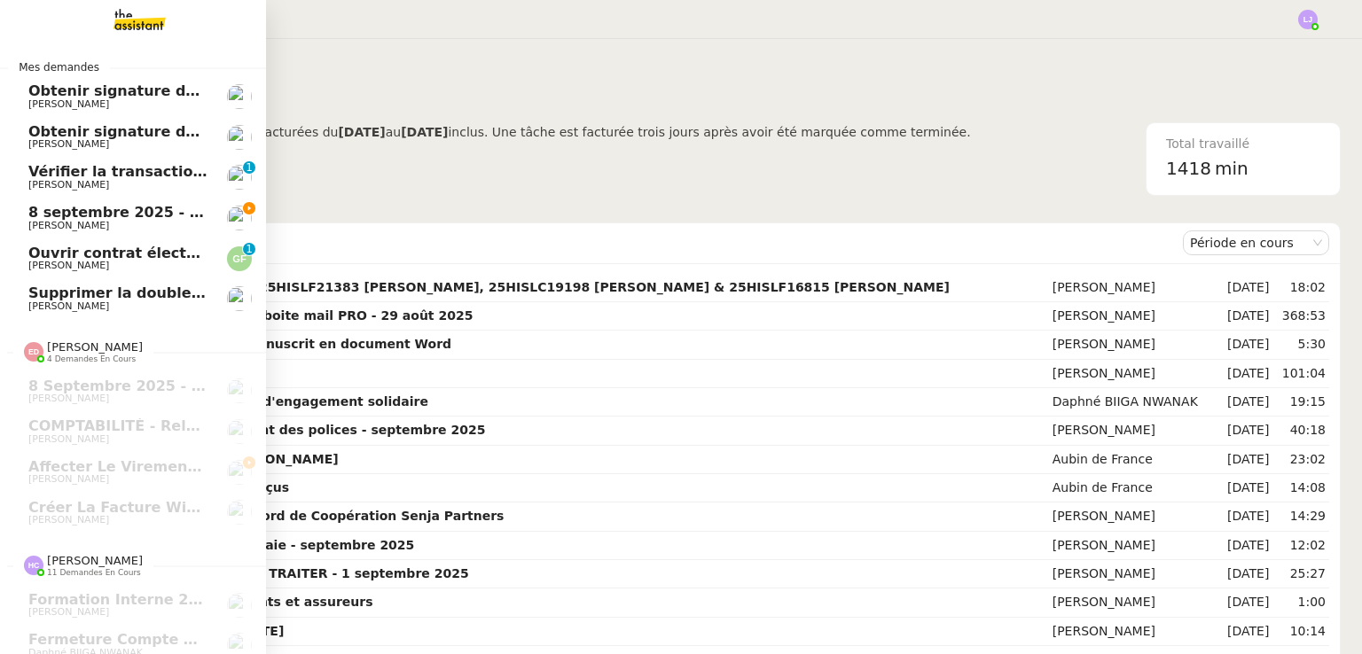
click at [41, 220] on span "[PERSON_NAME]" at bounding box center [68, 226] width 81 height 12
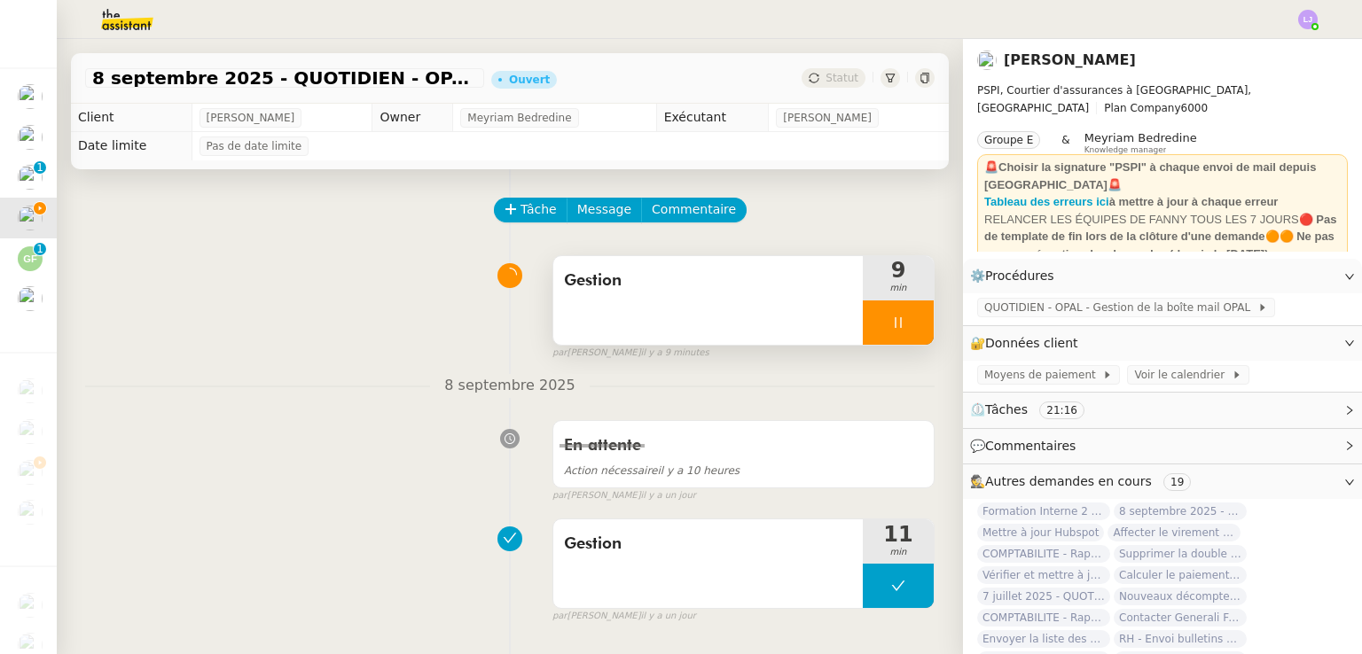
click at [908, 332] on div at bounding box center [898, 323] width 71 height 44
click at [908, 332] on button at bounding box center [915, 323] width 35 height 44
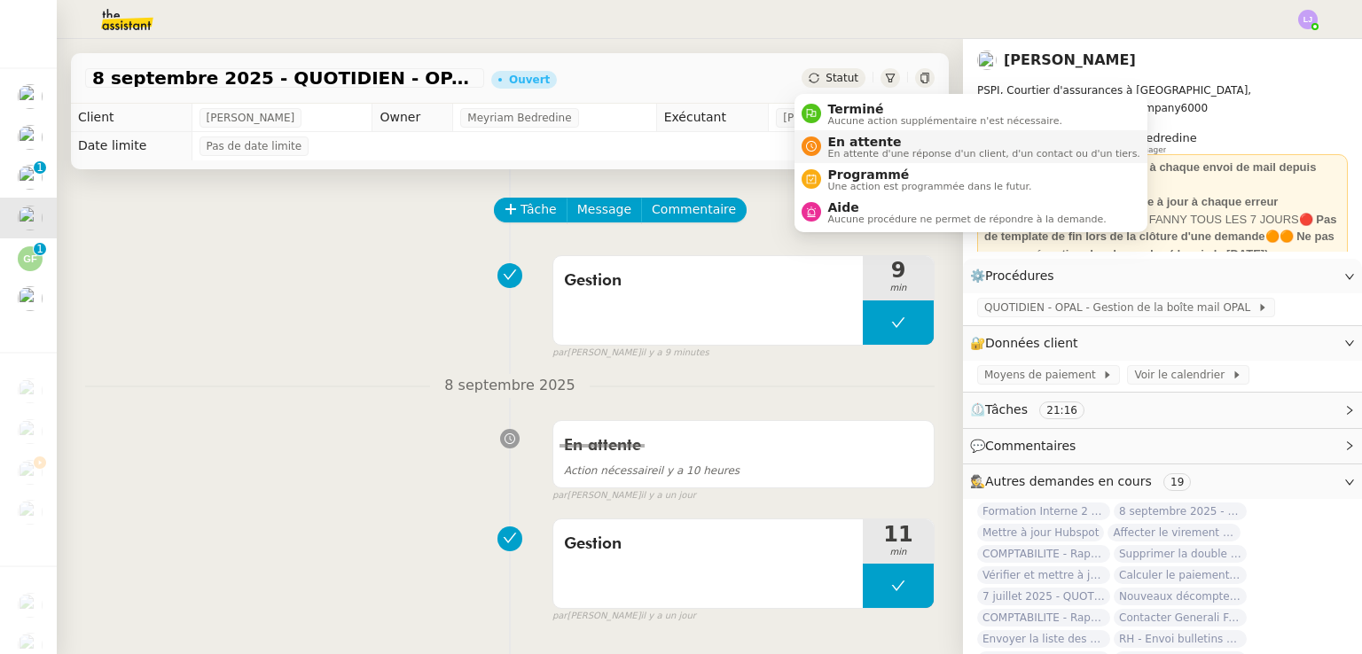
click at [837, 131] on li "En attente En attente d'une réponse d'un client, d'un contact ou d'un tiers." at bounding box center [970, 146] width 353 height 33
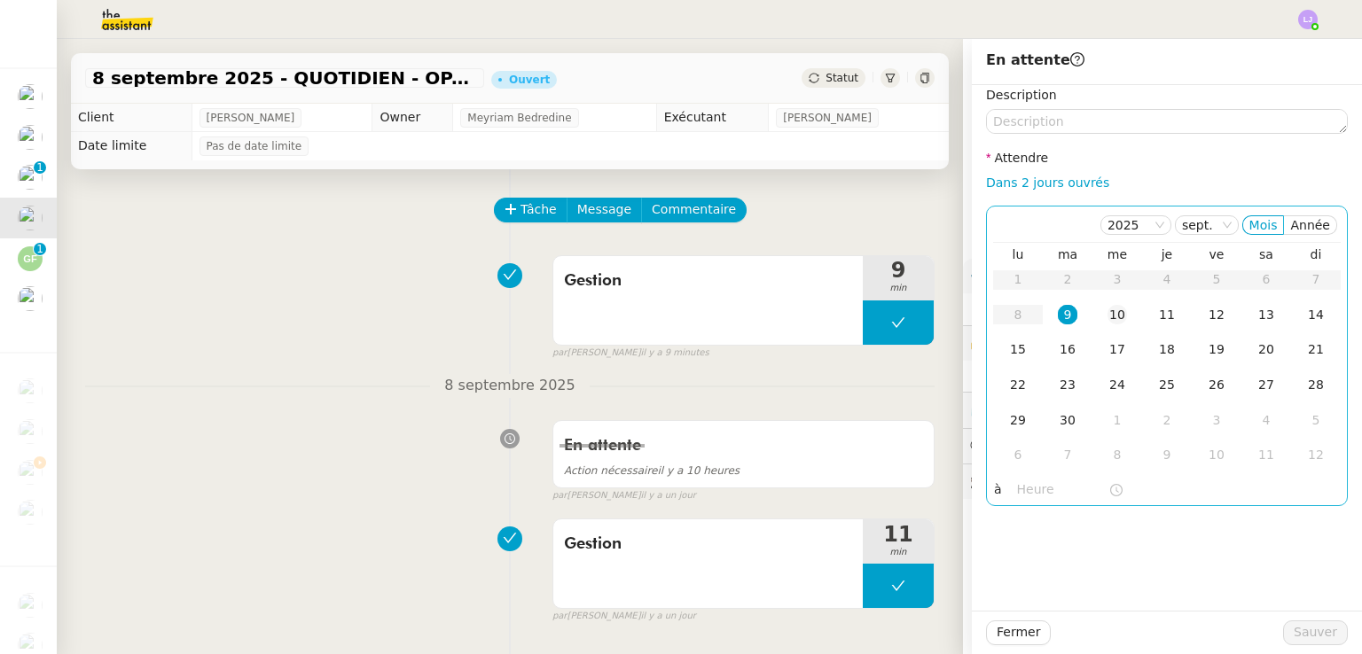
click at [1107, 329] on td "10" at bounding box center [1117, 315] width 50 height 35
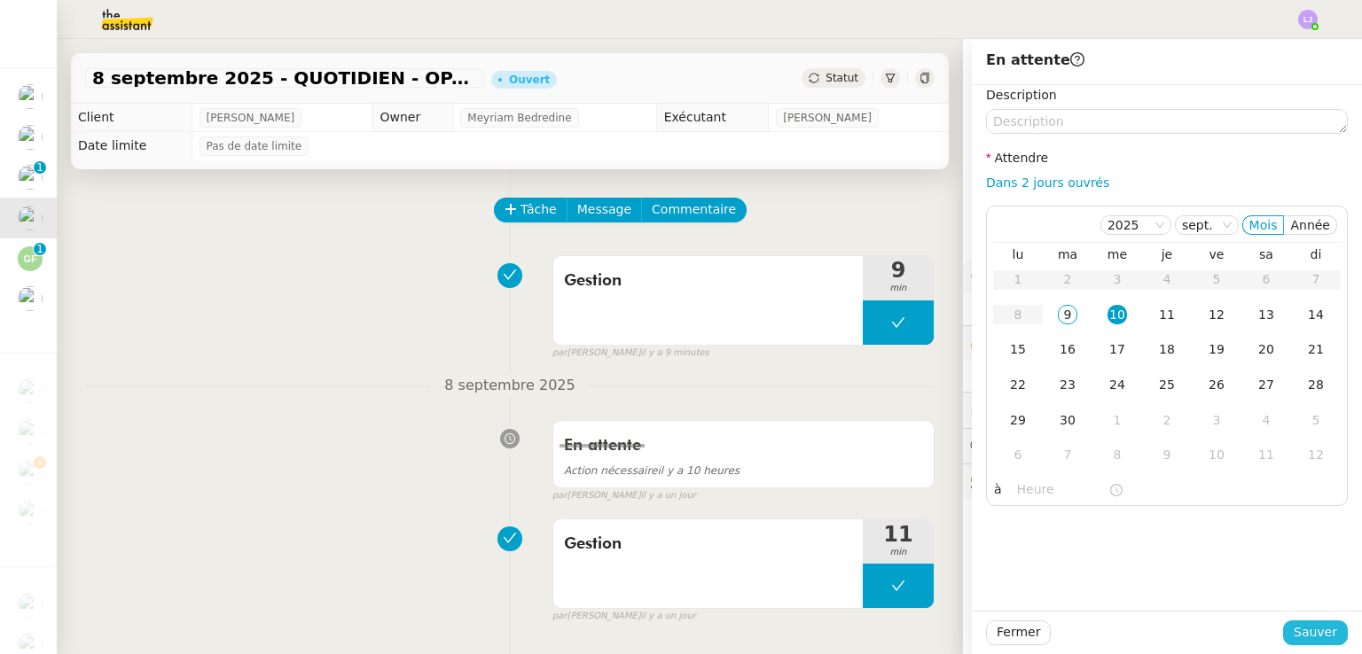
click at [1315, 629] on span "Sauver" at bounding box center [1314, 632] width 43 height 20
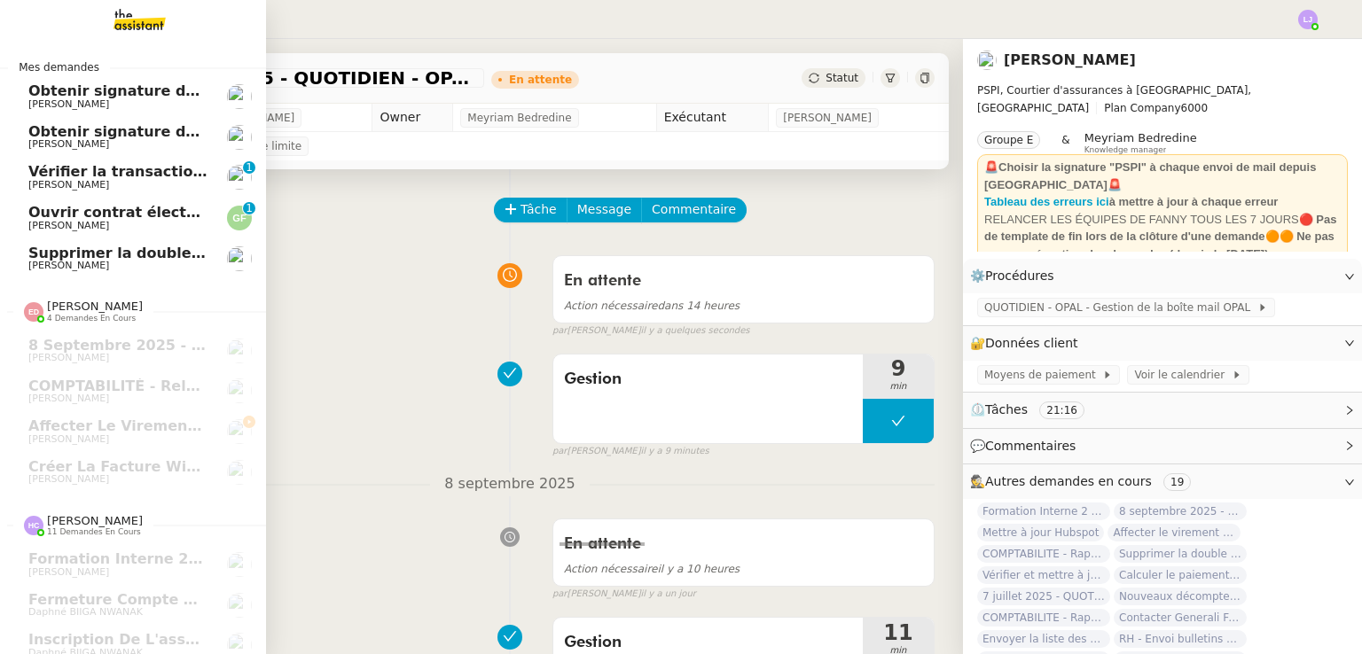
click at [91, 164] on span "Vérifier la transaction ADC" at bounding box center [134, 171] width 213 height 17
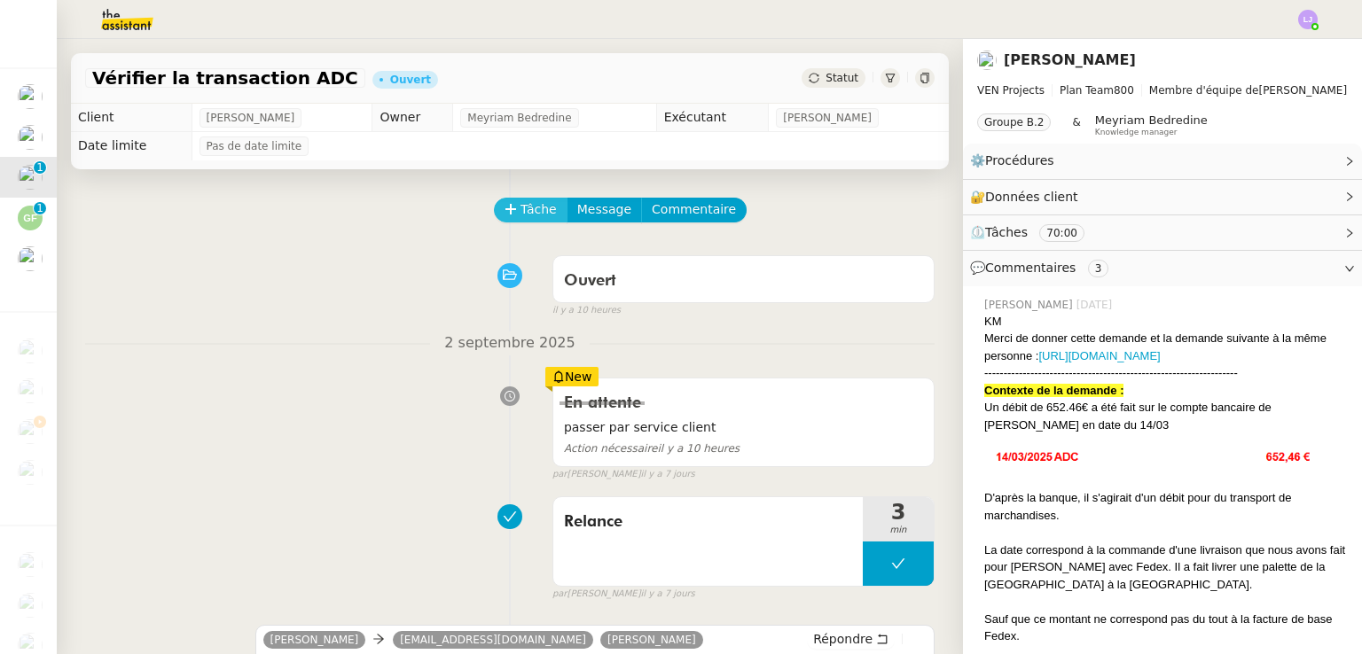
click at [532, 214] on span "Tâche" at bounding box center [538, 209] width 36 height 20
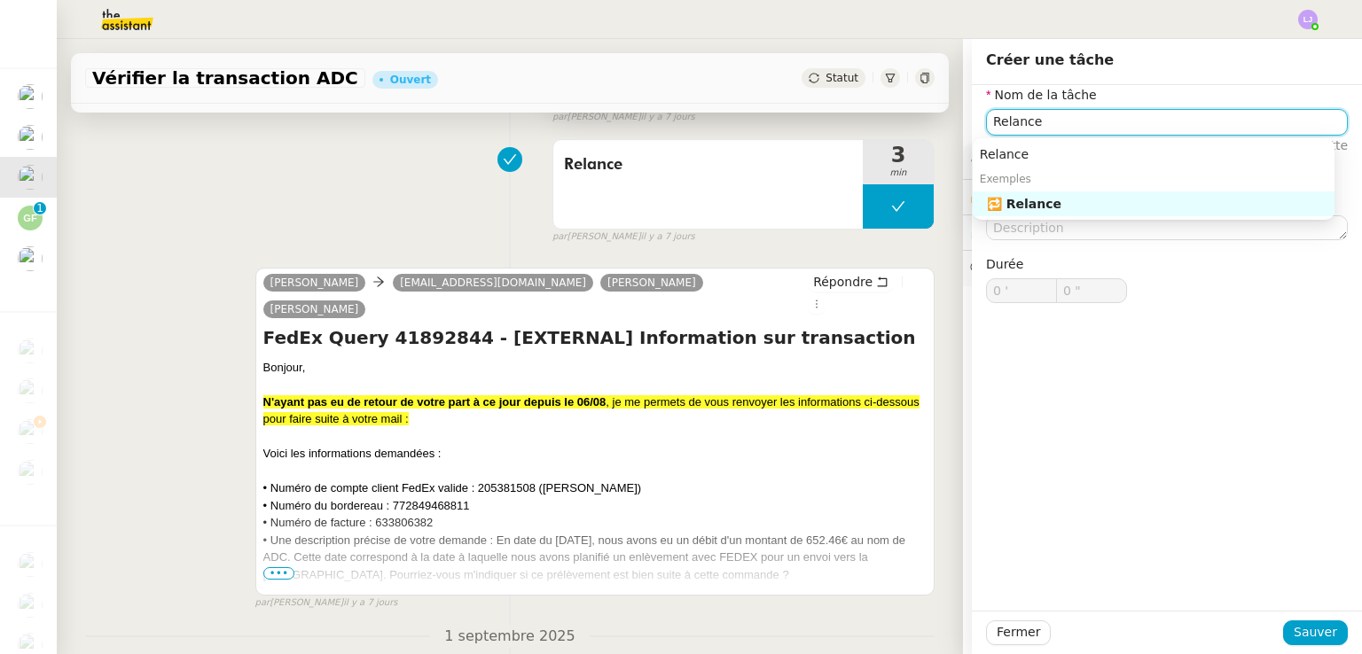
scroll to position [379, 0]
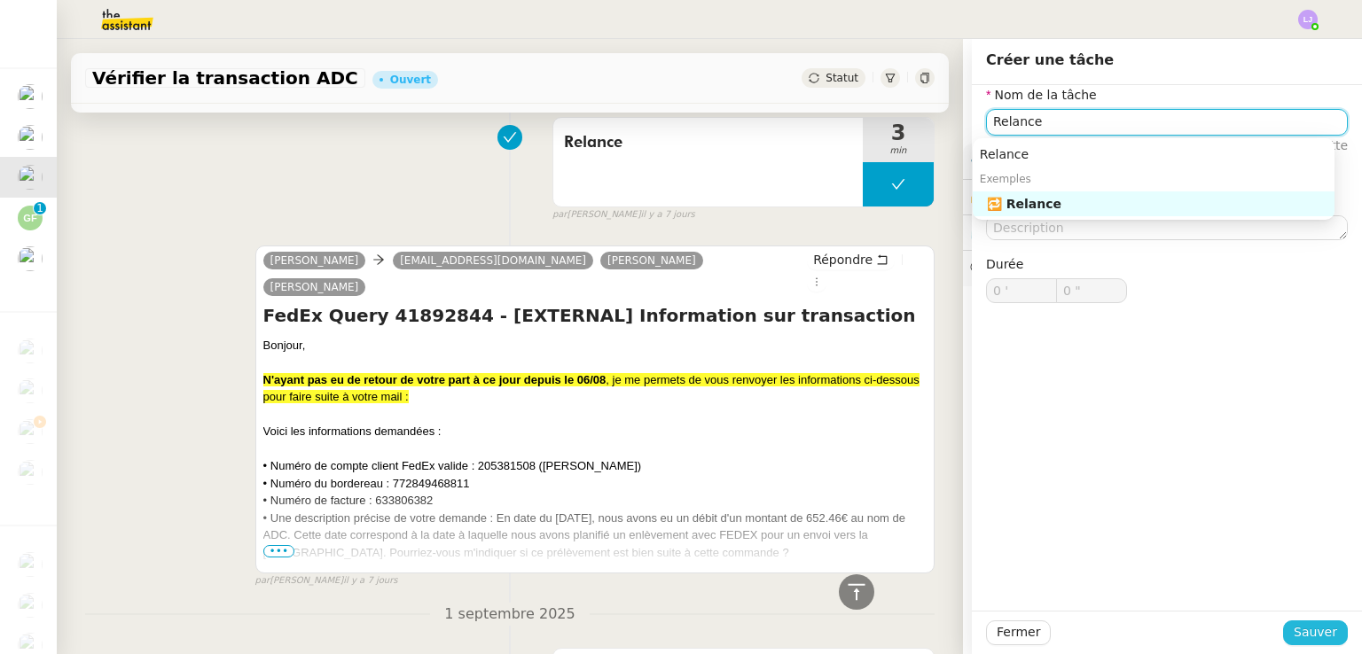
type input "Relance"
click at [1316, 639] on span "Sauver" at bounding box center [1314, 632] width 43 height 20
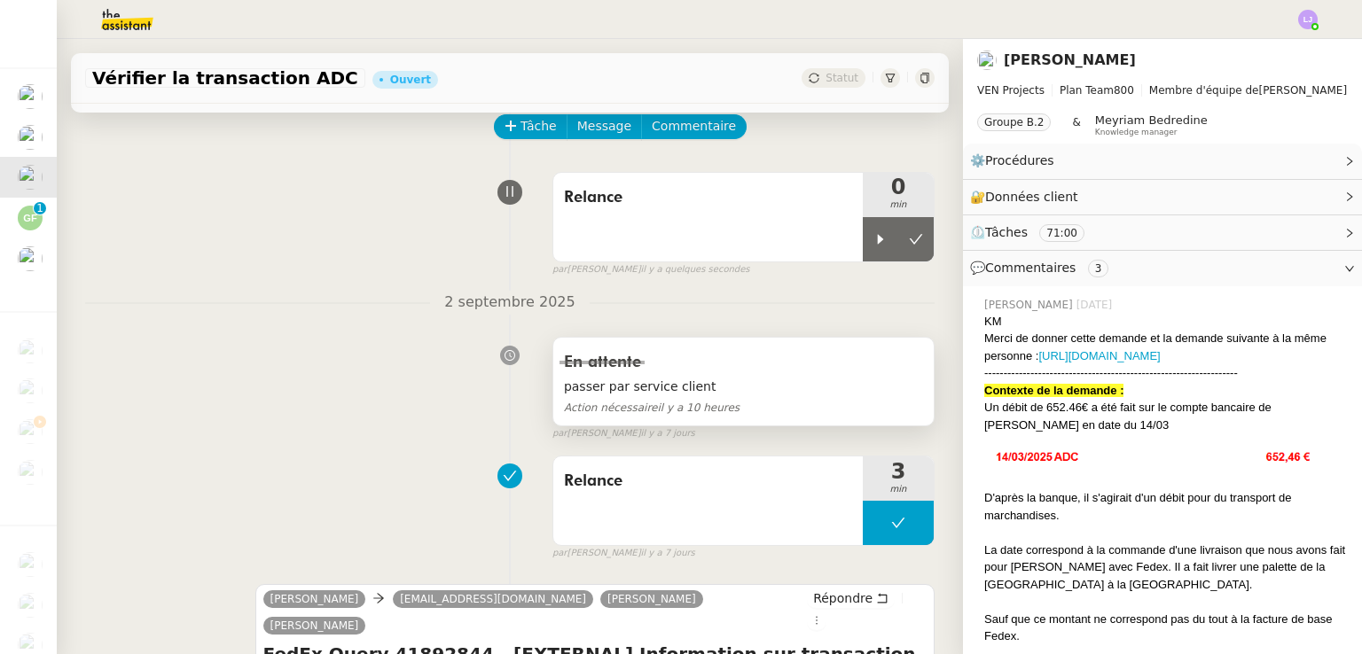
scroll to position [67, 0]
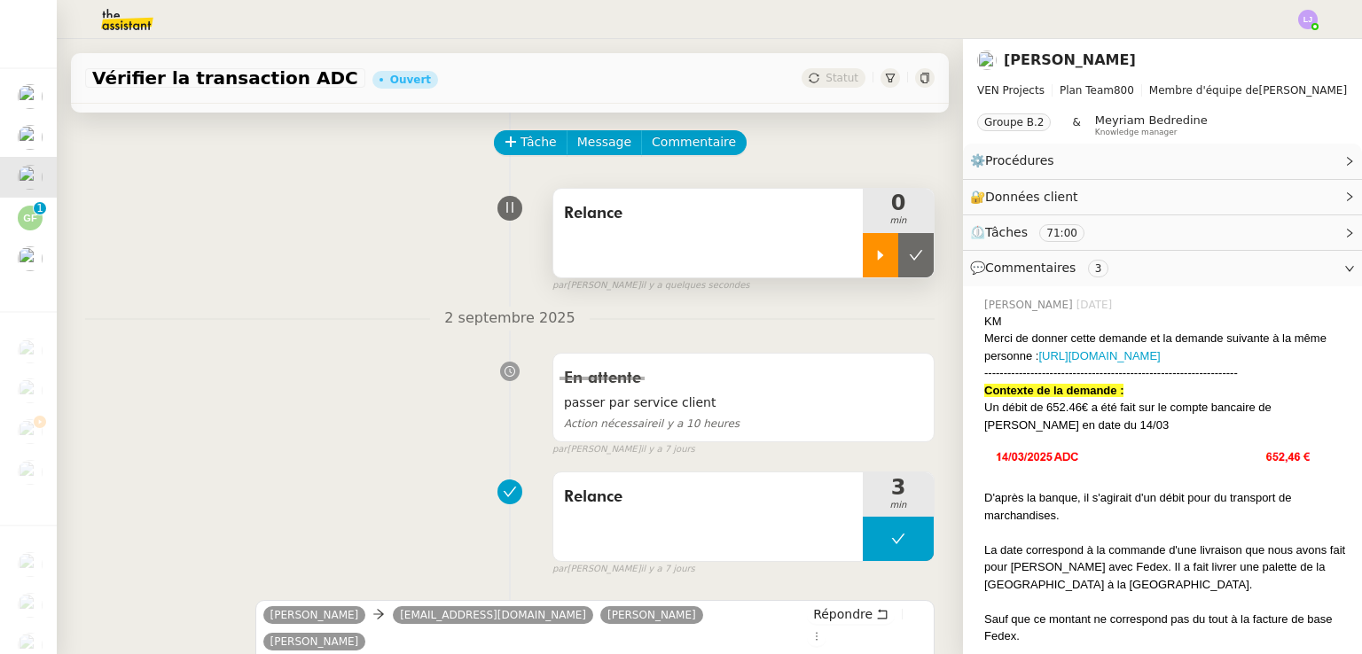
click at [863, 252] on div at bounding box center [880, 255] width 35 height 44
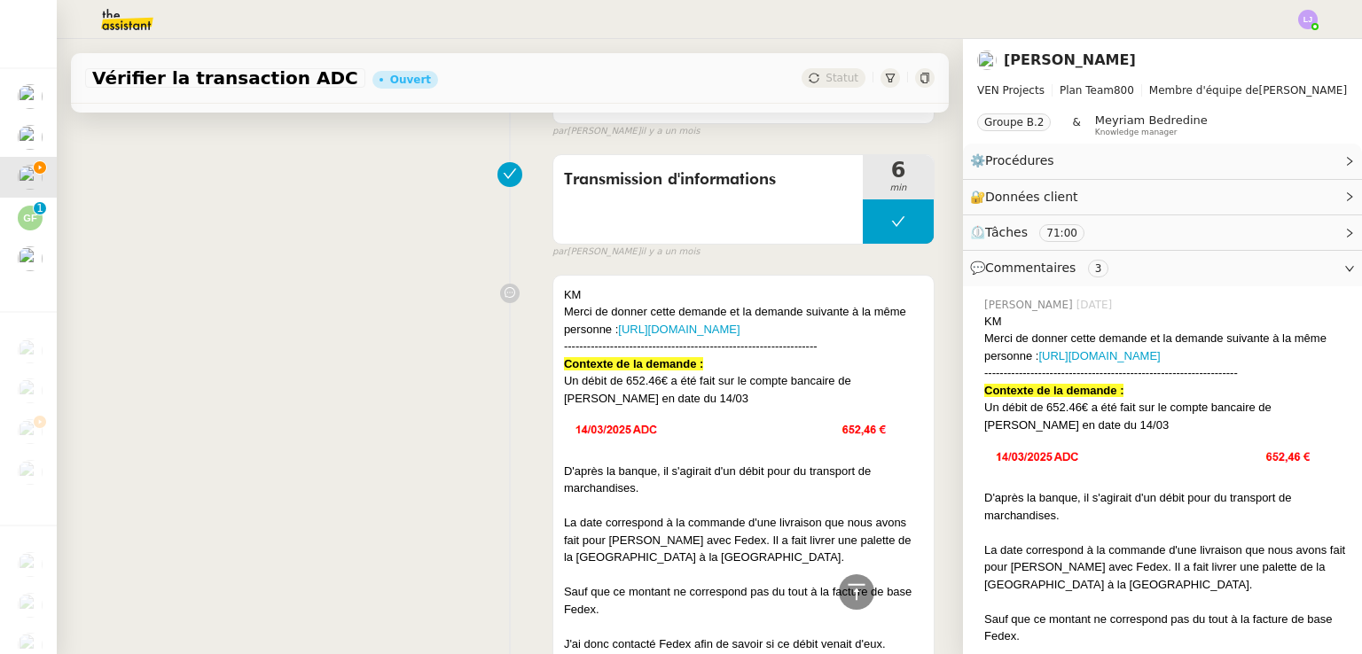
scroll to position [3775, 0]
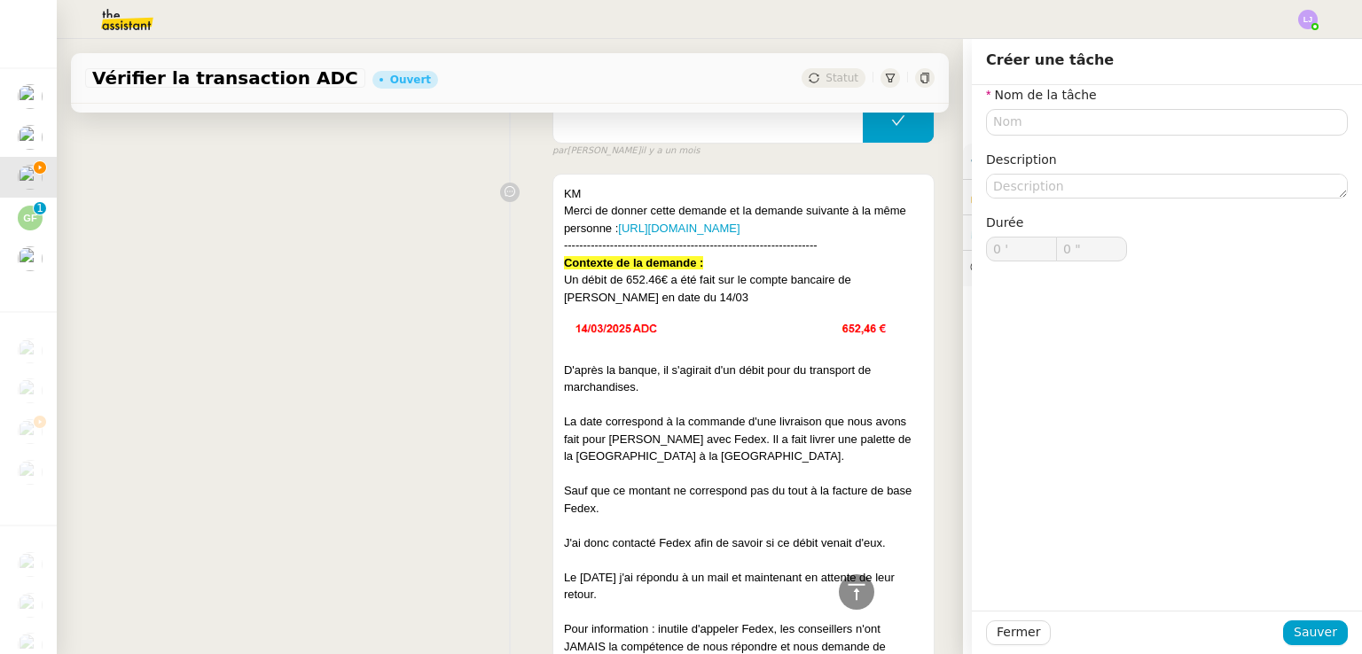
click at [418, 348] on div "KM Merci de donner cette demande et la demande suivante à la même personne : [U…" at bounding box center [509, 472] width 849 height 613
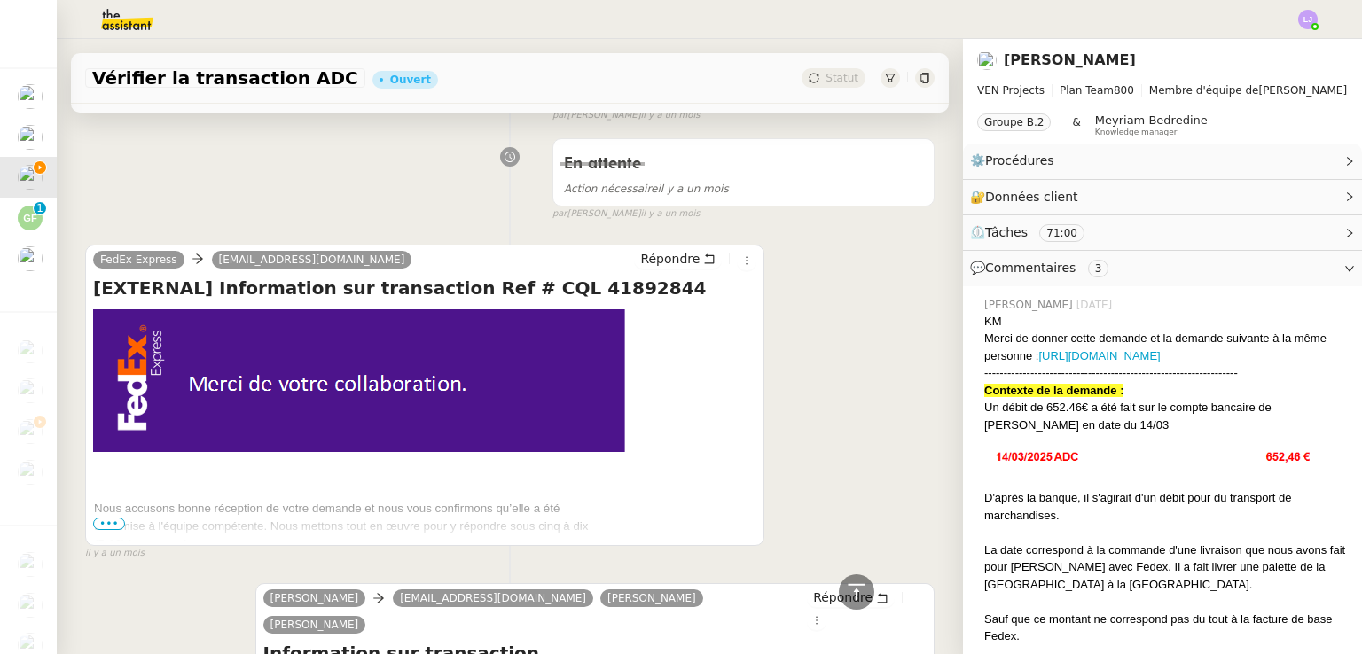
scroll to position [5789, 0]
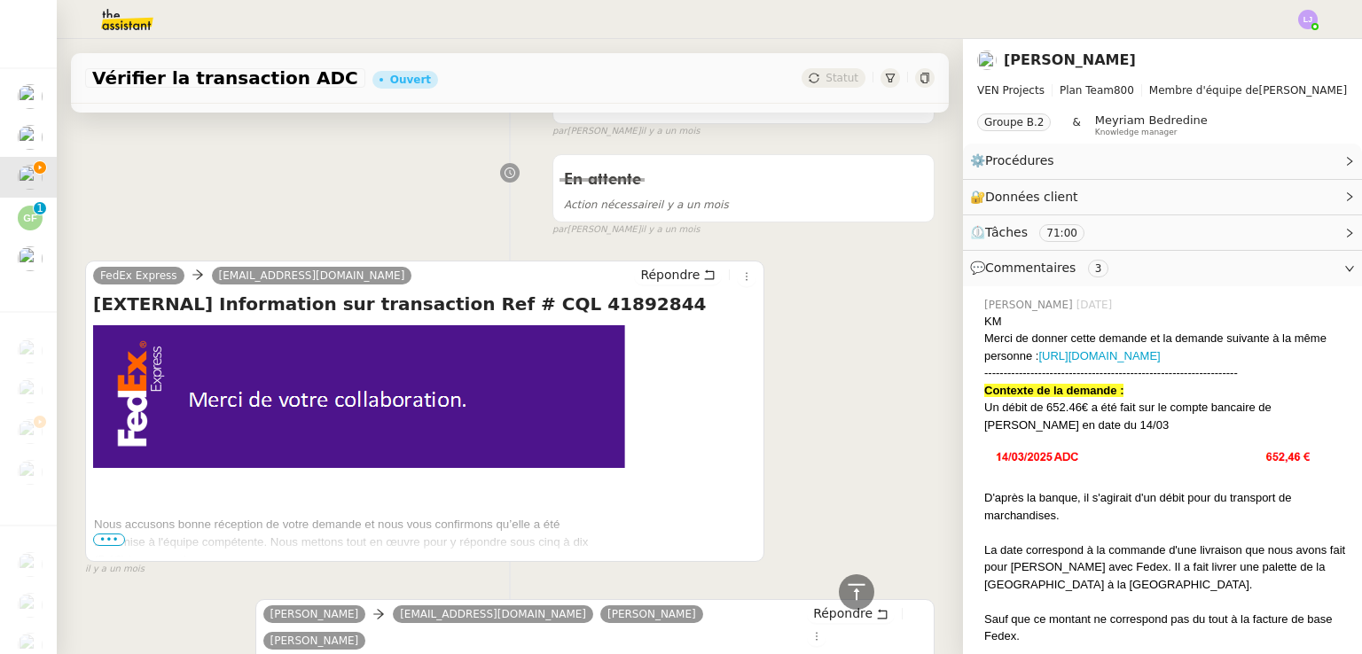
click at [118, 534] on span "•••" at bounding box center [109, 540] width 32 height 12
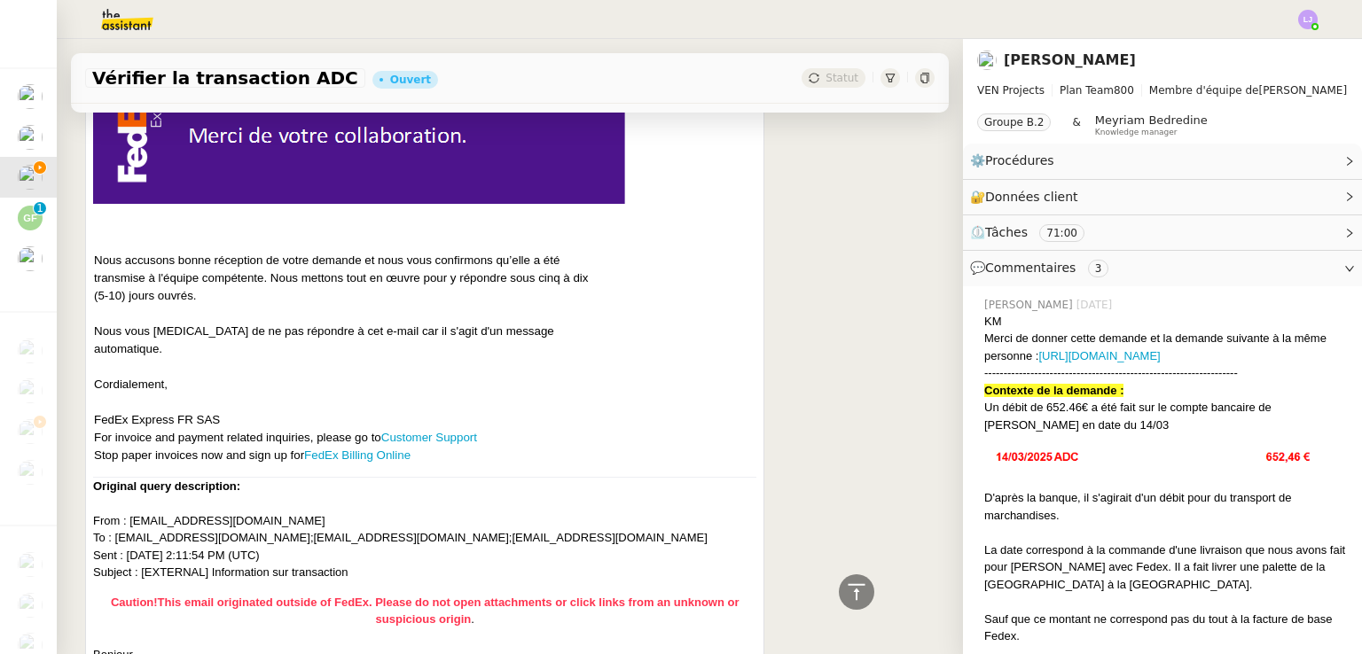
scroll to position [6055, 0]
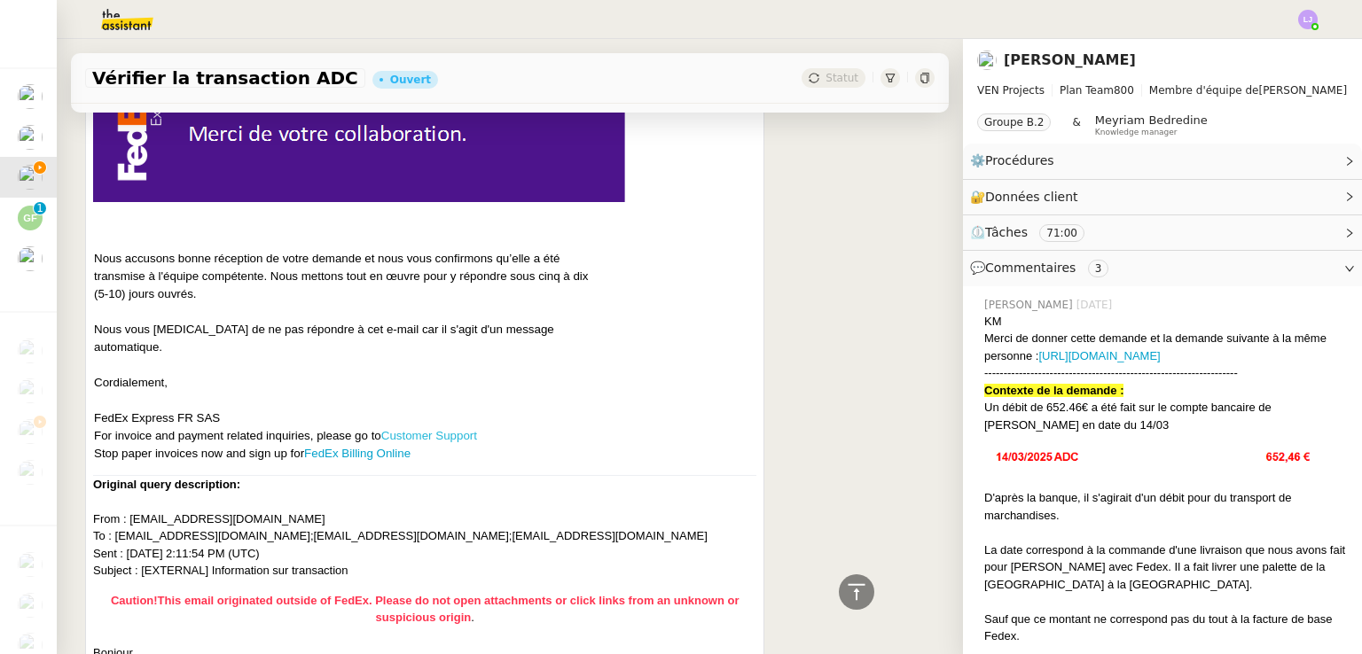
click at [408, 429] on link "Customer Support" at bounding box center [429, 435] width 96 height 13
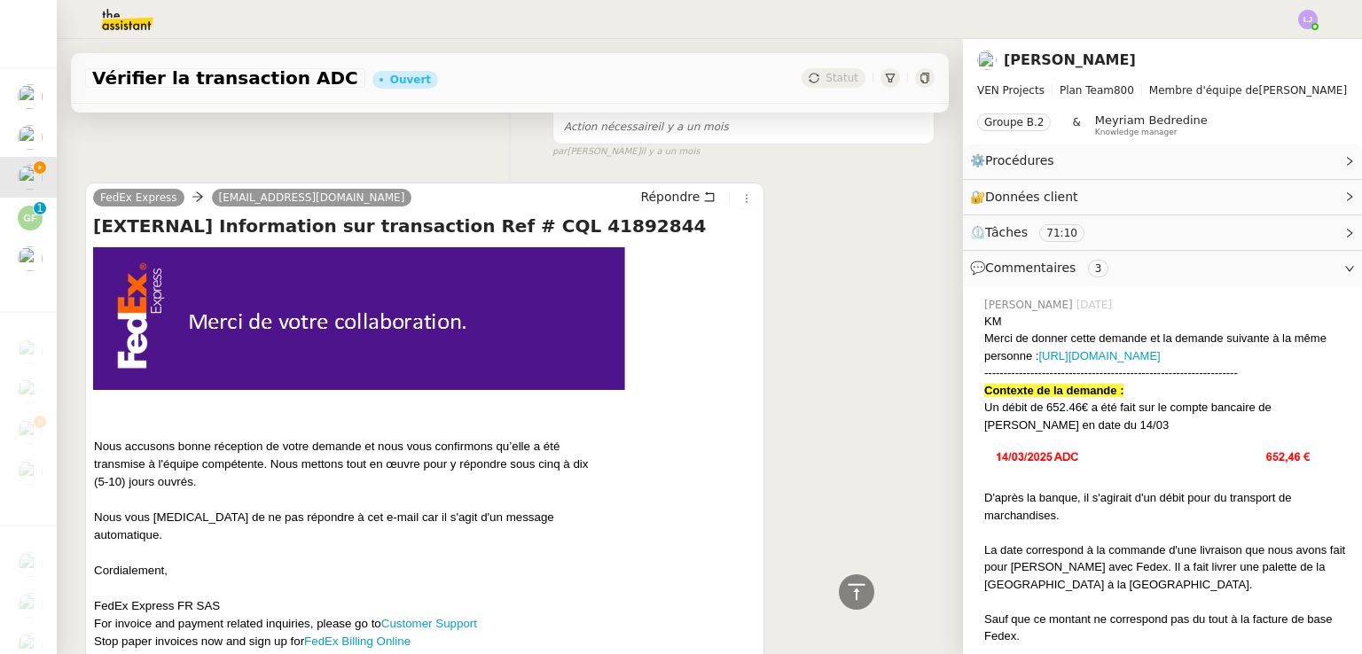
scroll to position [6044, 0]
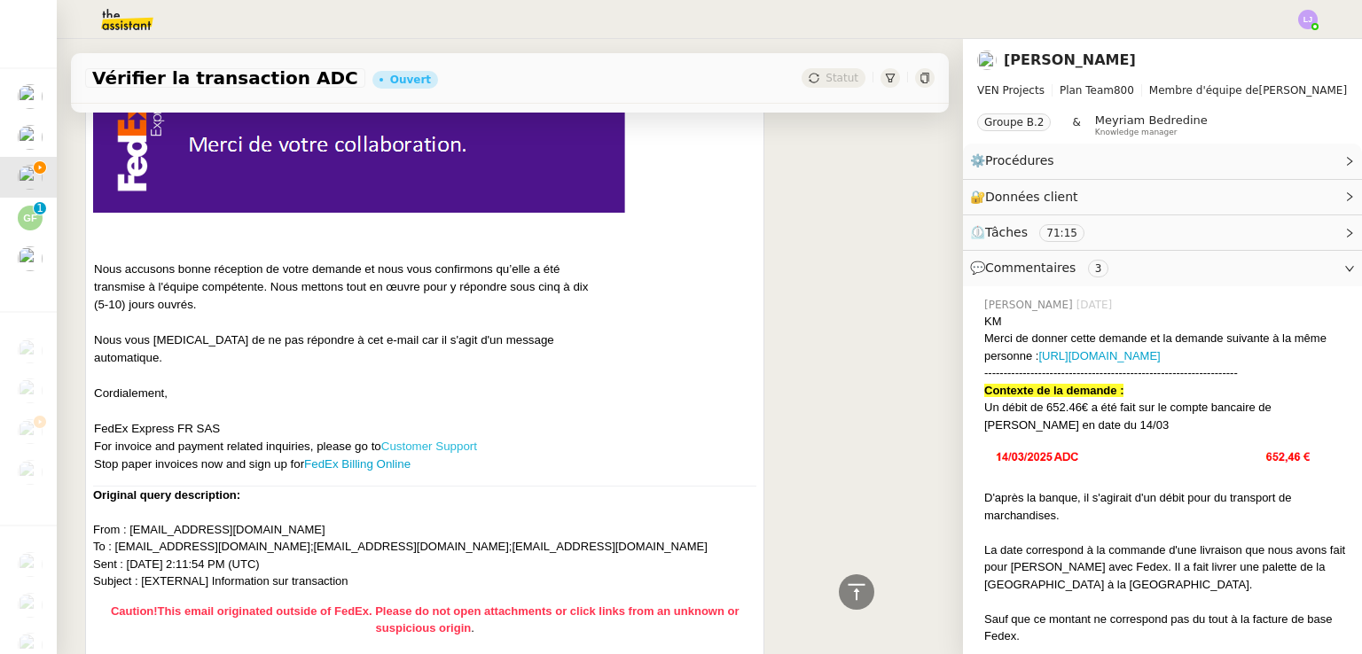
click at [411, 440] on link "Customer Support" at bounding box center [429, 446] width 96 height 13
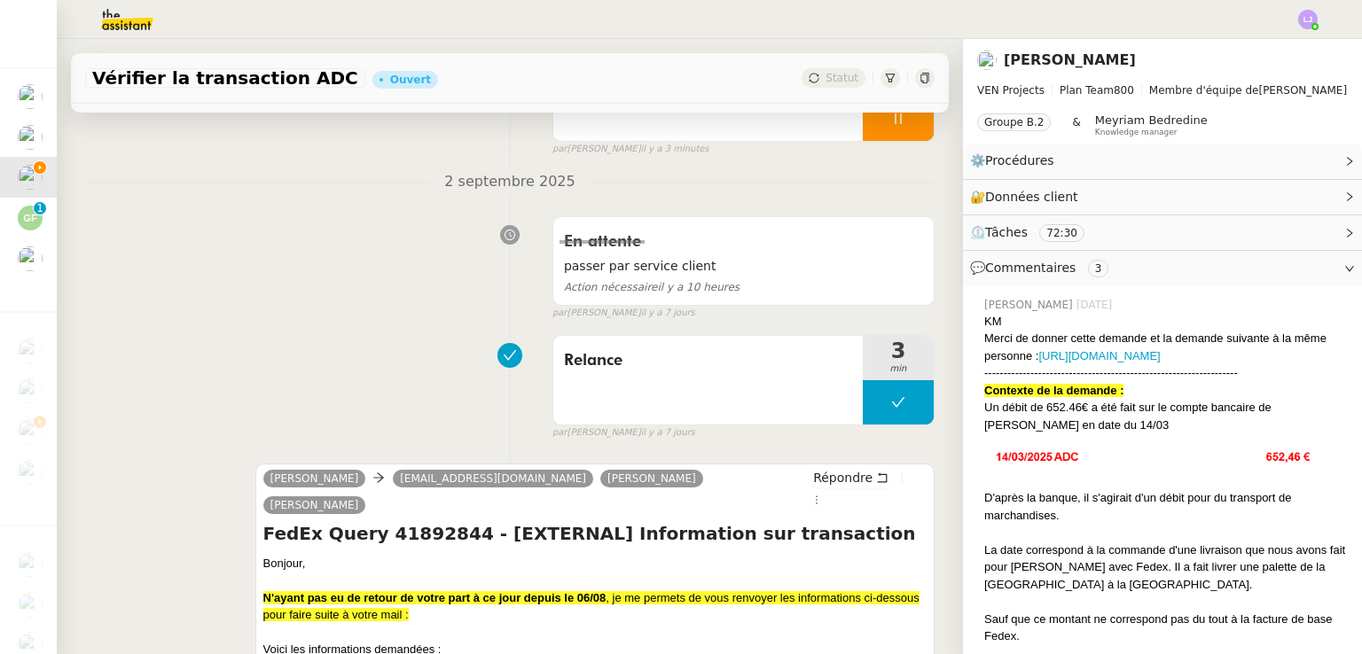
scroll to position [0, 0]
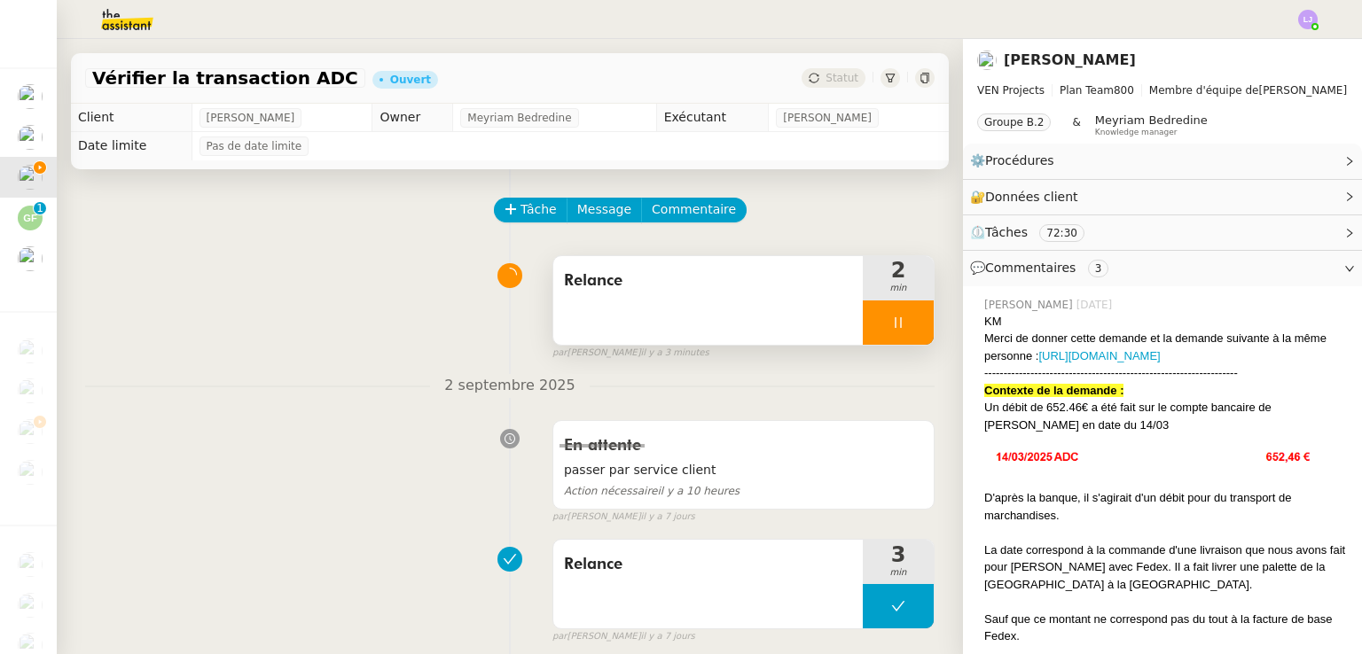
click at [863, 334] on div at bounding box center [898, 323] width 71 height 44
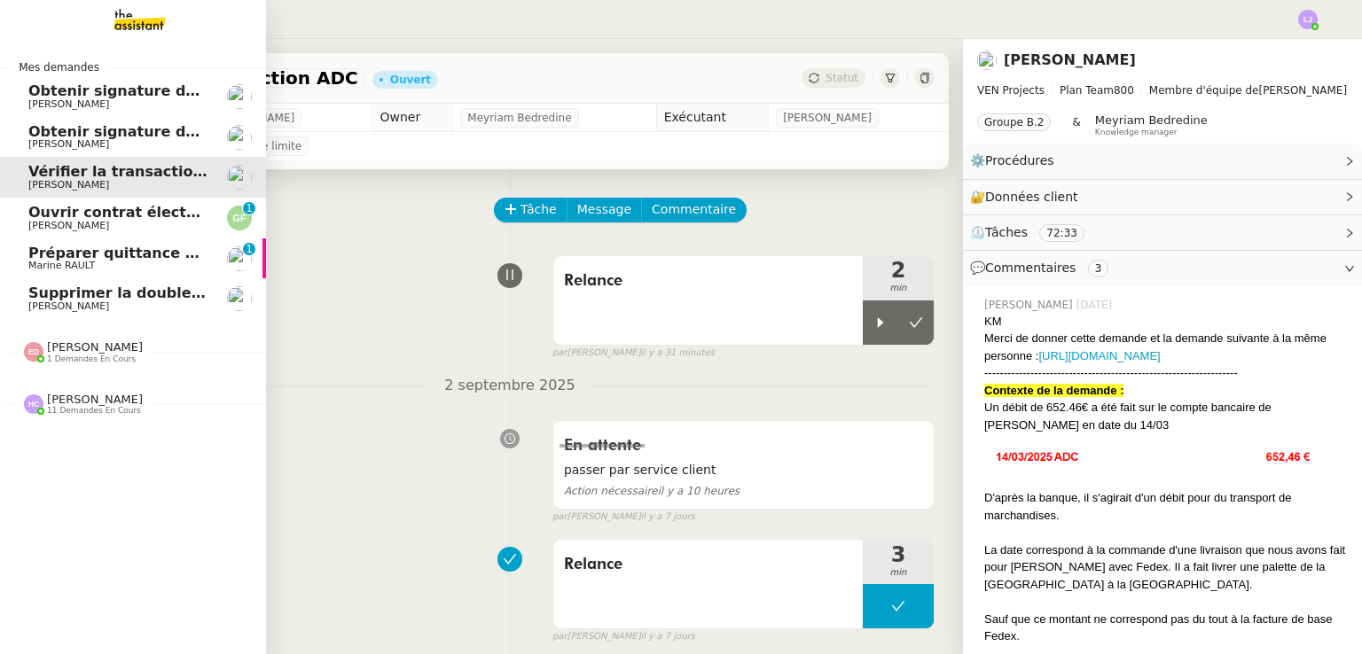
click at [94, 243] on link "Préparer quittance de loyer pour le Héron Marine RAULT 0 1 2 3 4 5 6 7 8 9" at bounding box center [133, 258] width 266 height 41
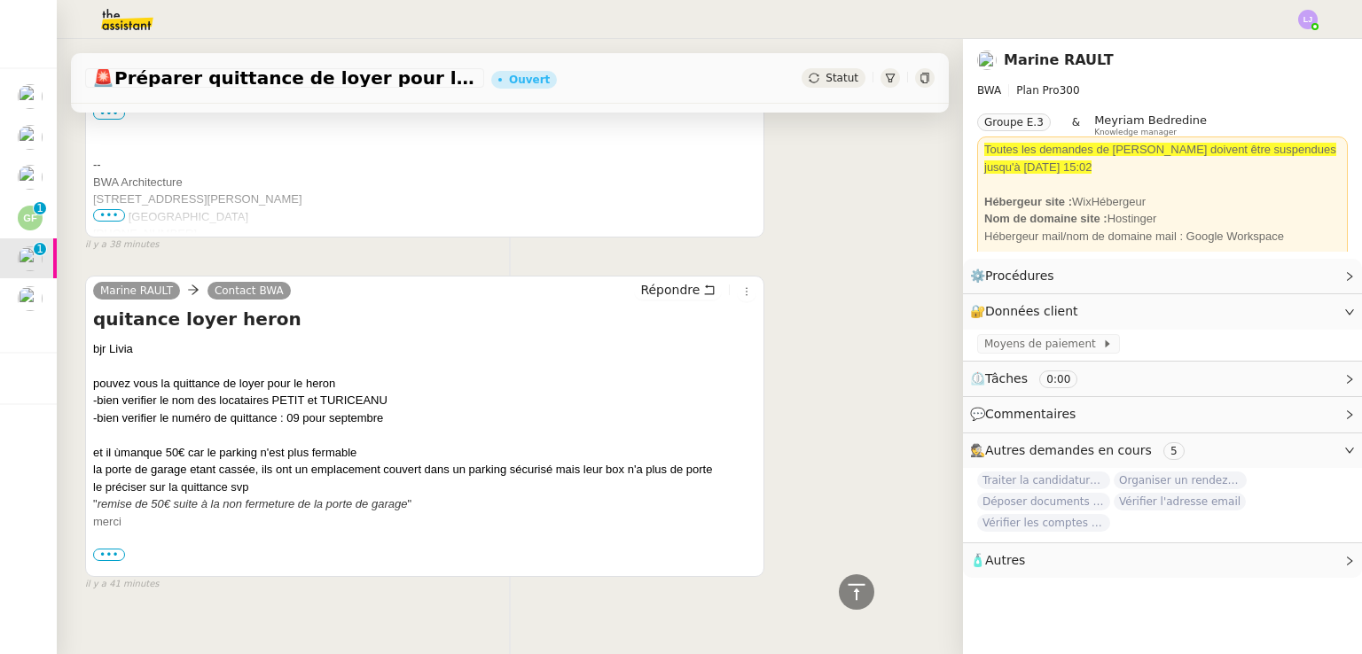
scroll to position [783, 0]
drag, startPoint x: 60, startPoint y: 262, endPoint x: 454, endPoint y: 248, distance: 393.9
click at [454, 248] on div "il y a 38 minutes" at bounding box center [424, 245] width 679 height 15
click at [525, 453] on div "et il ùmanque 50€ car le parking n'est plus fermable" at bounding box center [424, 454] width 663 height 18
click at [396, 270] on div "Marine RAULT Contact BWA Répondre quitance loyer heron bjr Livia pouvez vous la…" at bounding box center [509, 427] width 849 height 332
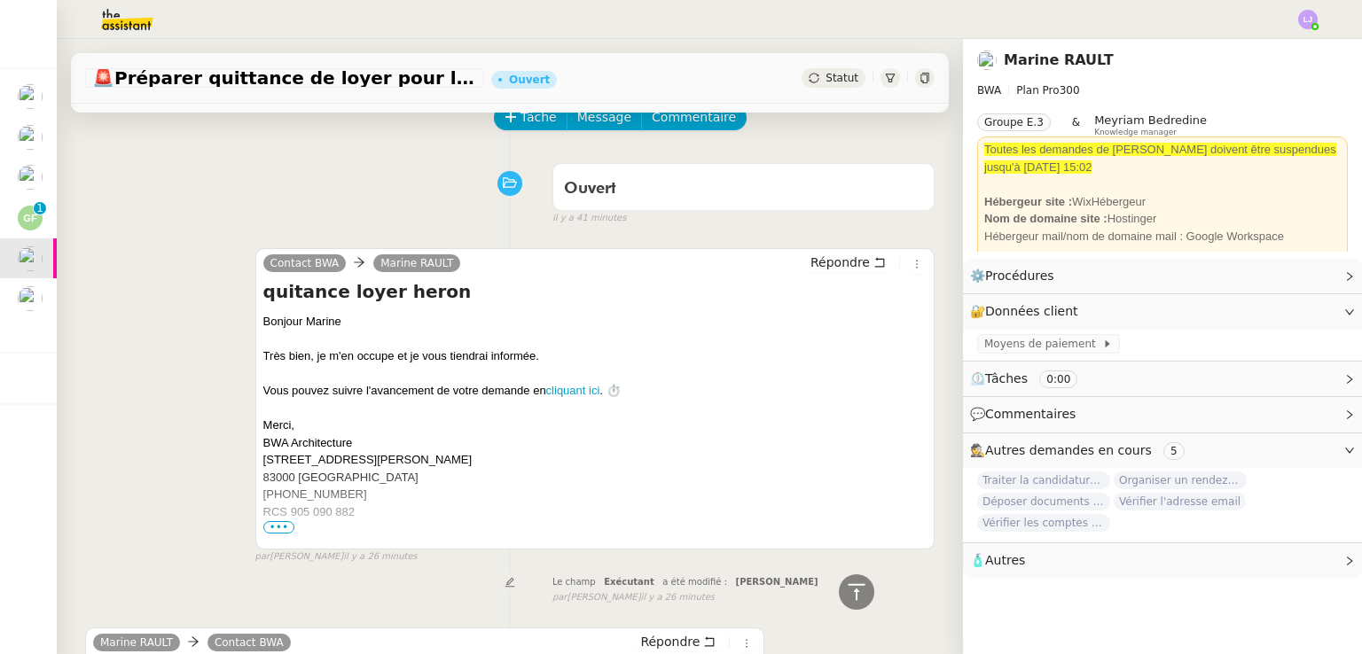
scroll to position [0, 0]
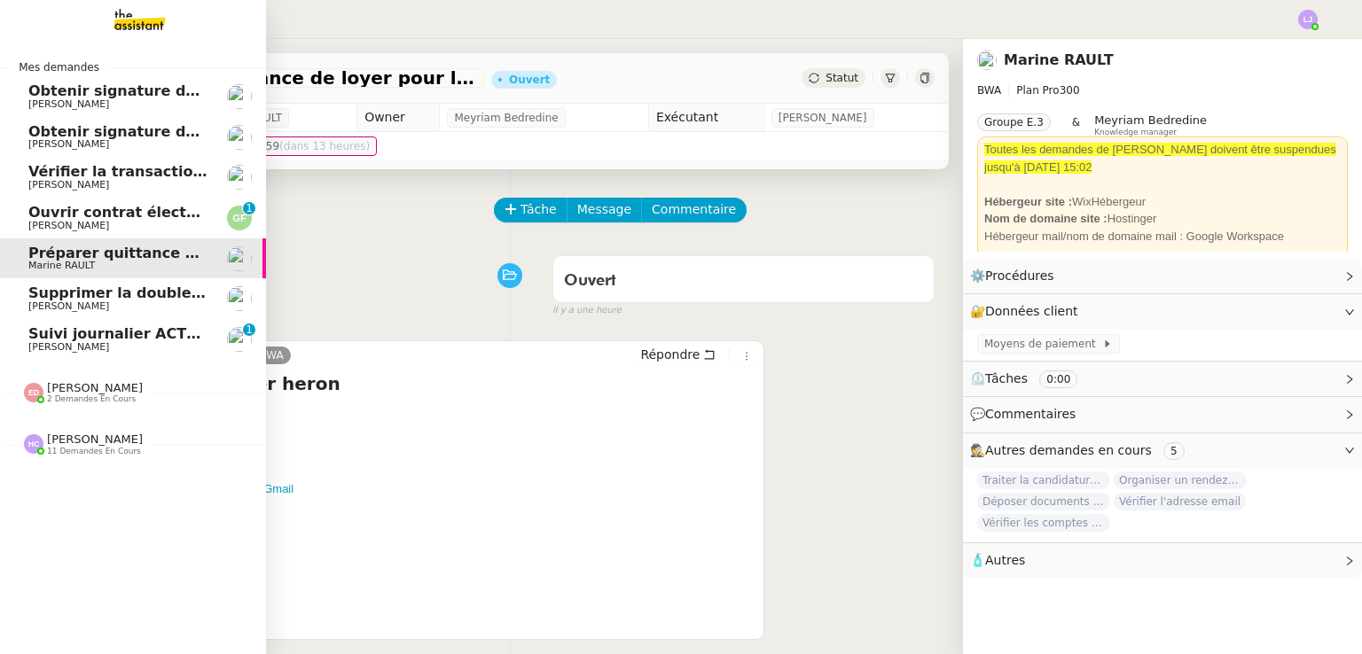
click at [147, 318] on link "Supprimer la double authentification [PERSON_NAME]" at bounding box center [133, 298] width 266 height 41
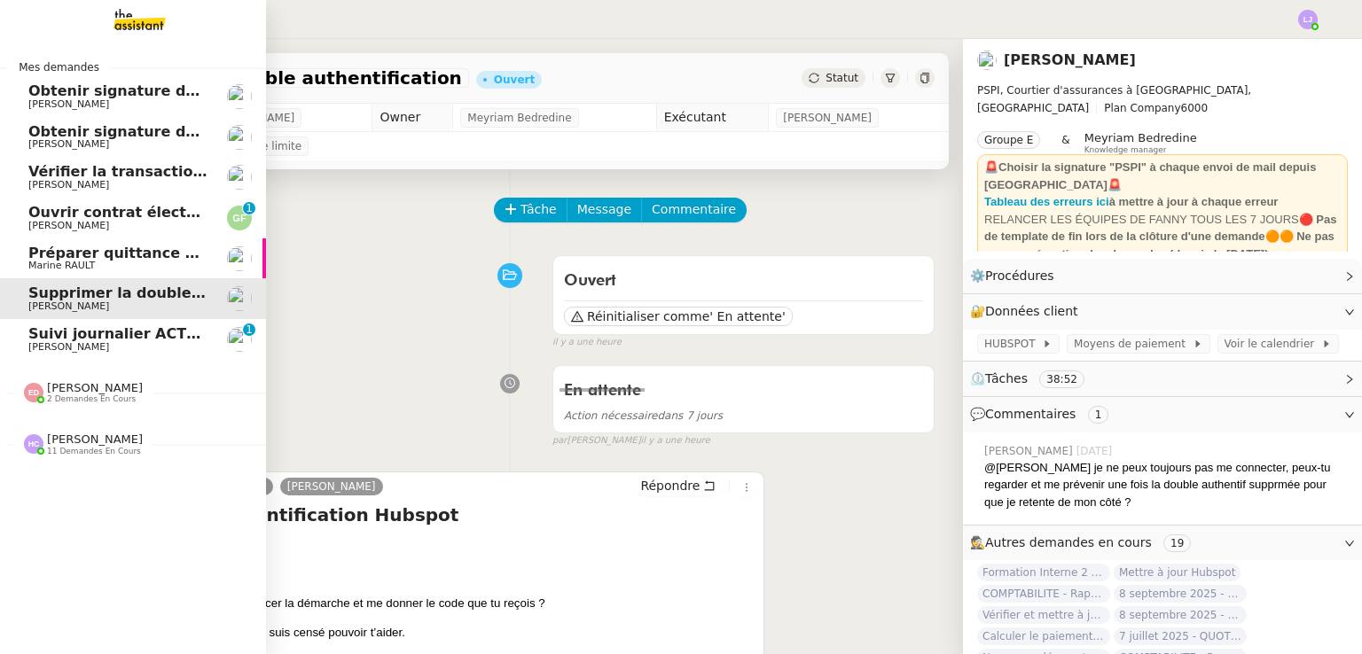
click at [170, 332] on span "Suivi journalier ACTEMIUM du [DATE]" at bounding box center [176, 333] width 297 height 17
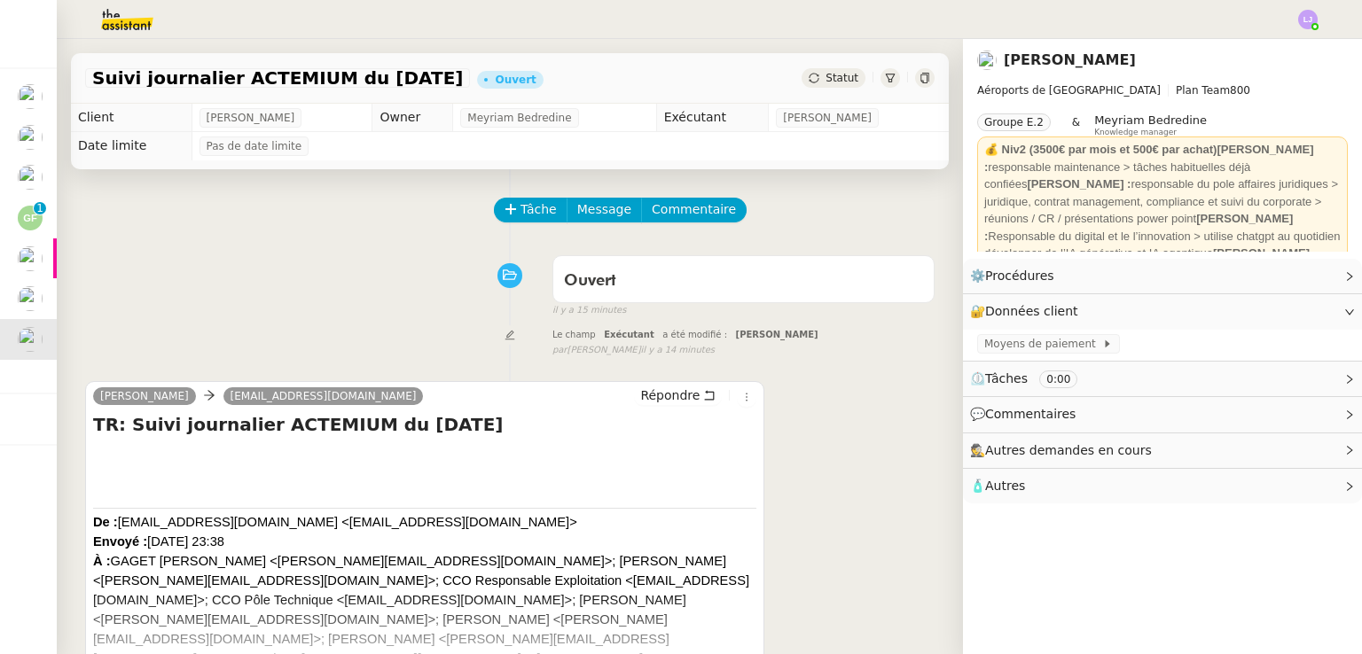
click at [349, 282] on div "Ouvert false il y a 15 minutes" at bounding box center [509, 282] width 849 height 71
click at [508, 199] on button "Tâche" at bounding box center [531, 210] width 74 height 25
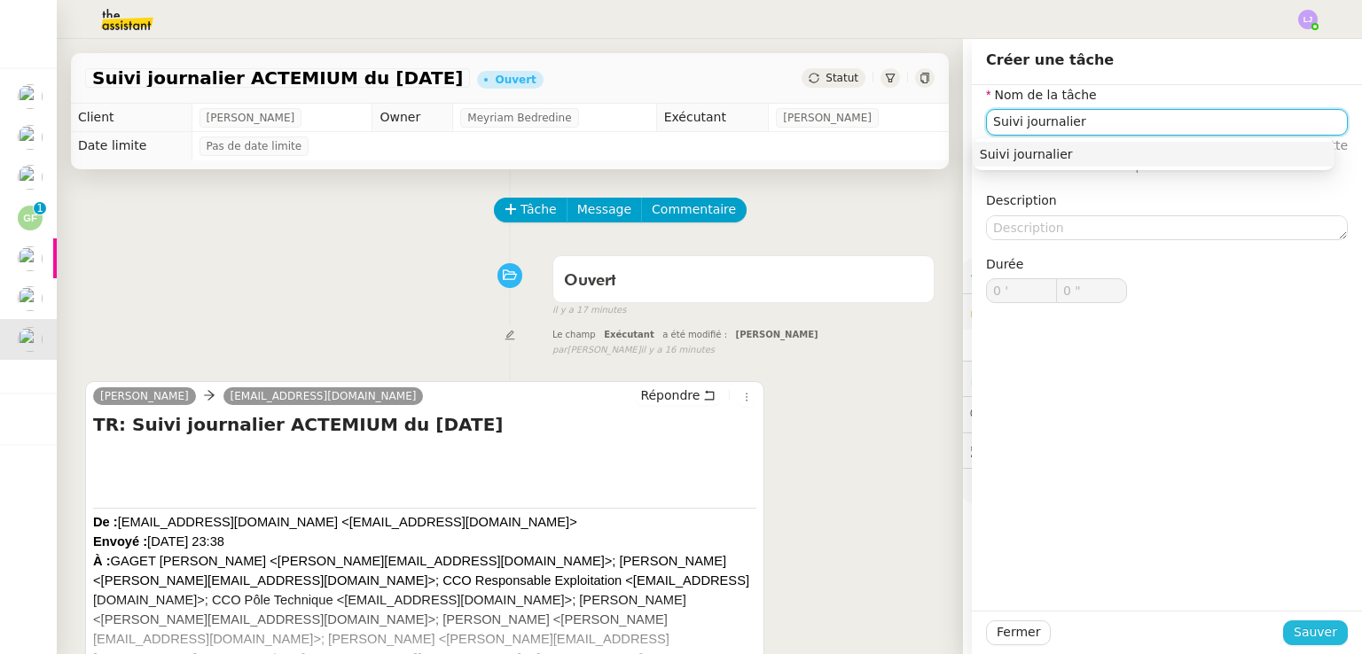
type input "Suivi journalier"
click at [1285, 633] on button "Sauver" at bounding box center [1315, 633] width 65 height 25
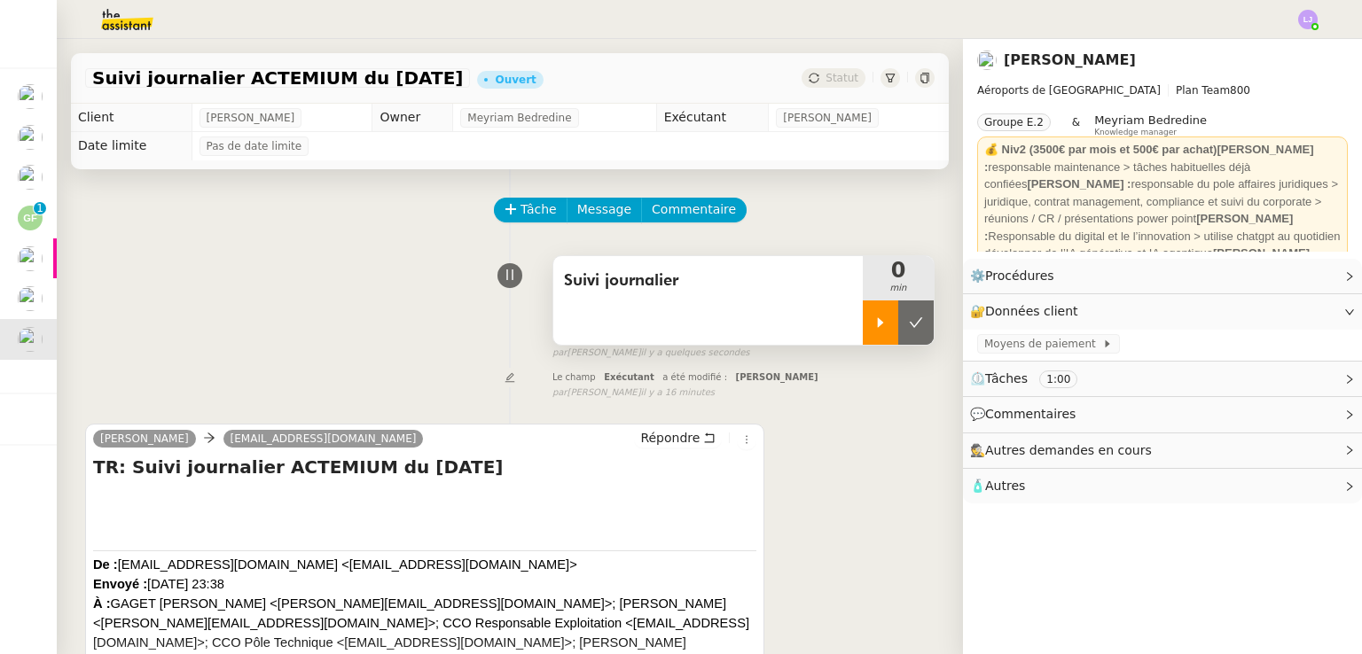
click at [863, 316] on div at bounding box center [880, 323] width 35 height 44
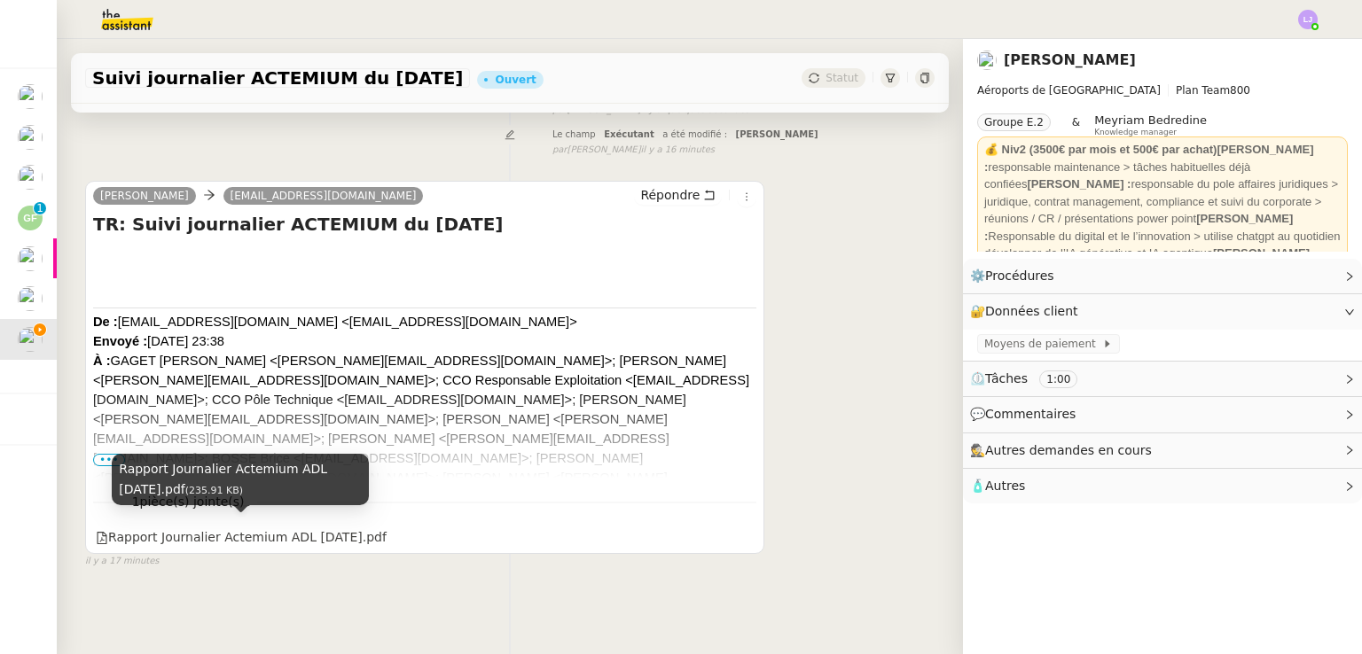
click at [355, 541] on div "[PERSON_NAME] [PERSON_NAME][EMAIL_ADDRESS][DOMAIN_NAME] Répondre TR: Suivi jour…" at bounding box center [424, 368] width 679 height 374
click at [363, 533] on div "Rapport Journalier Actemium ADL [DATE].pdf" at bounding box center [241, 537] width 291 height 20
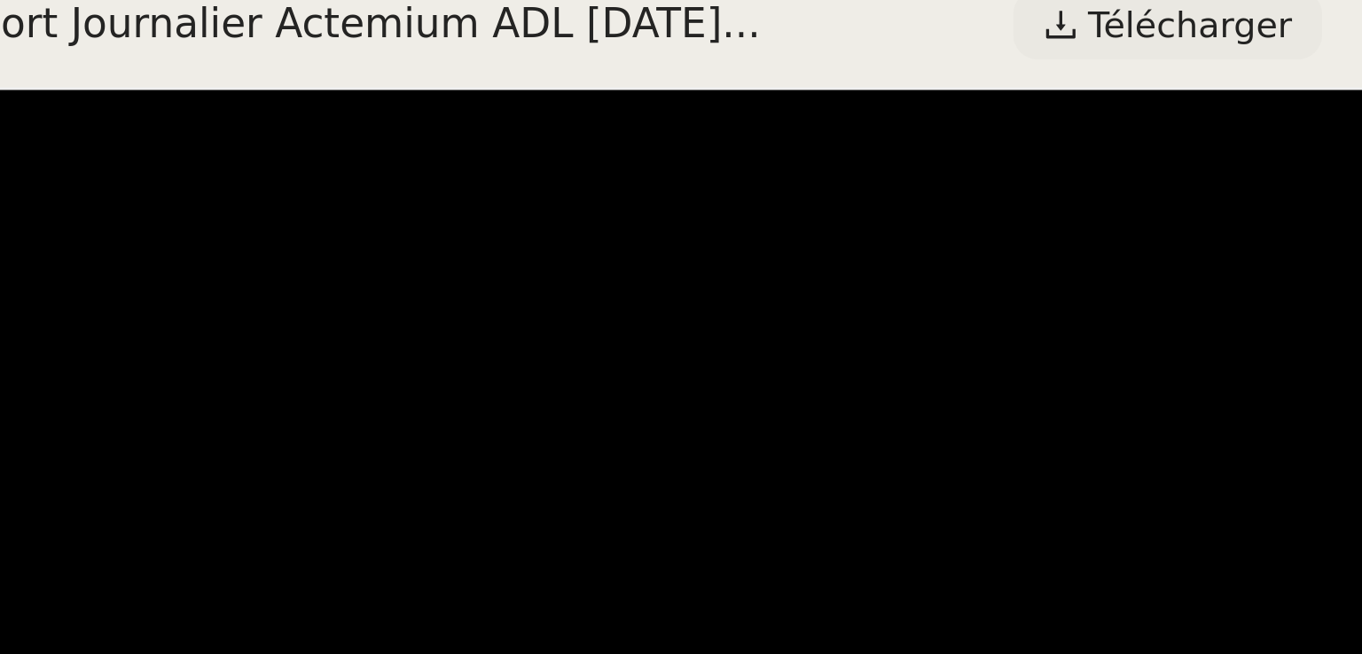
scroll to position [0, 0]
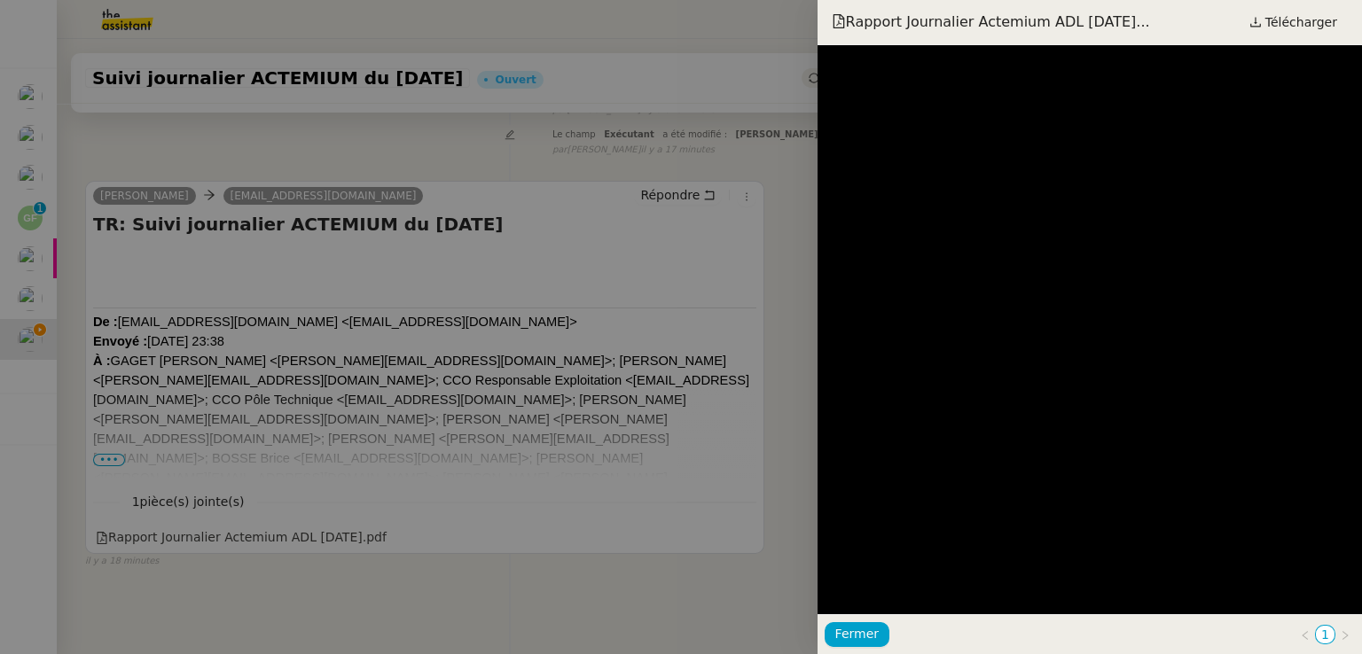
click at [465, 422] on div at bounding box center [681, 327] width 1362 height 654
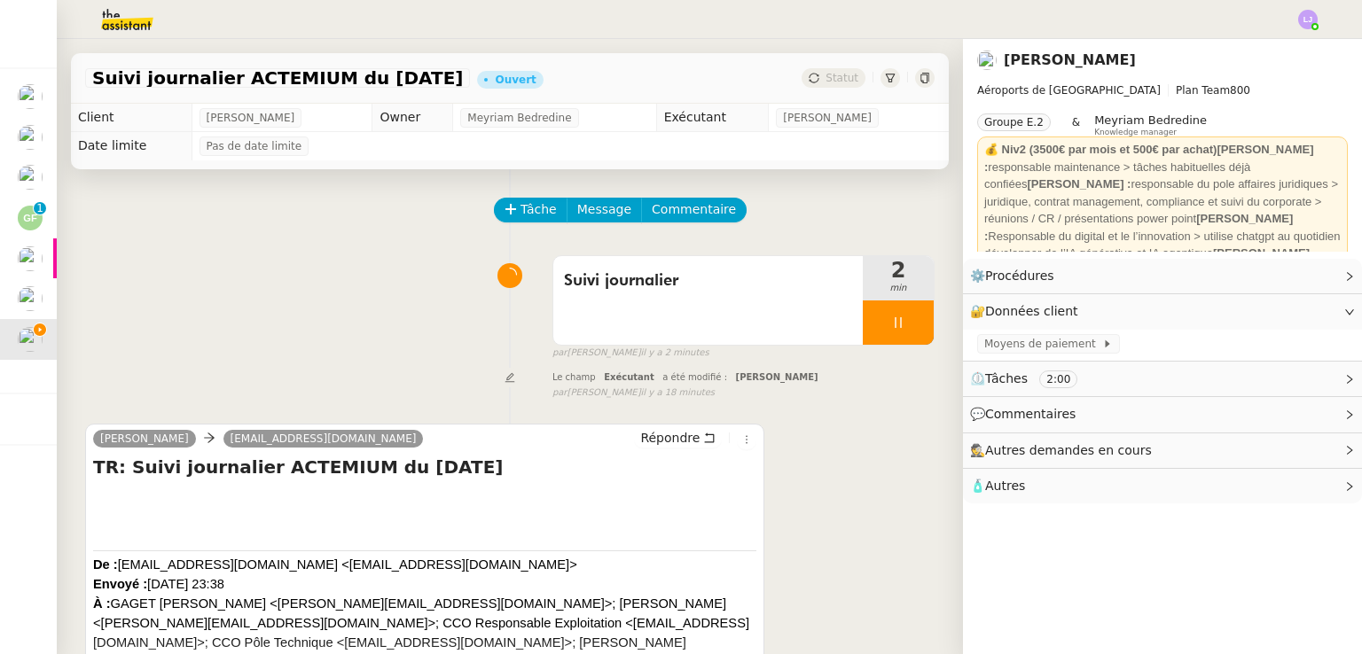
click at [936, 281] on div "Tâche Message Commentaire Veuillez patienter une erreur s'est produite 👌👌👌 mess…" at bounding box center [510, 504] width 906 height 671
click at [893, 316] on div at bounding box center [898, 323] width 71 height 44
click at [909, 316] on icon at bounding box center [916, 323] width 14 height 14
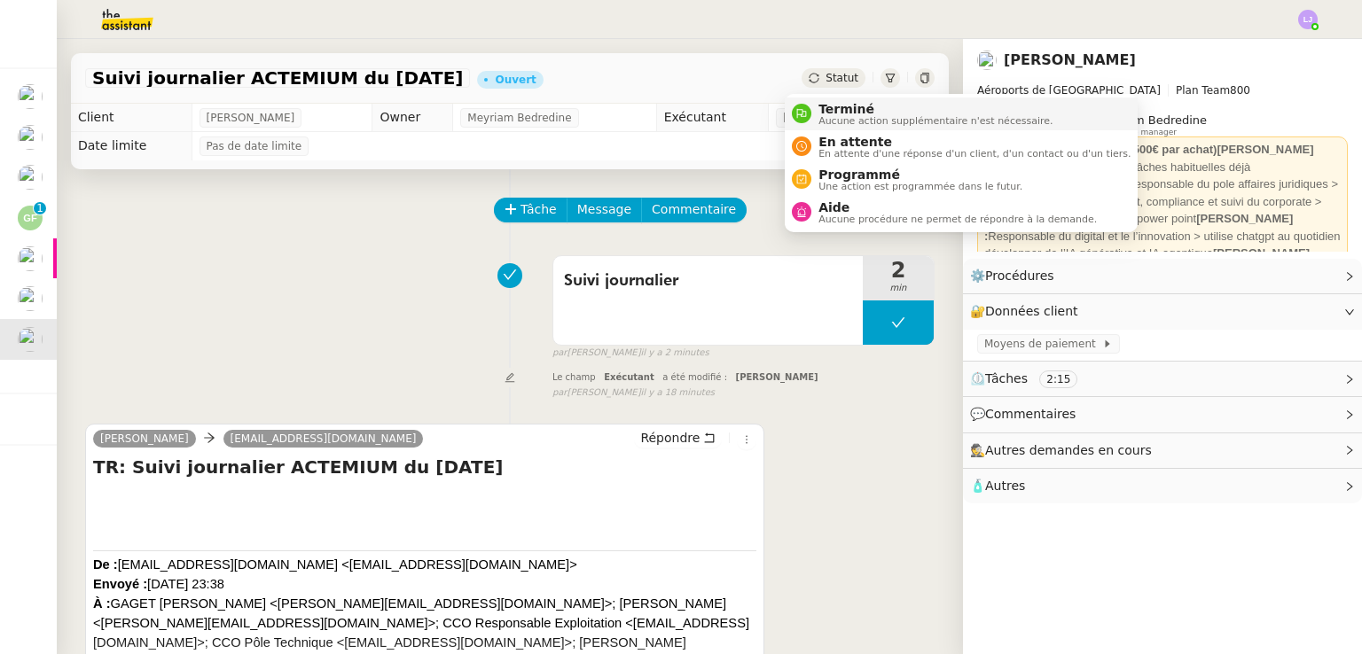
click at [847, 129] on li "Terminé Aucune action supplémentaire n'est nécessaire." at bounding box center [961, 114] width 353 height 33
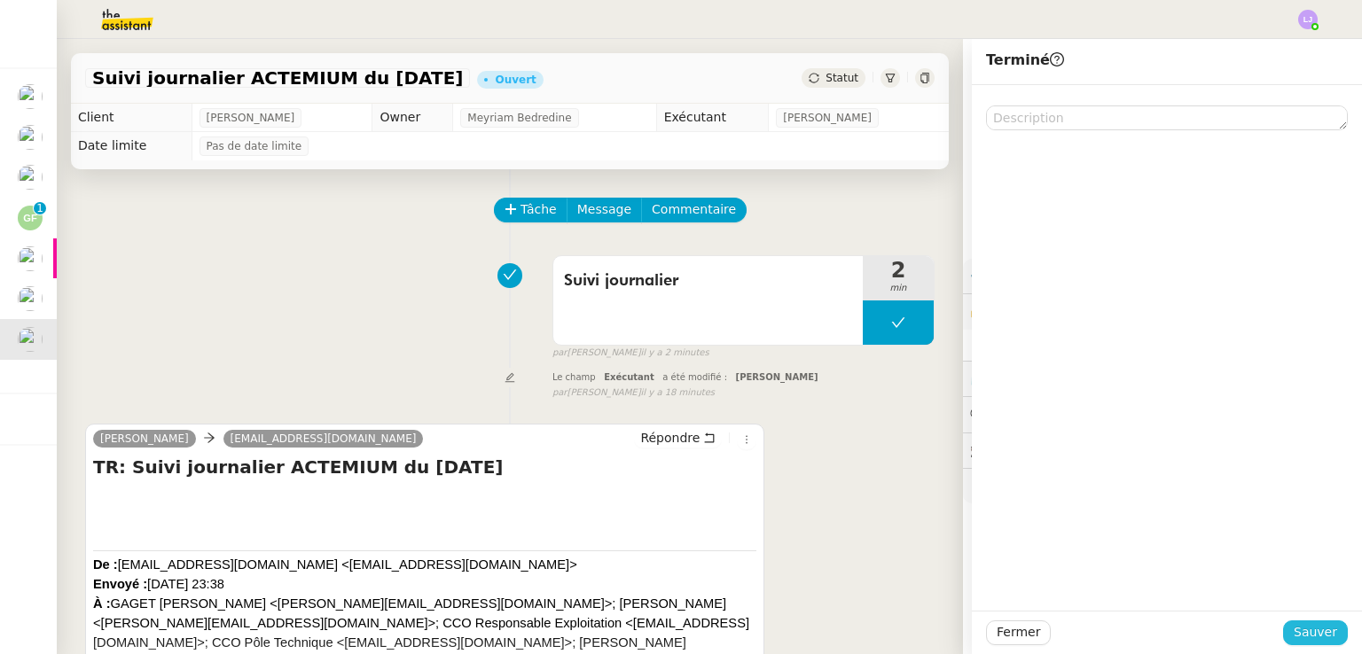
drag, startPoint x: 1330, startPoint y: 620, endPoint x: 1317, endPoint y: 629, distance: 15.3
click at [1317, 629] on div "Fermer Sauver" at bounding box center [1167, 633] width 362 height 25
click at [1317, 629] on span "Sauver" at bounding box center [1314, 632] width 43 height 20
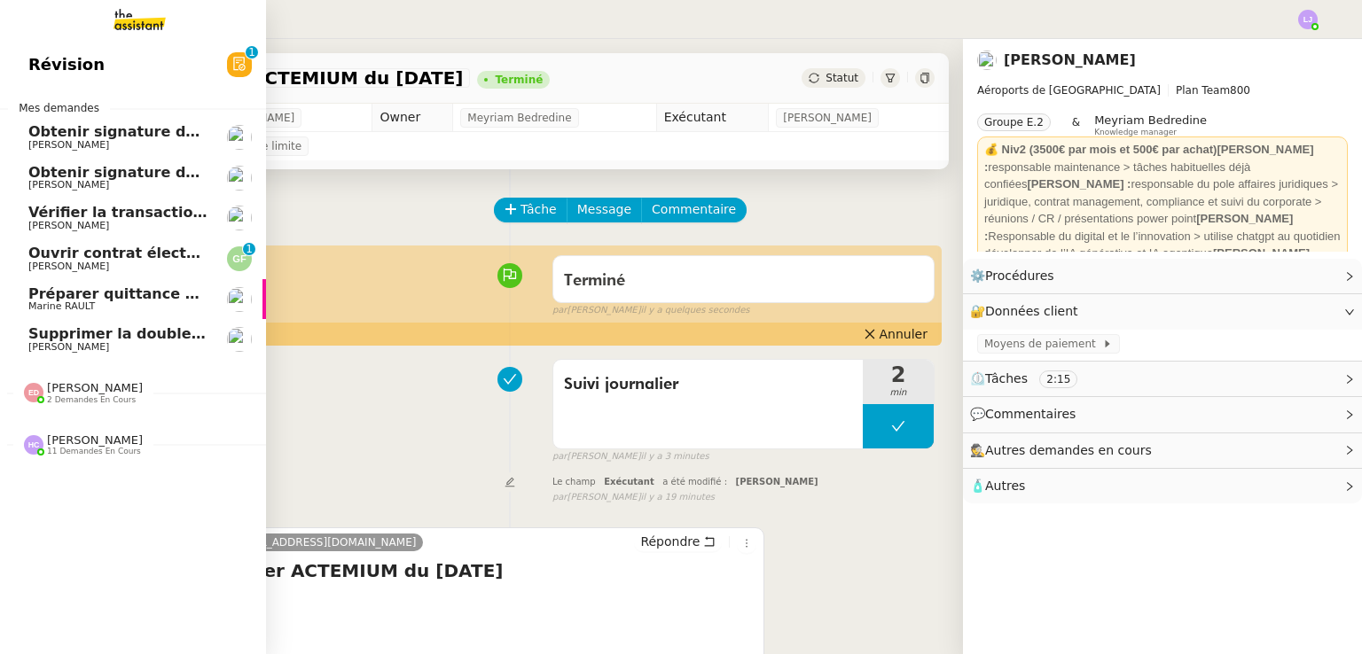
click at [181, 338] on span "Supprimer la double authentification" at bounding box center [175, 333] width 295 height 17
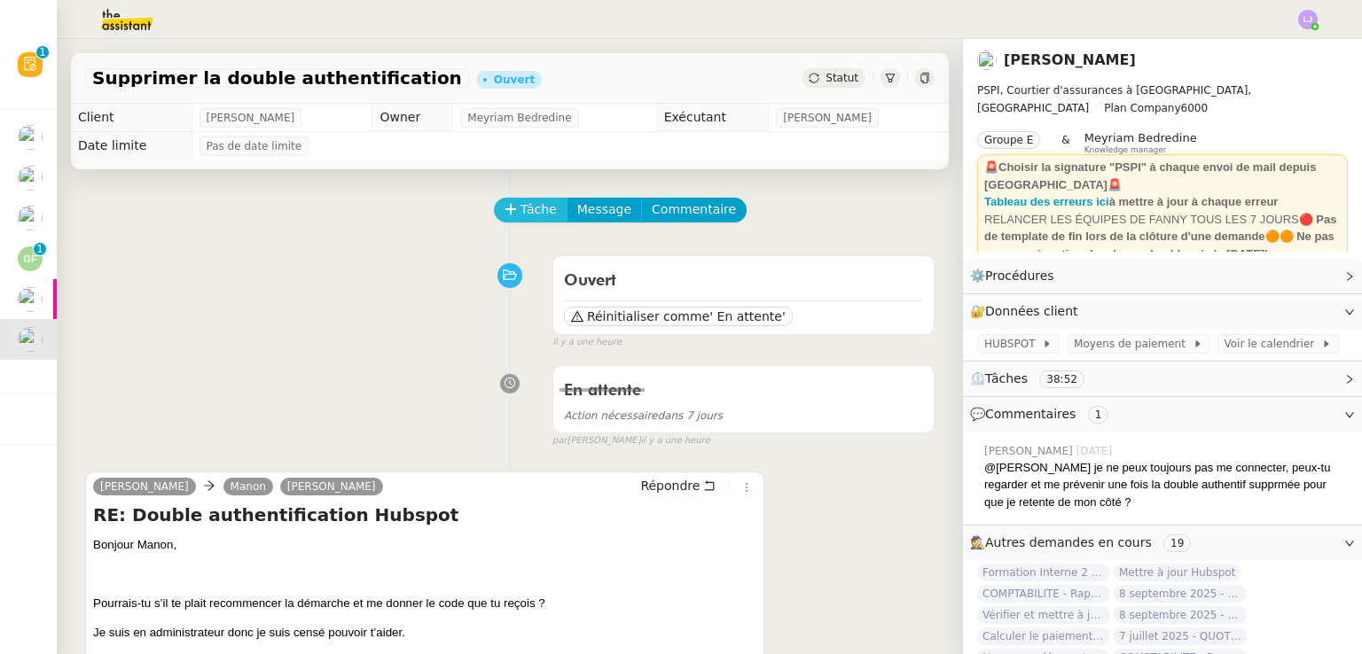
click at [528, 210] on span "Tâche" at bounding box center [538, 209] width 36 height 20
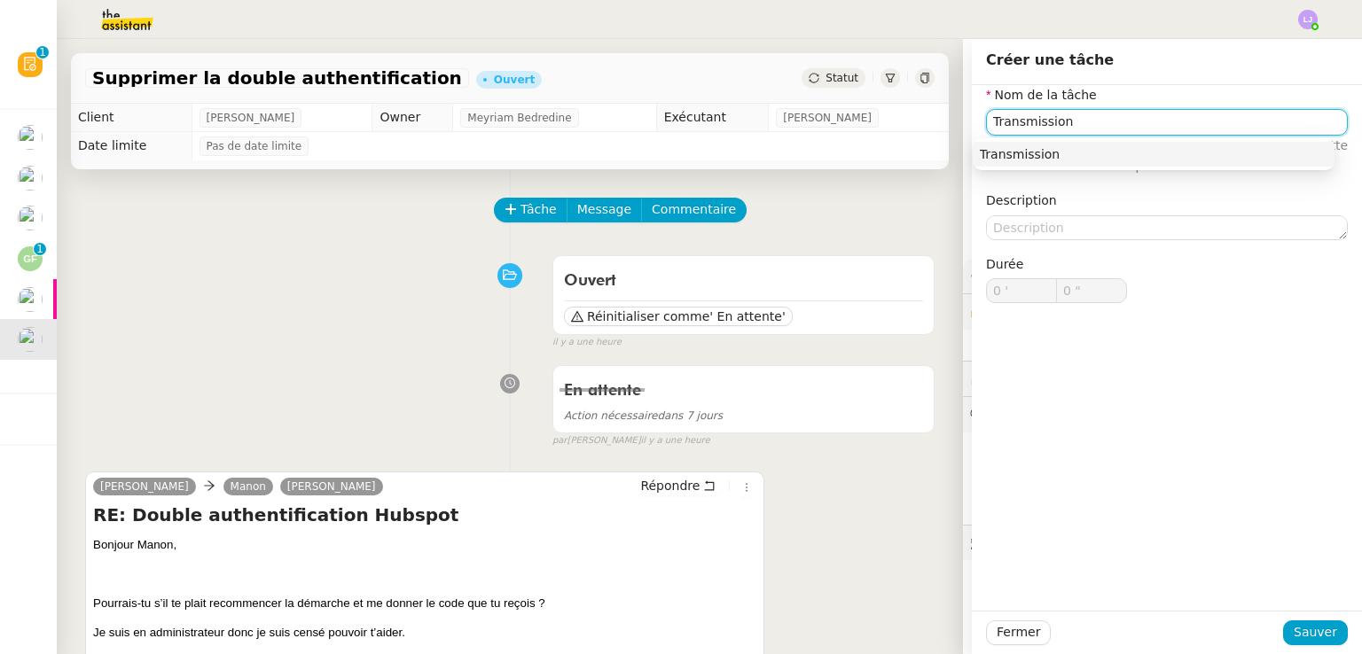
type input "Transmission"
click at [1285, 645] on div "Fermer Sauver" at bounding box center [1167, 632] width 390 height 43
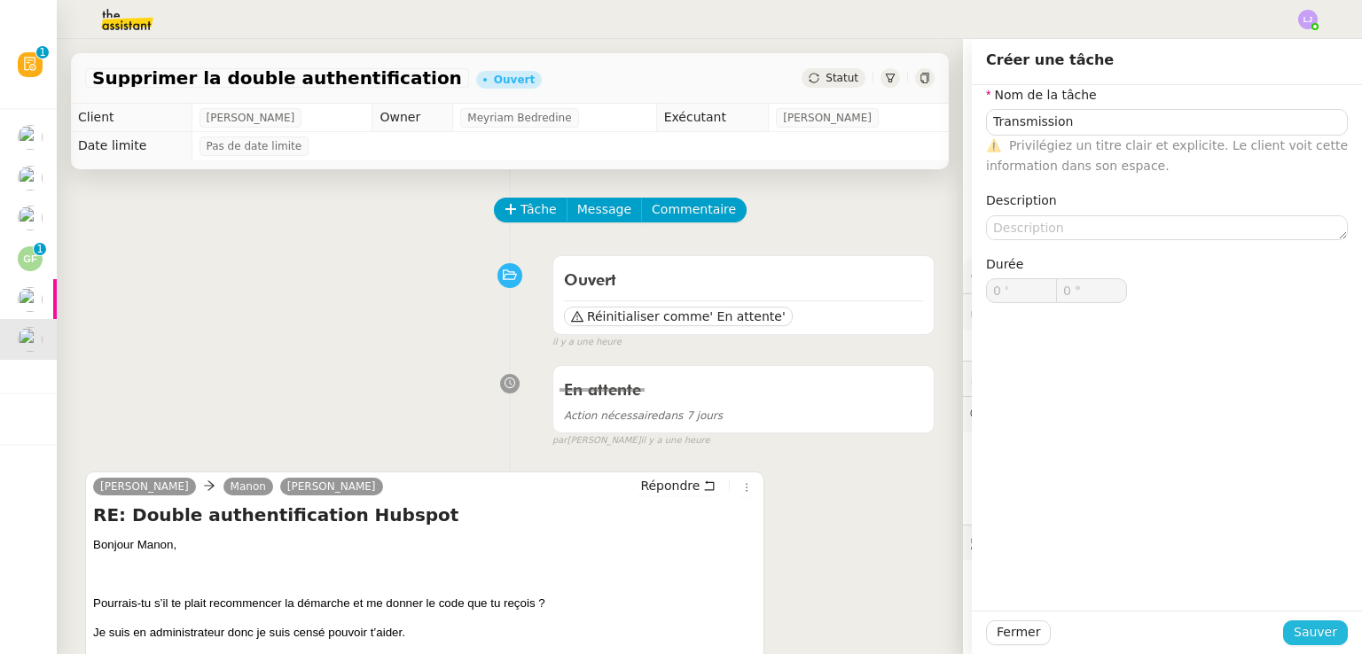
click at [1312, 636] on span "Sauver" at bounding box center [1314, 632] width 43 height 20
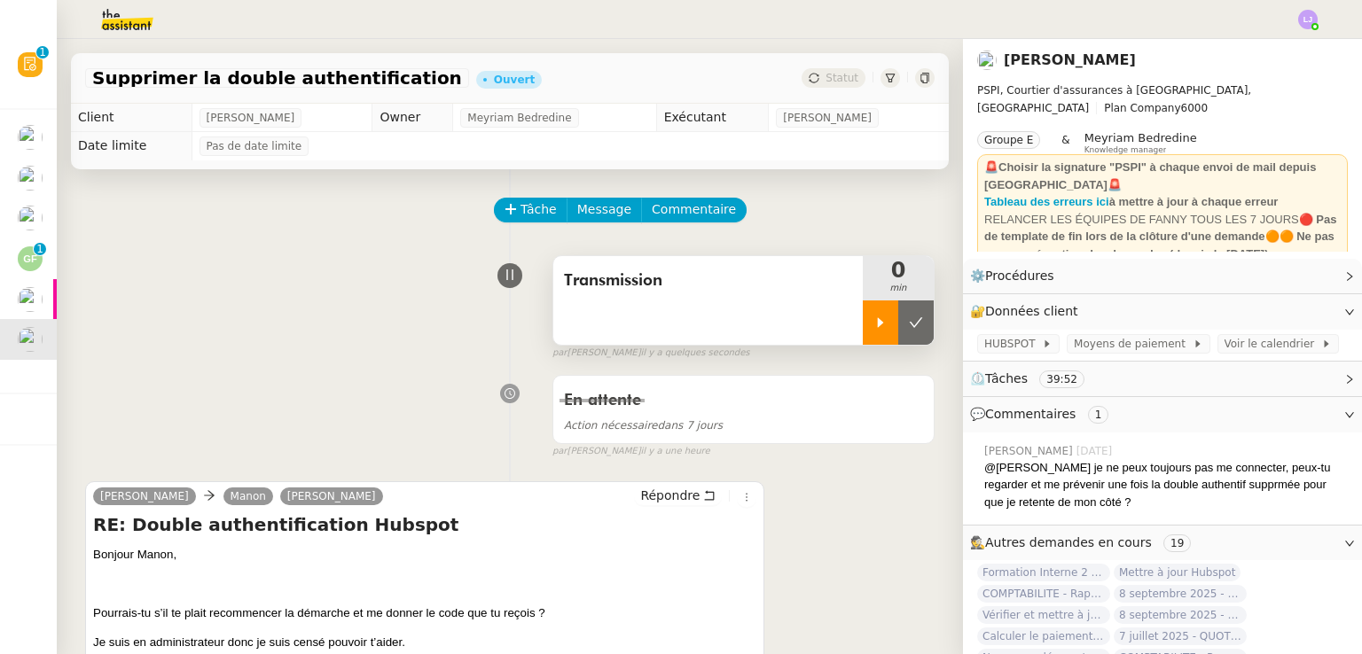
click at [863, 316] on div at bounding box center [880, 323] width 35 height 44
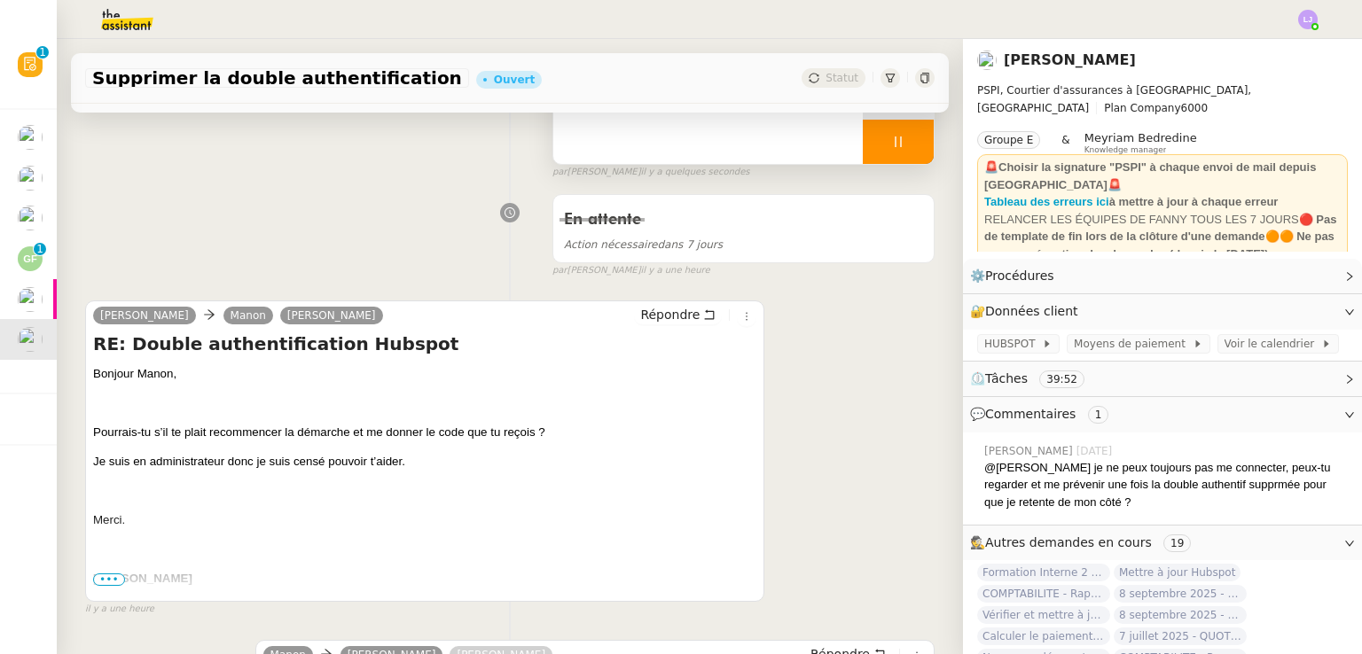
scroll to position [201, 0]
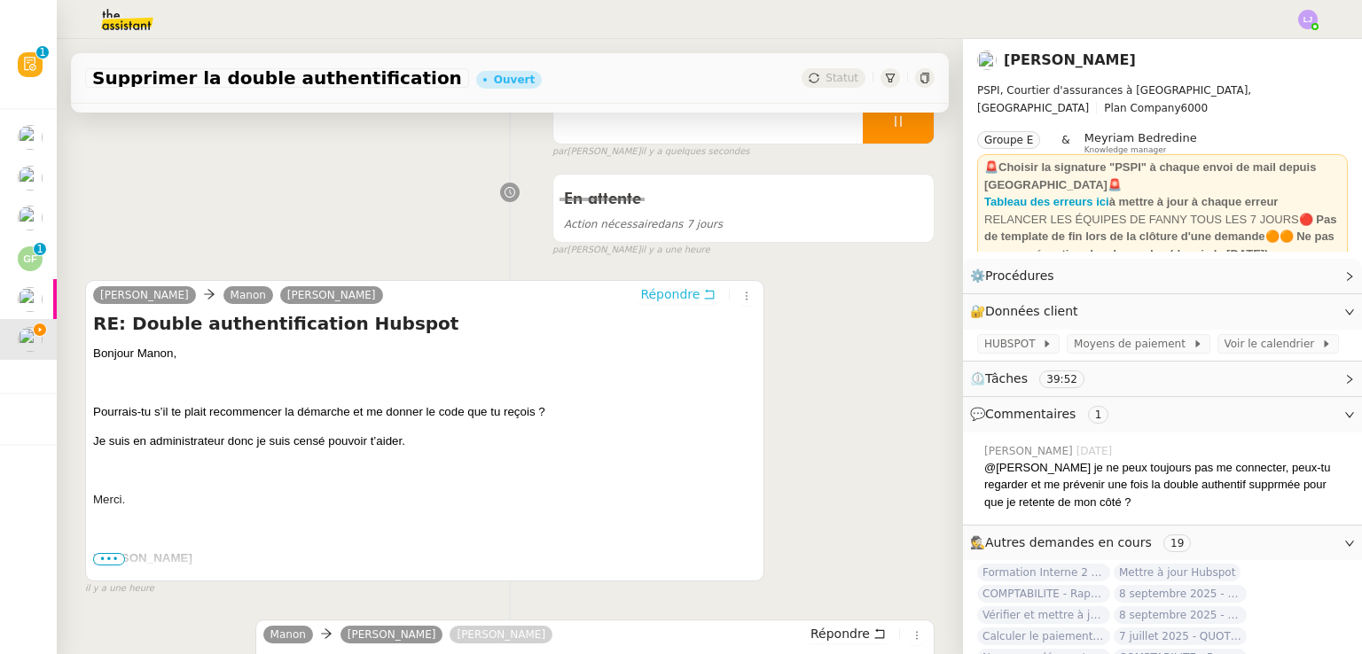
click at [656, 298] on span "Répondre" at bounding box center [669, 294] width 59 height 18
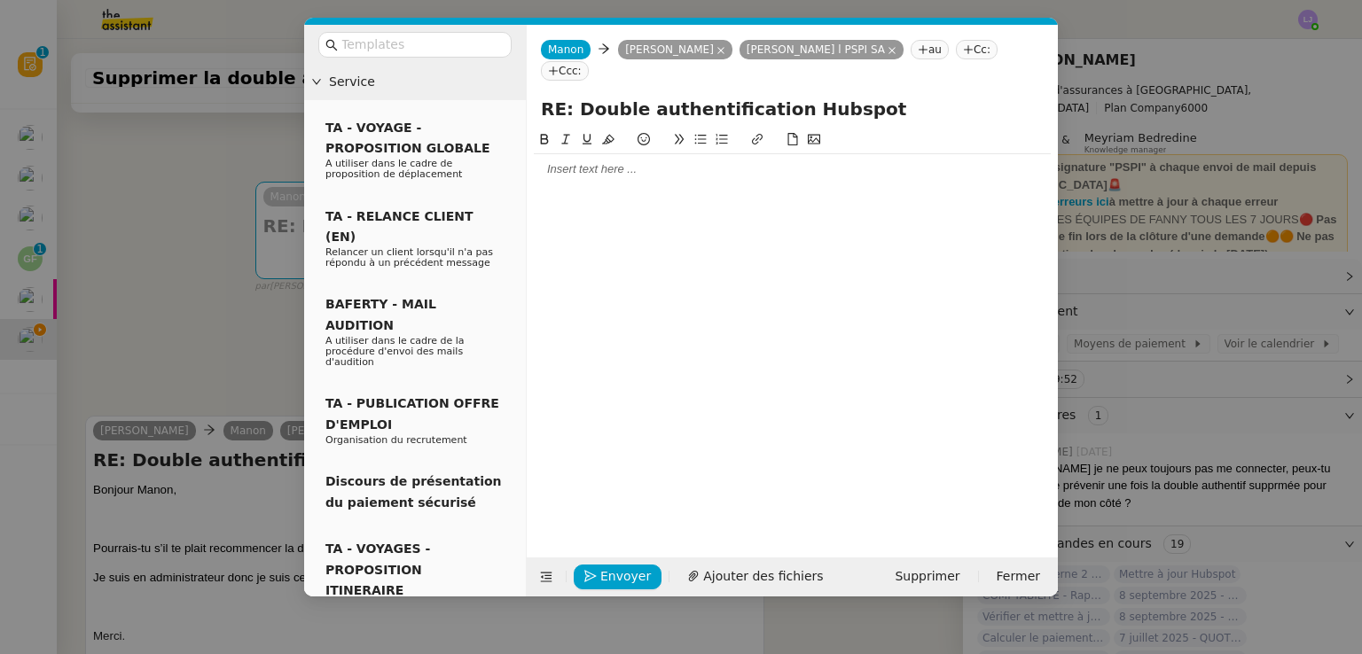
click at [599, 161] on div at bounding box center [792, 169] width 517 height 30
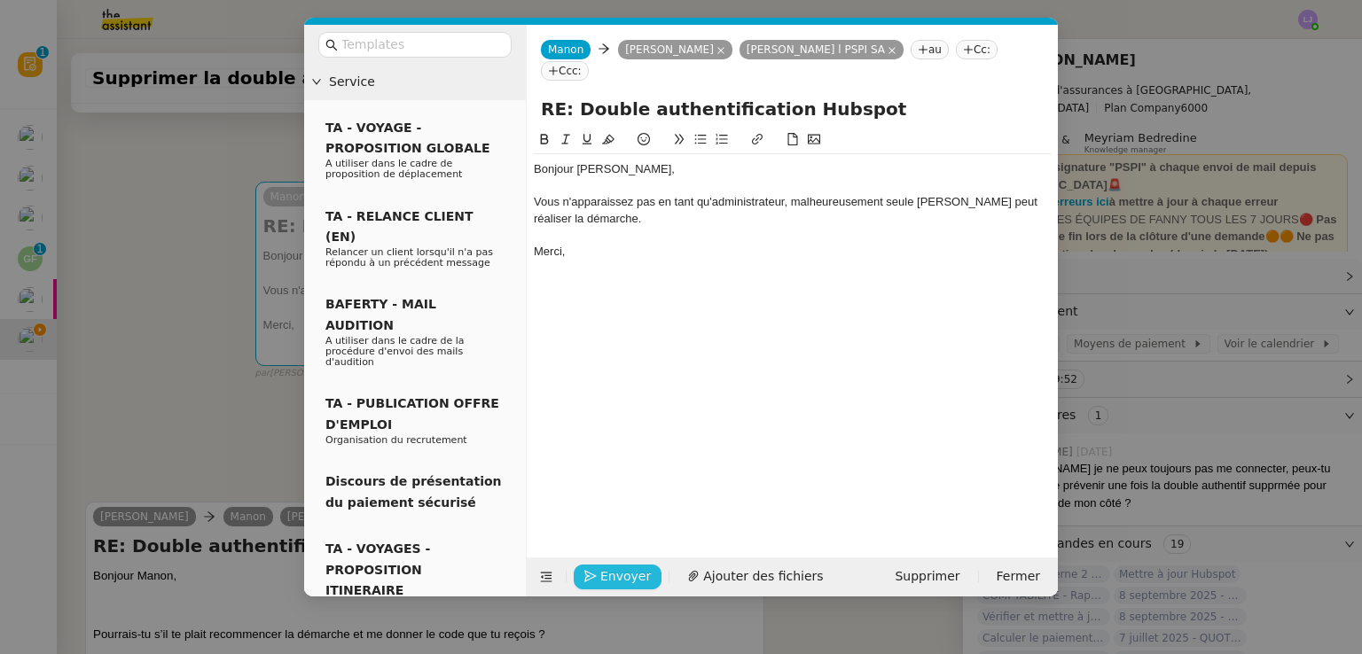
click at [623, 578] on span "Envoyer" at bounding box center [625, 576] width 51 height 20
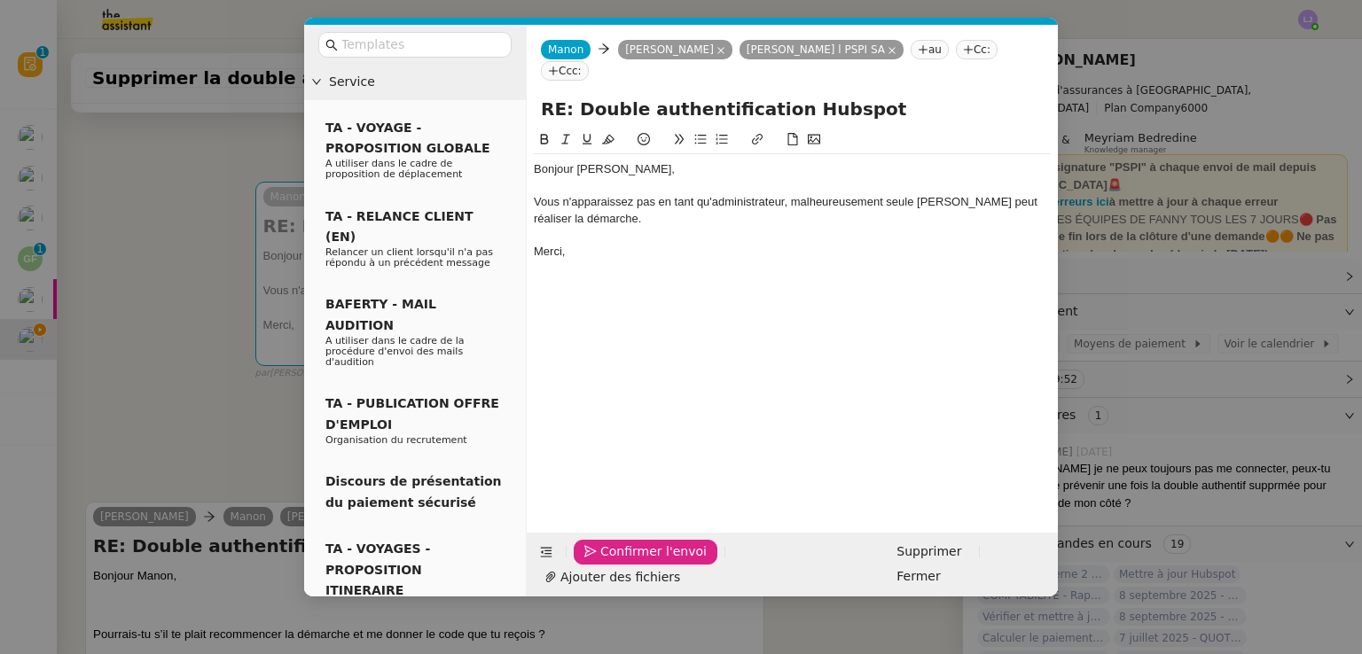
click at [623, 562] on span "Confirmer l'envoi" at bounding box center [653, 552] width 106 height 20
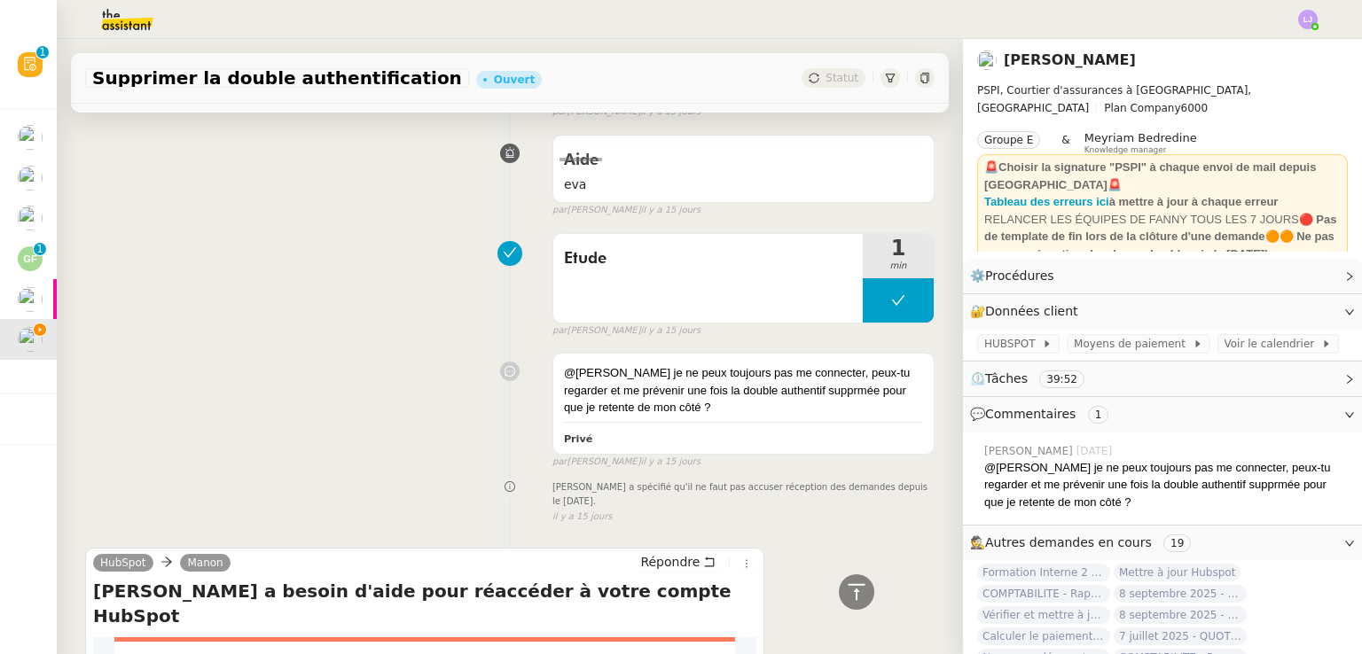
scroll to position [4900, 0]
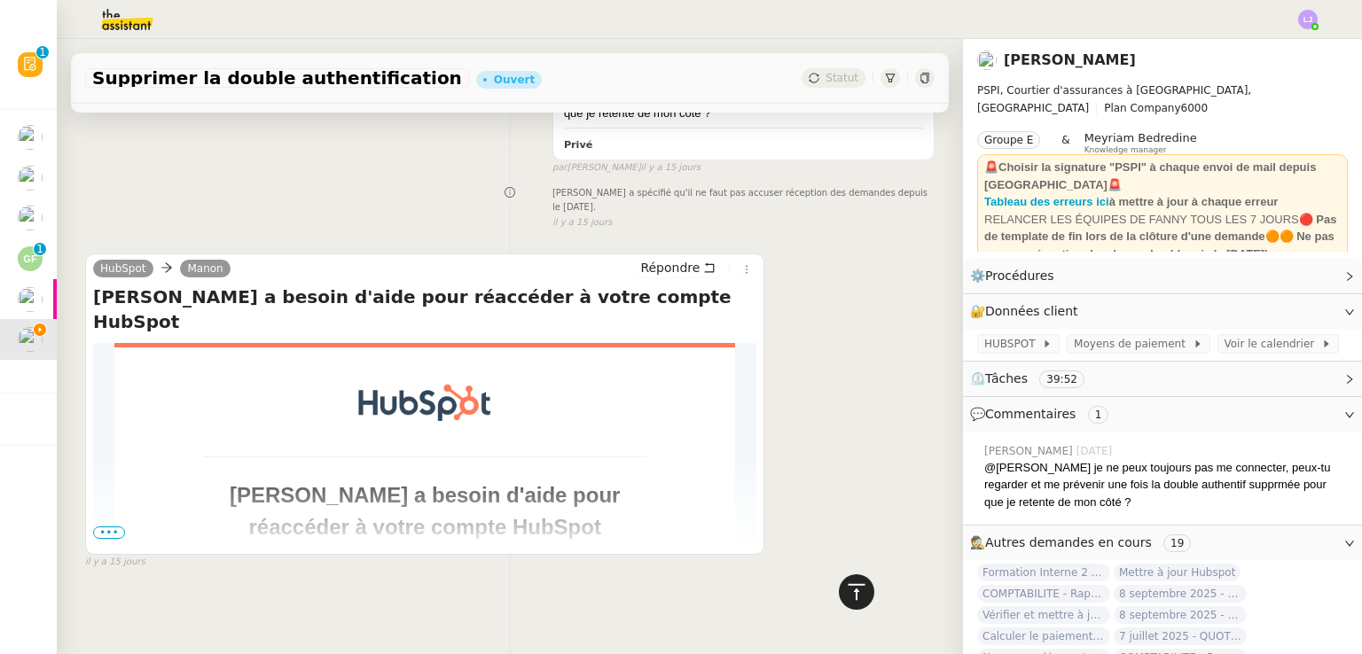
click at [847, 591] on icon at bounding box center [855, 591] width 17 height 16
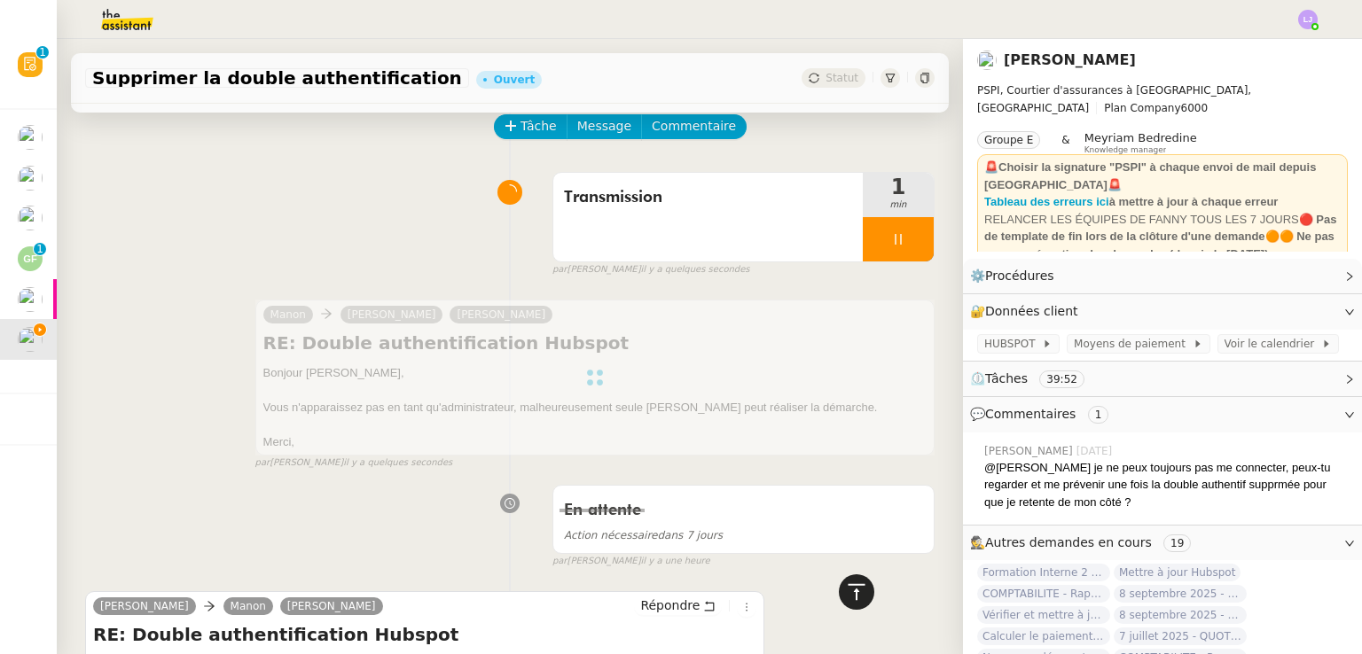
scroll to position [0, 0]
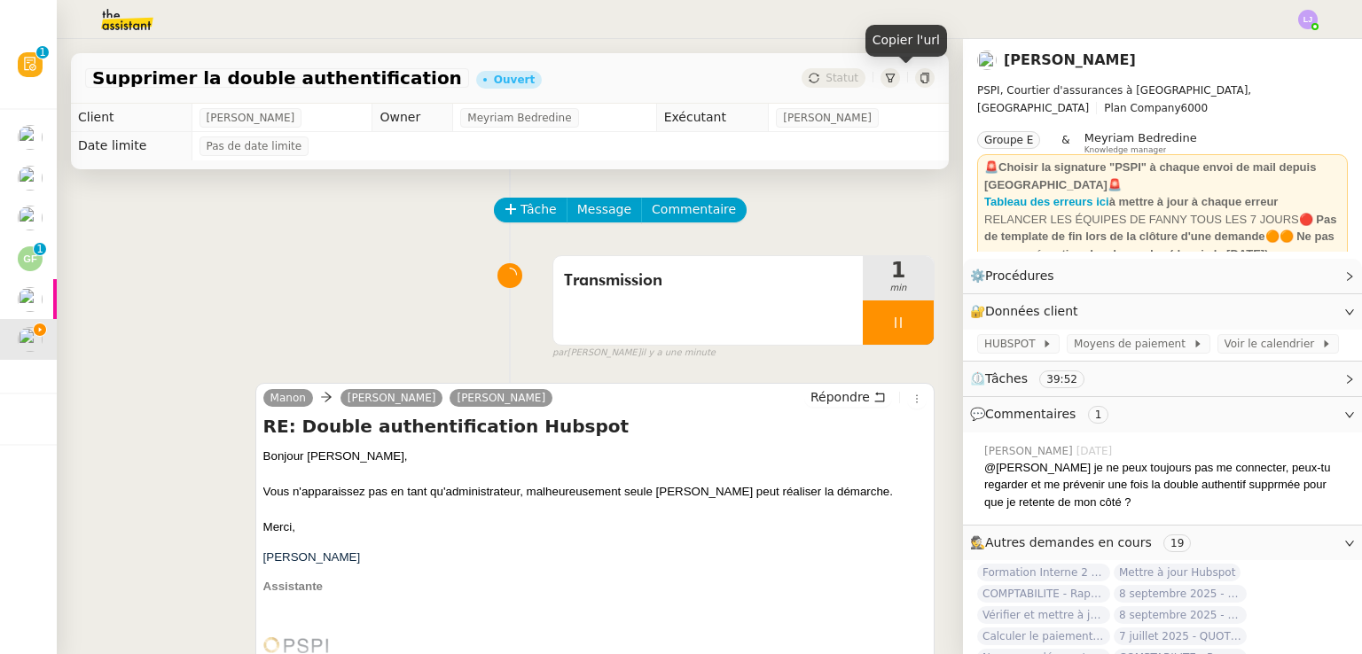
click at [919, 74] on icon at bounding box center [924, 78] width 11 height 11
click at [915, 72] on div at bounding box center [925, 78] width 20 height 20
click at [883, 329] on div at bounding box center [898, 323] width 71 height 44
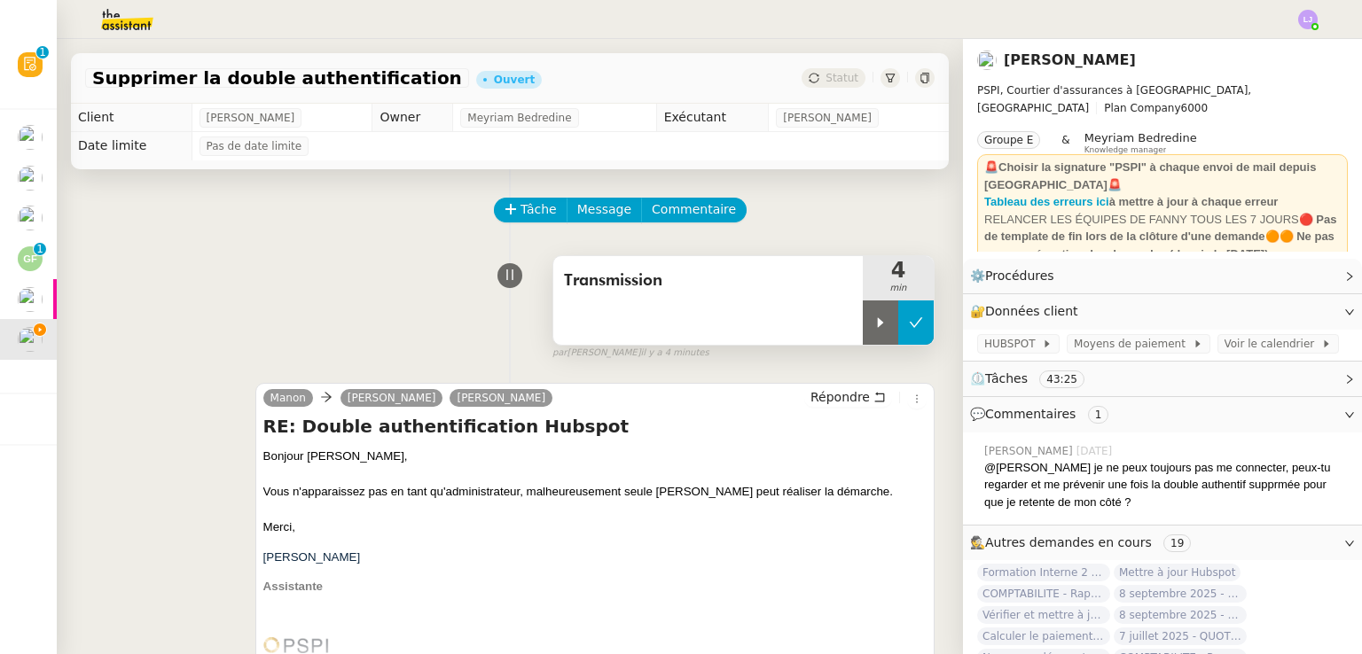
click at [909, 330] on icon at bounding box center [916, 323] width 14 height 14
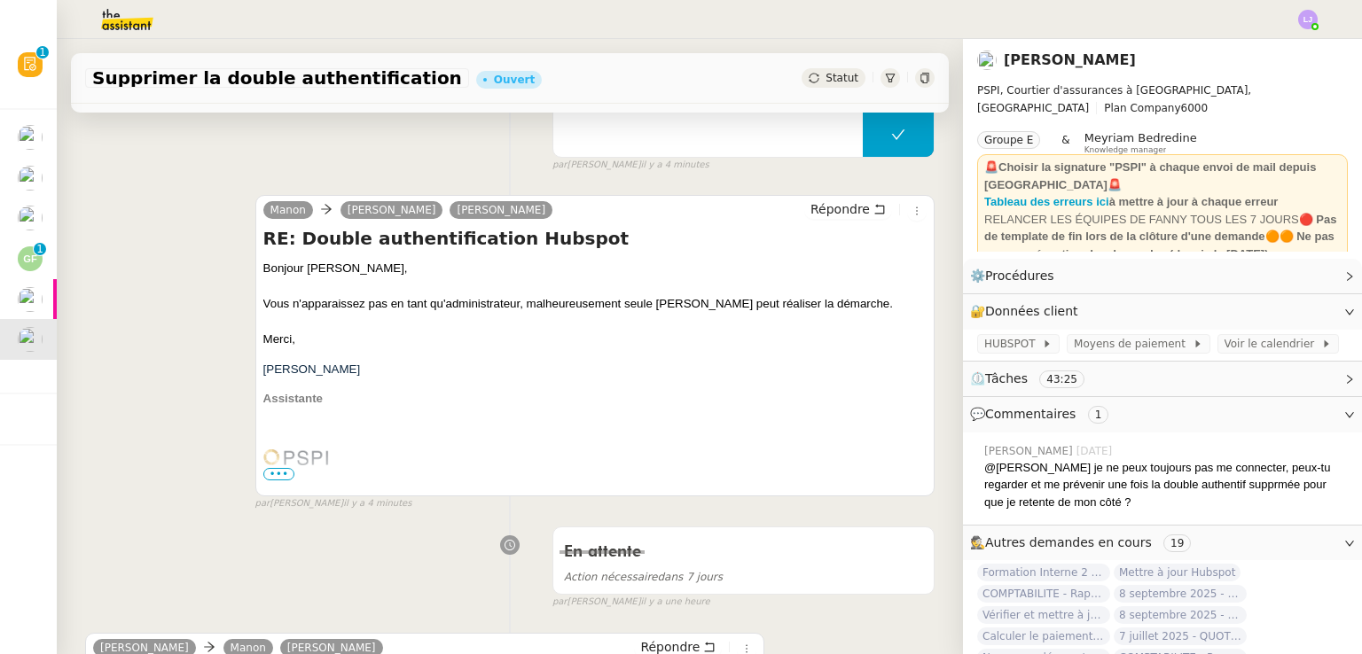
scroll to position [110, 0]
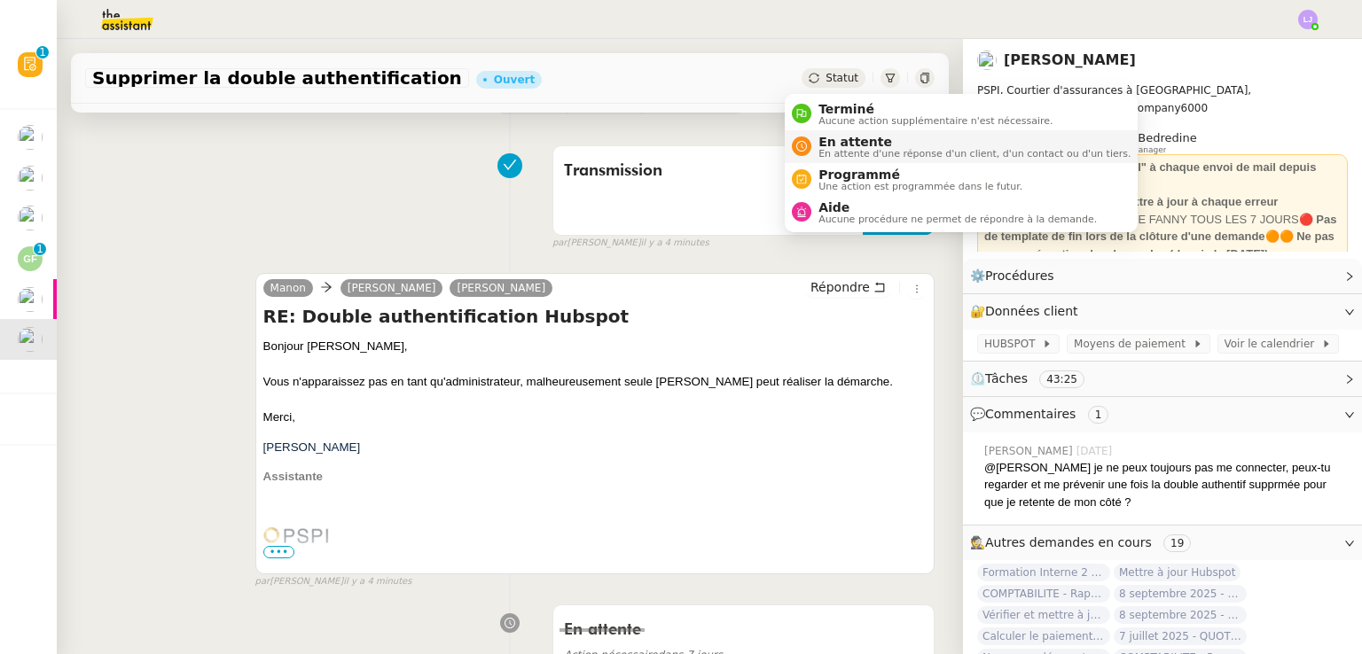
click at [822, 136] on span "En attente" at bounding box center [974, 142] width 312 height 14
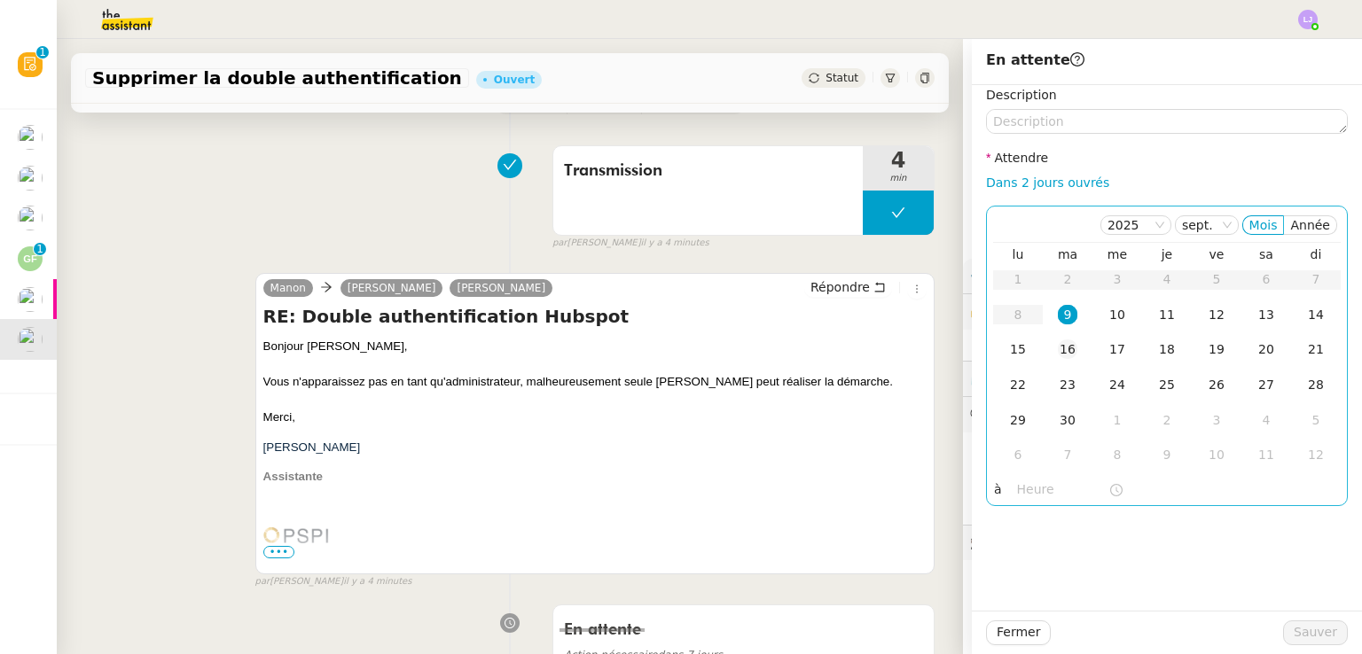
click at [1058, 343] on div "16" at bounding box center [1068, 350] width 20 height 20
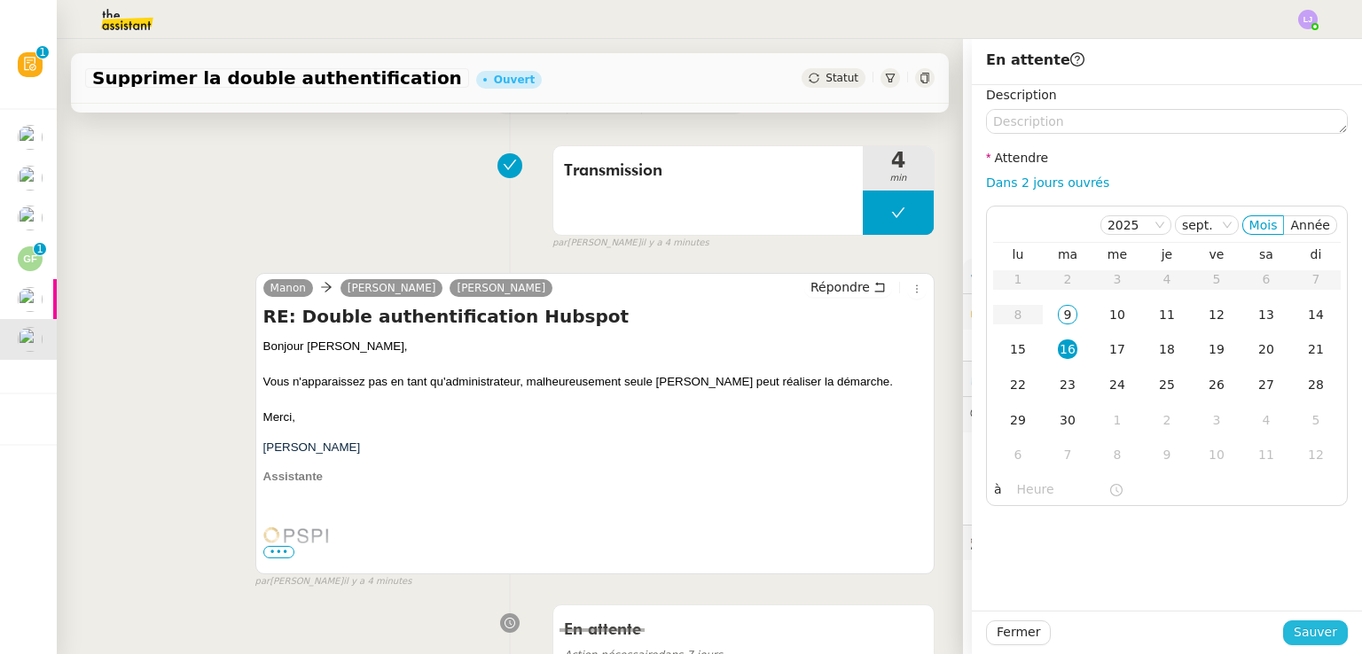
click at [1324, 643] on button "Sauver" at bounding box center [1315, 633] width 65 height 25
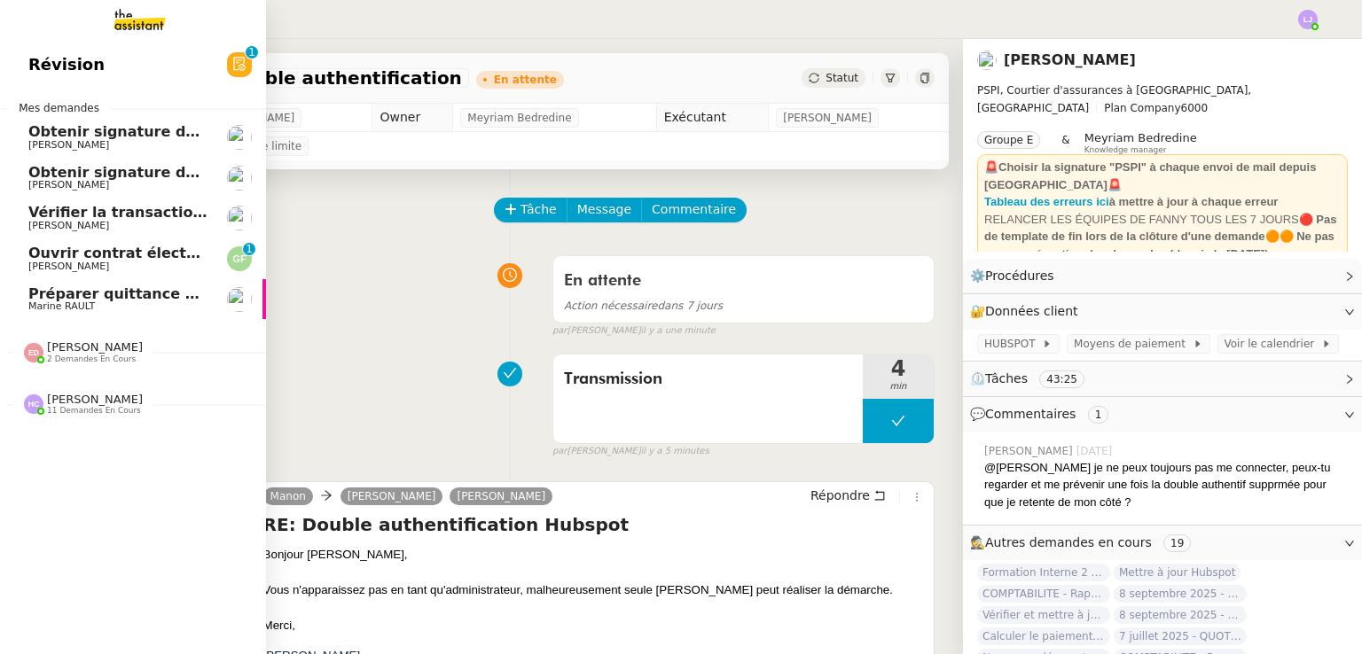
click at [99, 315] on link "Préparer quittance de loyer pour le [PERSON_NAME]" at bounding box center [133, 299] width 266 height 41
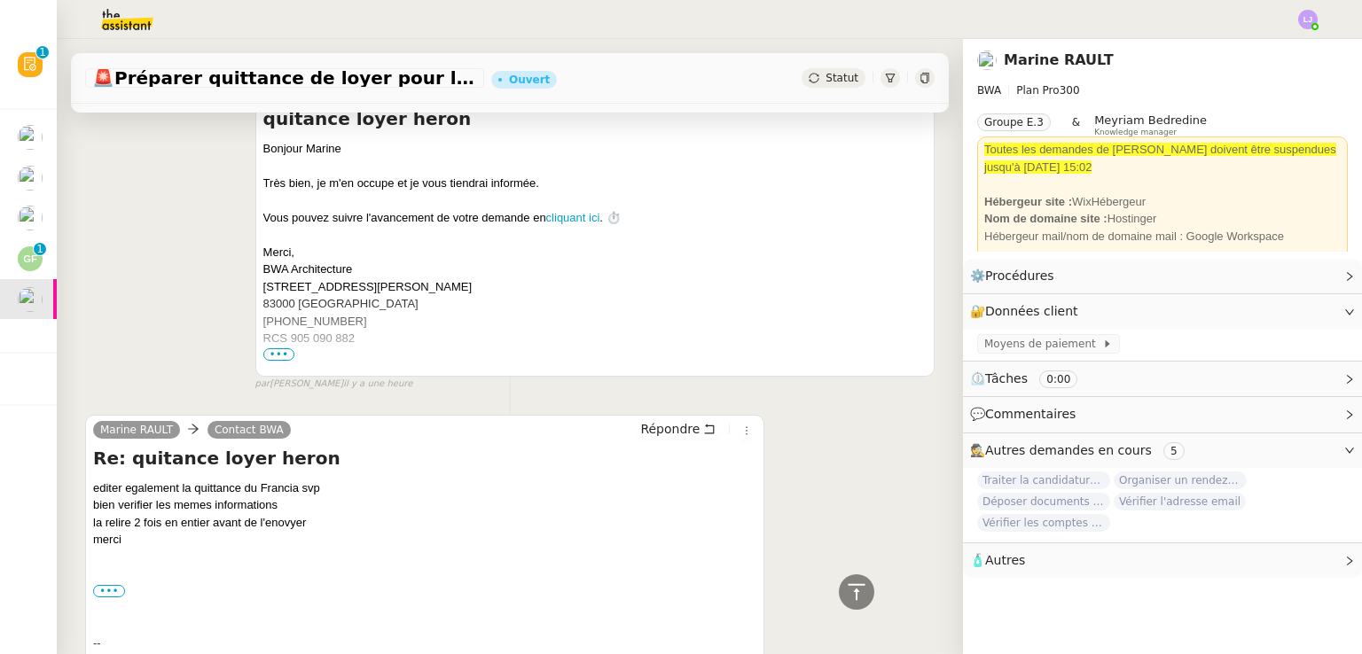
scroll to position [603, 0]
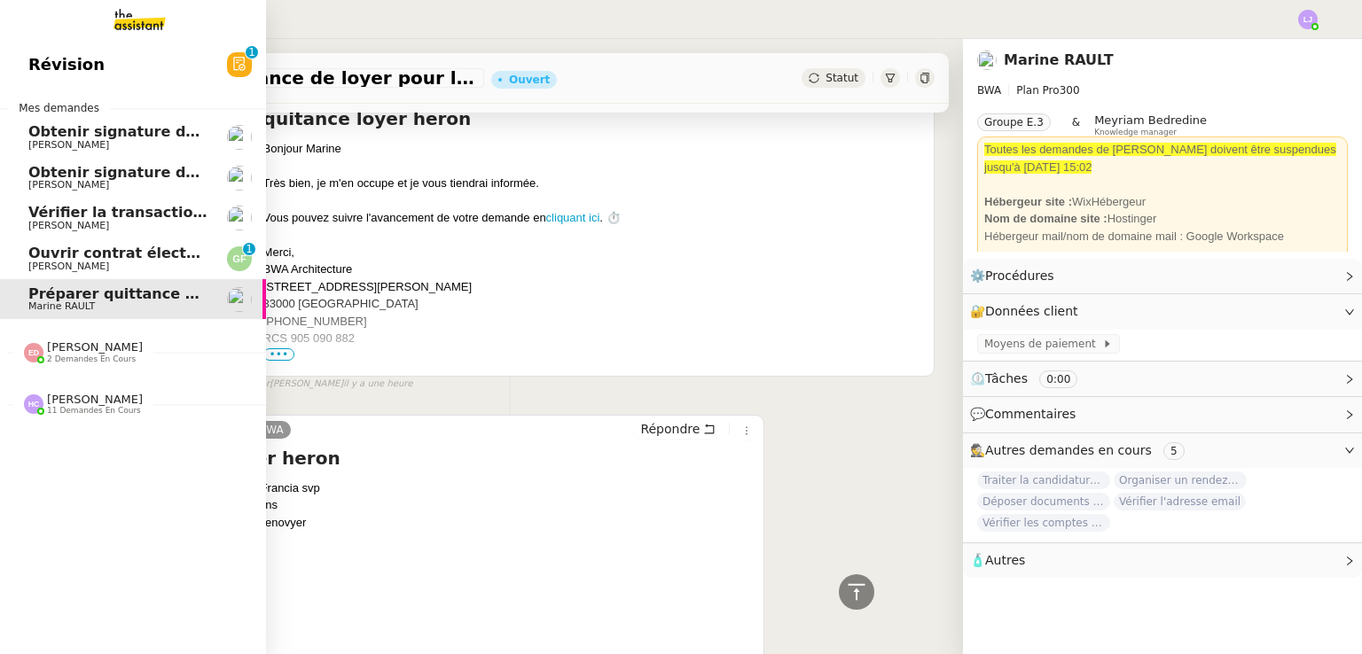
click at [98, 262] on span "[PERSON_NAME]" at bounding box center [68, 267] width 81 height 12
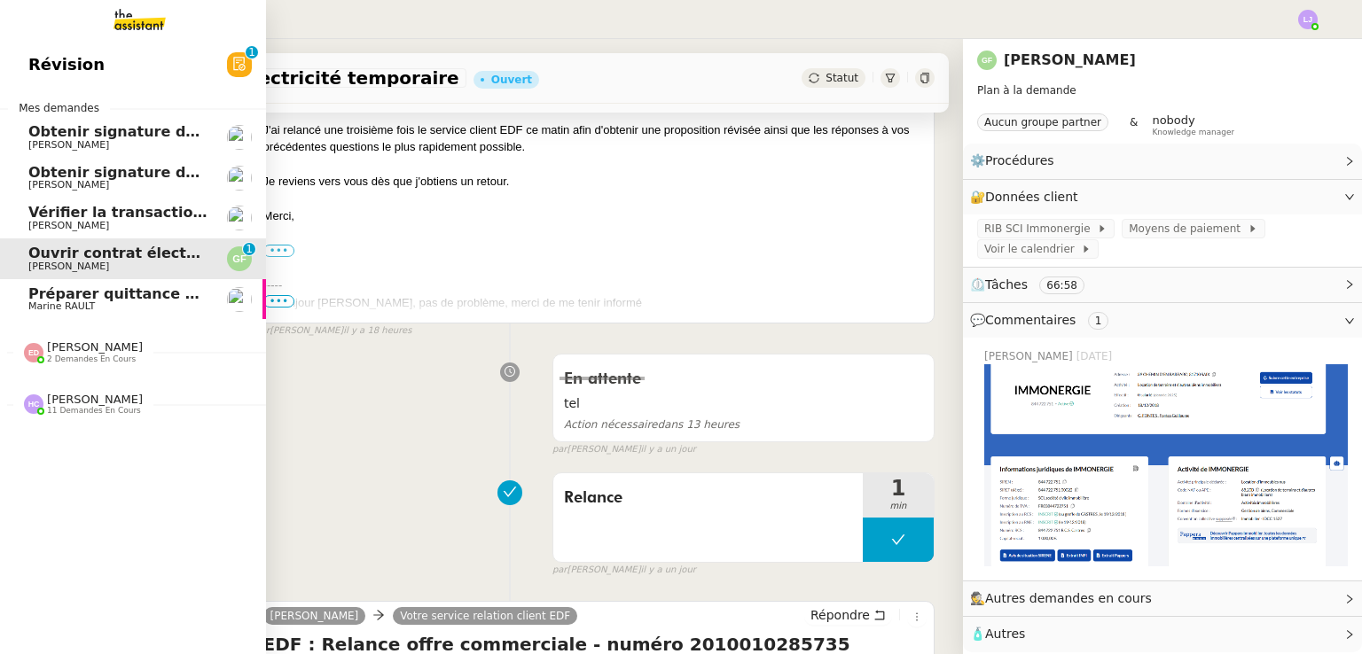
scroll to position [238, 0]
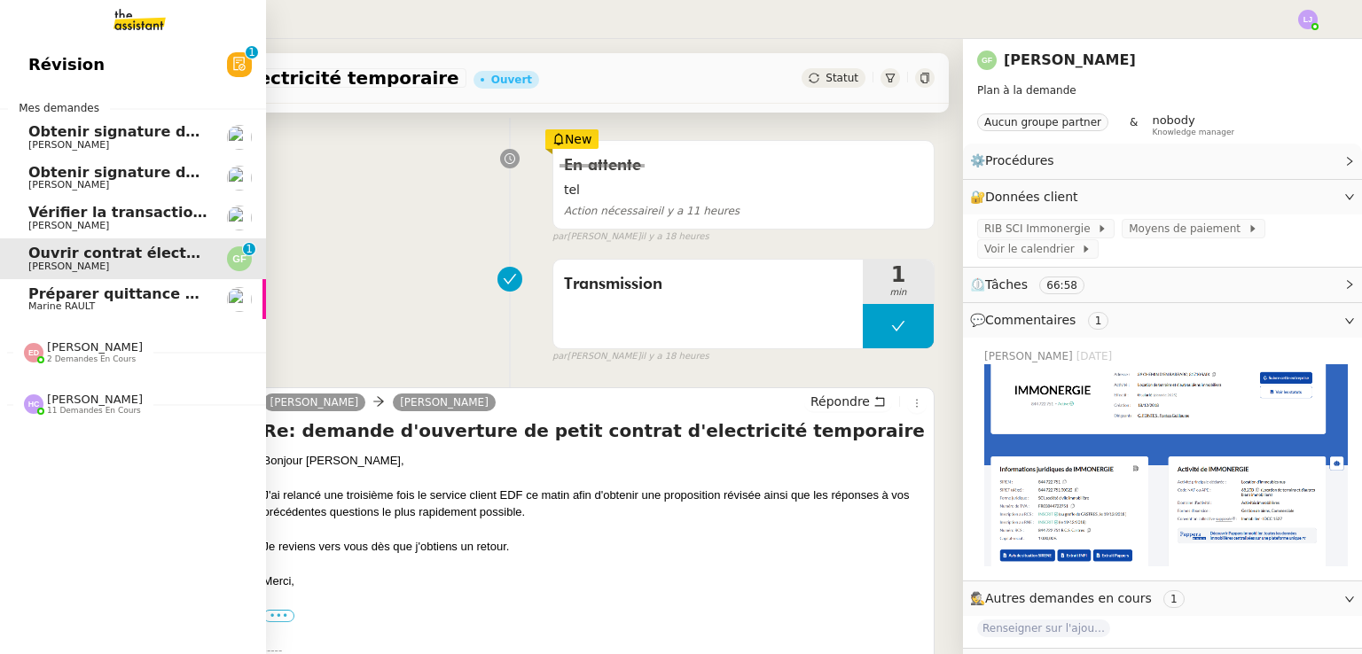
click at [159, 143] on span "[PERSON_NAME]" at bounding box center [117, 145] width 179 height 11
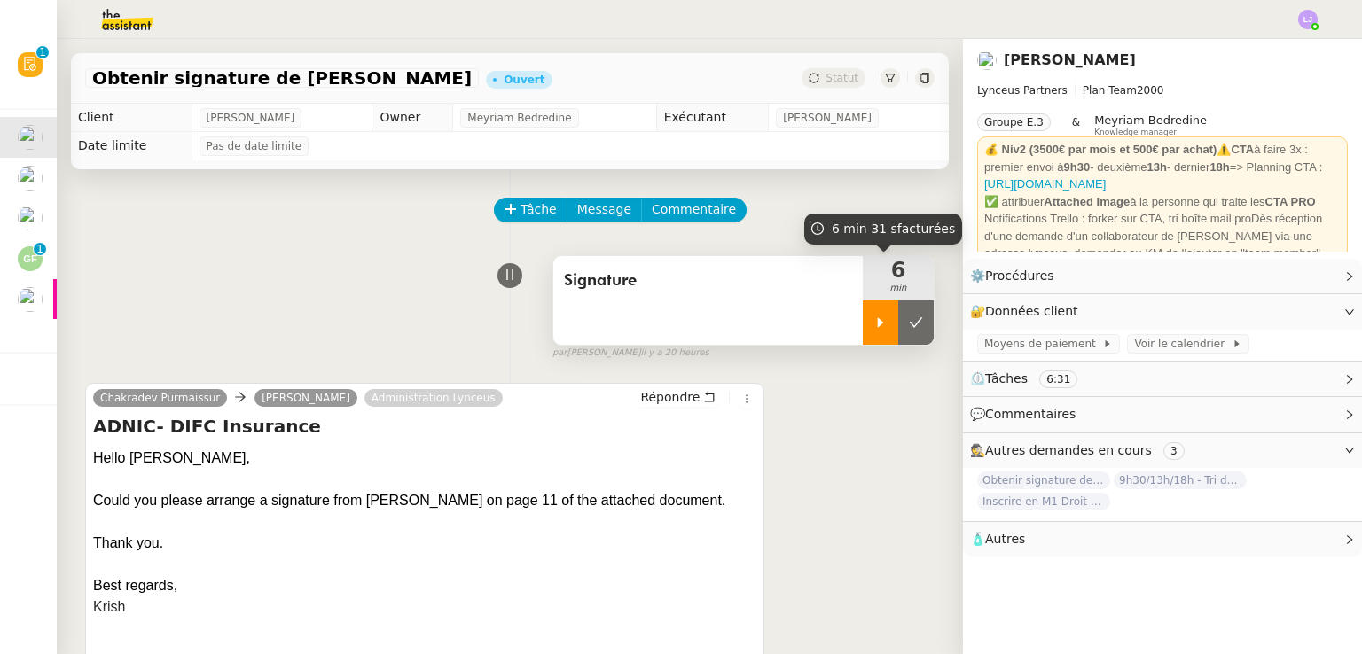
click at [863, 316] on div at bounding box center [880, 323] width 35 height 44
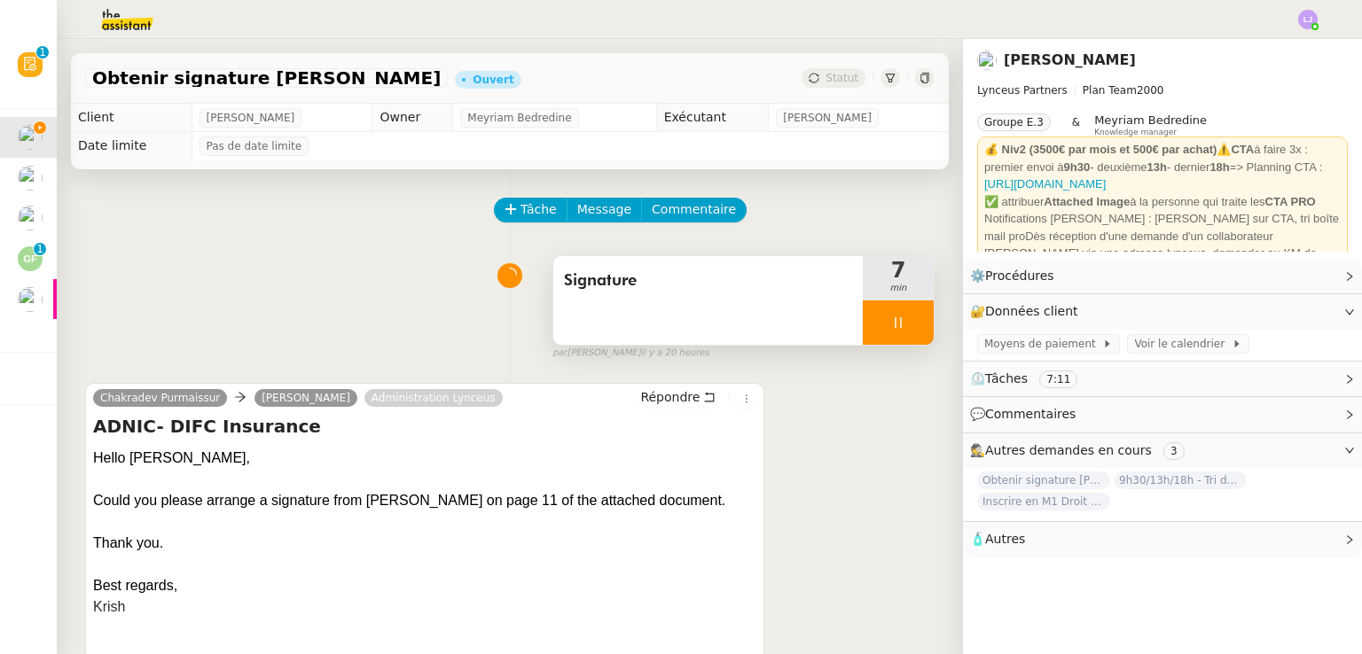
click at [891, 324] on icon at bounding box center [898, 323] width 14 height 14
